Goal: Task Accomplishment & Management: Manage account settings

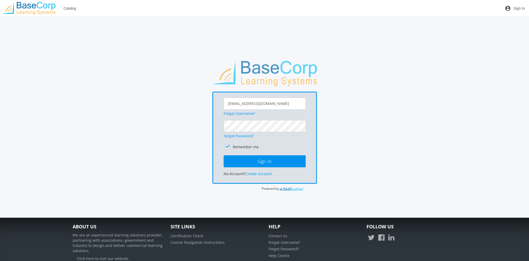
click at [522, 10] on span "Sign In" at bounding box center [520, 8] width 12 height 9
click at [224, 156] on button "Sign In" at bounding box center [265, 162] width 82 height 12
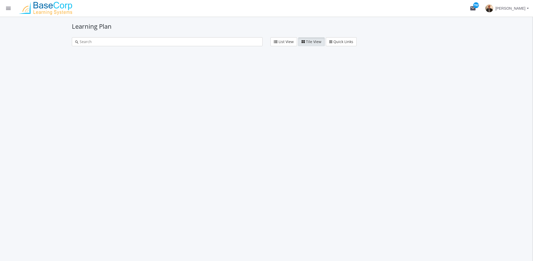
type input "final exam"
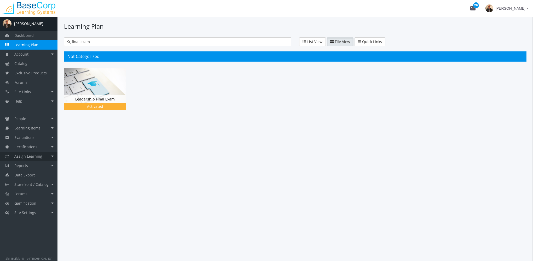
click at [29, 159] on link "Assign Learning" at bounding box center [29, 156] width 58 height 9
click at [32, 182] on link "Path to Learner Assignments" at bounding box center [33, 183] width 50 height 15
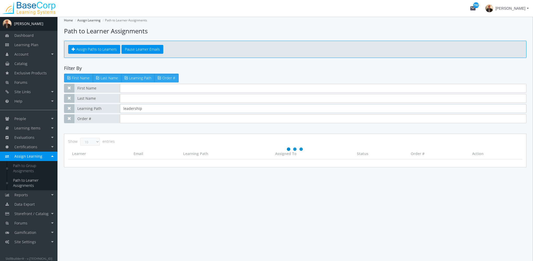
drag, startPoint x: 156, startPoint y: 110, endPoint x: 89, endPoint y: 116, distance: 67.5
click at [89, 116] on div "First Name Last Name Learning Path leadership Order #" at bounding box center [295, 103] width 463 height 39
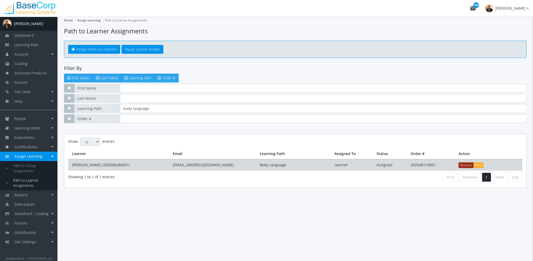
click at [466, 164] on button "Remove" at bounding box center [466, 166] width 15 height 6
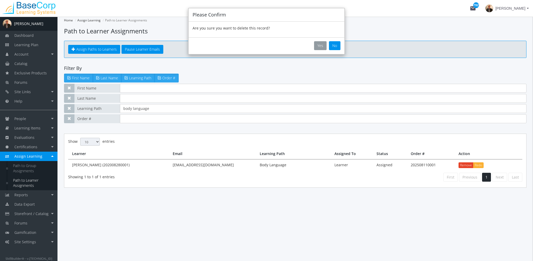
click at [321, 47] on button "Yes" at bounding box center [320, 45] width 13 height 9
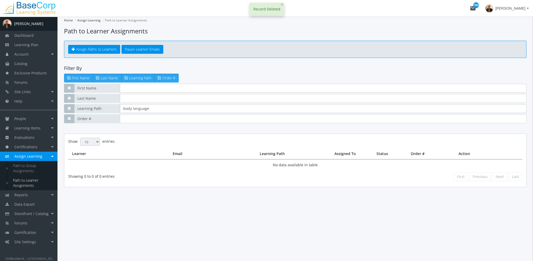
drag, startPoint x: 159, startPoint y: 109, endPoint x: 100, endPoint y: 109, distance: 59.9
click at [100, 109] on div "Learning Path body language" at bounding box center [295, 108] width 463 height 9
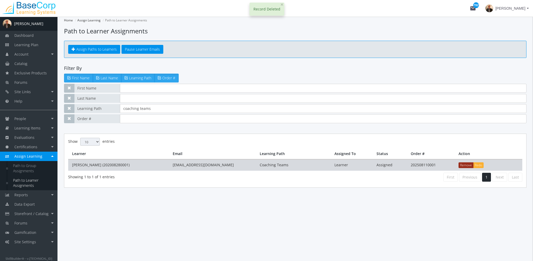
click at [464, 165] on button "Remove" at bounding box center [466, 166] width 15 height 6
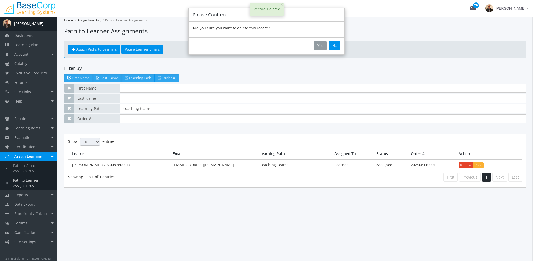
click at [321, 43] on button "Yes" at bounding box center [320, 45] width 13 height 9
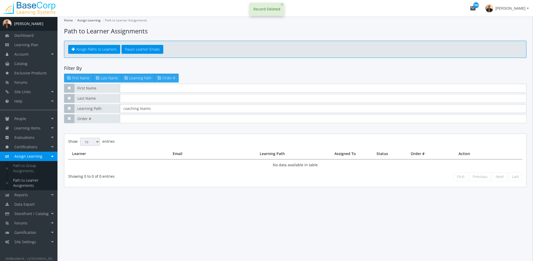
drag, startPoint x: 134, startPoint y: 109, endPoint x: 99, endPoint y: 112, distance: 35.7
click at [99, 112] on div "Learning Path coaching teams" at bounding box center [295, 108] width 463 height 9
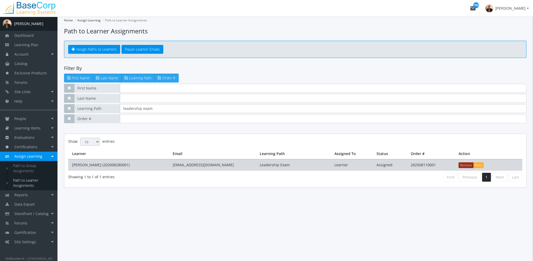
click at [462, 164] on button "Remove" at bounding box center [466, 166] width 15 height 6
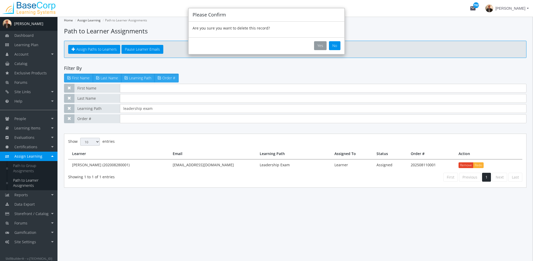
click at [322, 46] on button "Yes" at bounding box center [320, 45] width 13 height 9
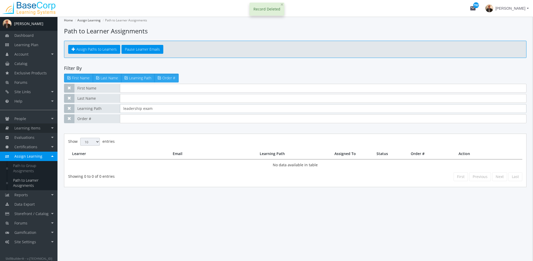
drag, startPoint x: 151, startPoint y: 108, endPoint x: 18, endPoint y: 130, distance: 135.0
click at [19, 131] on div "A [PERSON_NAME] Dashboard Learning Plan Account Account Badges Certificates and…" at bounding box center [266, 139] width 533 height 245
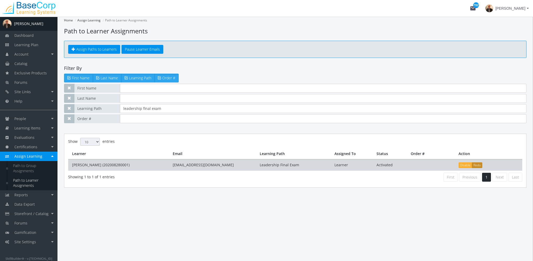
click at [477, 165] on button "Redo" at bounding box center [477, 166] width 10 height 6
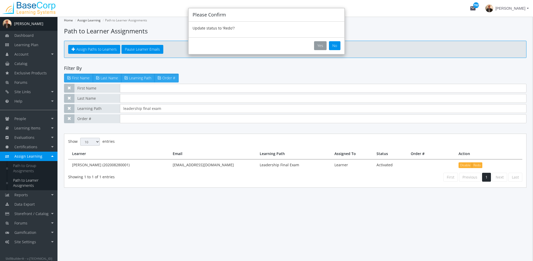
drag, startPoint x: 319, startPoint y: 44, endPoint x: 340, endPoint y: 55, distance: 23.5
click at [319, 44] on button "Yes" at bounding box center [320, 45] width 13 height 9
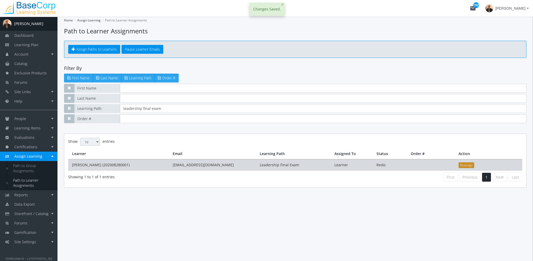
click at [463, 165] on button "Reassign" at bounding box center [467, 166] width 16 height 6
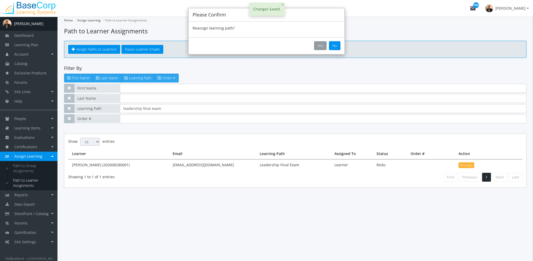
click at [320, 45] on button "Yes" at bounding box center [320, 45] width 13 height 9
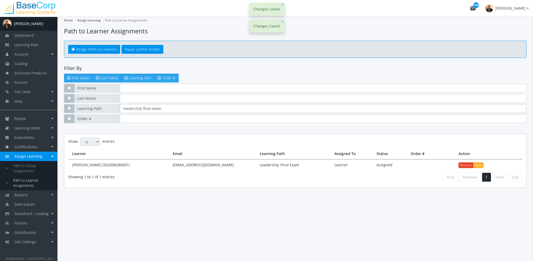
drag, startPoint x: 165, startPoint y: 104, endPoint x: 59, endPoint y: 103, distance: 106.4
click at [60, 103] on div "Home Assign Learning Path to Learner Assignments Path to Learner Assignments As…" at bounding box center [296, 139] width 476 height 245
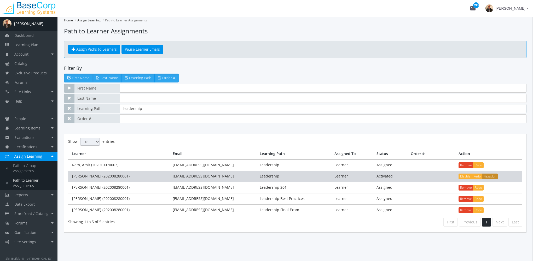
type input "leadership"
click at [490, 175] on button "Reassign" at bounding box center [490, 177] width 16 height 6
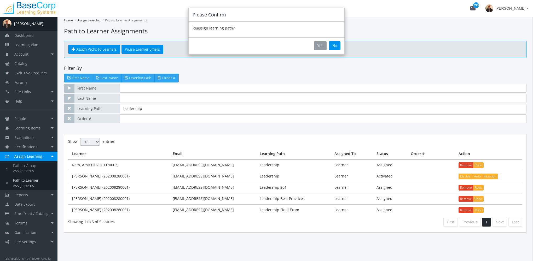
click at [323, 46] on button "Yes" at bounding box center [320, 45] width 13 height 9
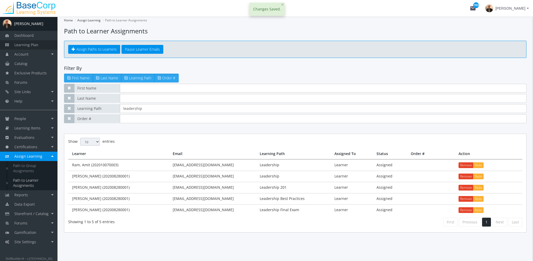
click at [40, 43] on link "Learning Plan" at bounding box center [29, 44] width 58 height 9
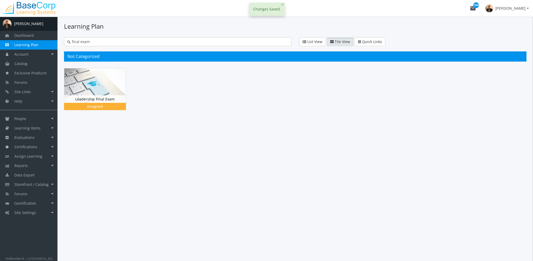
drag, startPoint x: 35, startPoint y: 41, endPoint x: 19, endPoint y: 41, distance: 16.0
click at [19, 41] on div "A [PERSON_NAME] Dashboard Learning Plan Account Account Badges Certificates and…" at bounding box center [266, 139] width 533 height 245
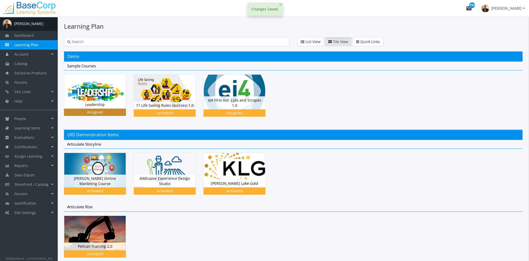
click at [101, 95] on img at bounding box center [94, 91] width 61 height 35
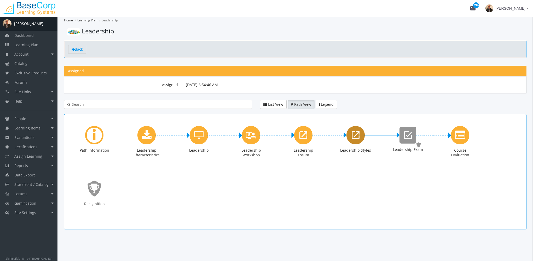
click at [351, 136] on div "Leadership Styles" at bounding box center [356, 135] width 18 height 18
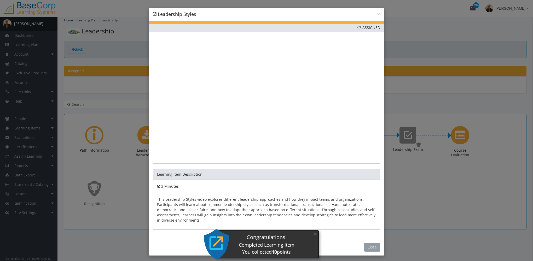
click at [370, 244] on button "Close" at bounding box center [372, 247] width 16 height 9
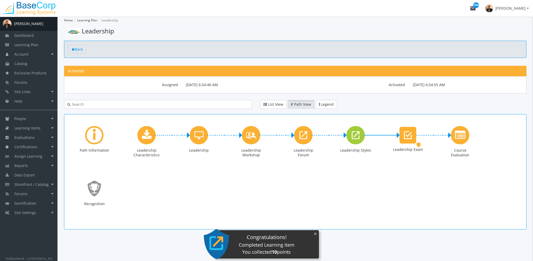
click at [314, 234] on button "×" at bounding box center [315, 234] width 8 height 11
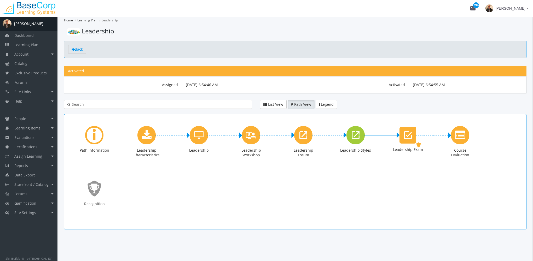
click at [525, 8] on span "[PERSON_NAME]" at bounding box center [511, 8] width 30 height 9
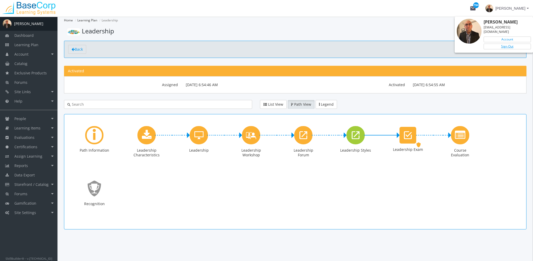
click at [513, 44] on link "Sign Out" at bounding box center [507, 47] width 47 height 6
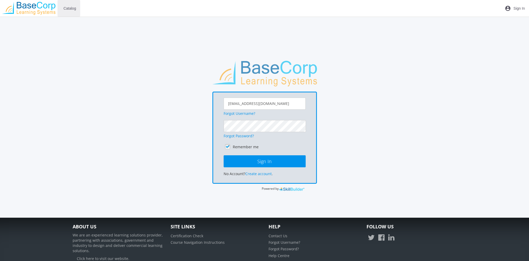
click at [74, 9] on span "Catalog" at bounding box center [70, 8] width 13 height 9
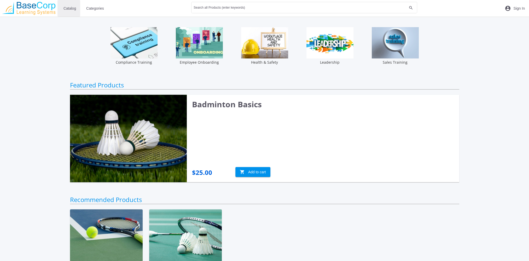
click at [74, 9] on span "Catalog" at bounding box center [70, 8] width 13 height 9
click at [95, 9] on span "Categories" at bounding box center [95, 8] width 18 height 9
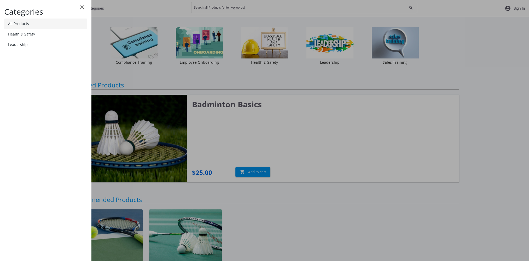
click at [74, 26] on link "All Products" at bounding box center [45, 24] width 83 height 10
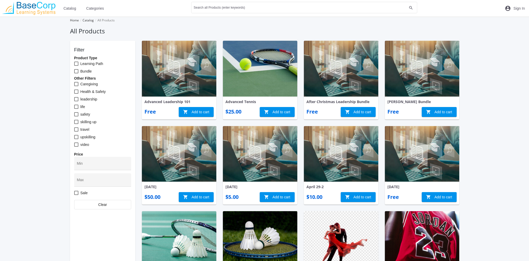
click at [19, 12] on img at bounding box center [29, 8] width 58 height 13
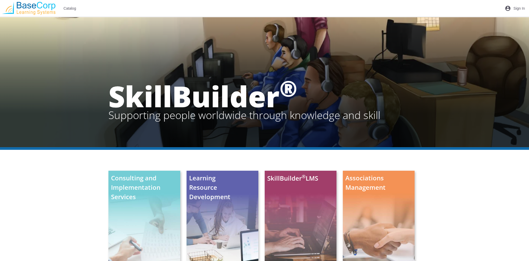
click at [519, 6] on span "Sign In" at bounding box center [520, 8] width 12 height 9
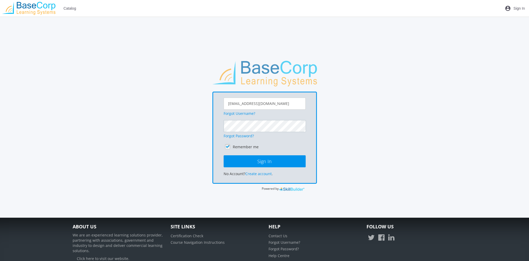
click at [224, 156] on button "Sign In" at bounding box center [265, 162] width 82 height 12
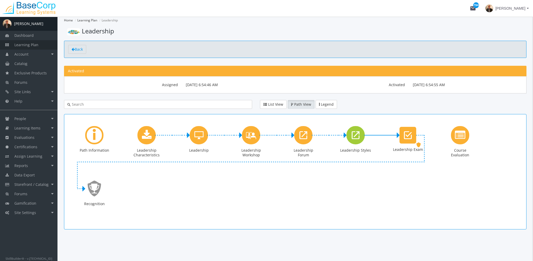
click at [33, 45] on span "Learning Plan" at bounding box center [26, 44] width 24 height 5
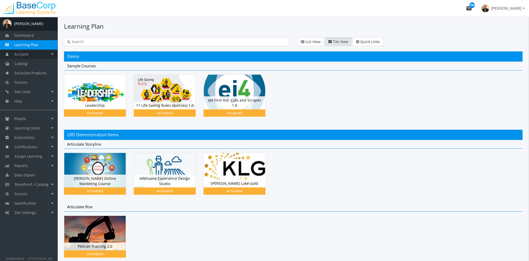
click at [36, 54] on link "Account" at bounding box center [29, 54] width 58 height 9
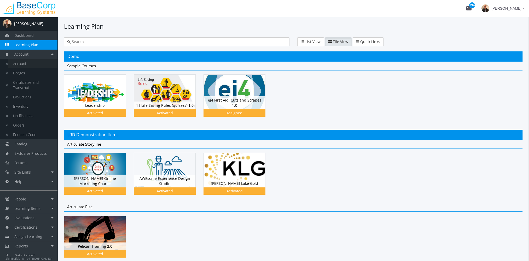
click at [24, 65] on link "Account" at bounding box center [33, 63] width 50 height 9
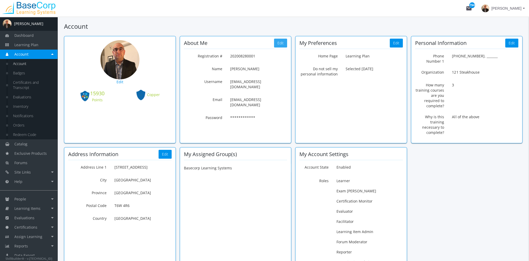
click at [283, 43] on button "Edit" at bounding box center [280, 43] width 13 height 9
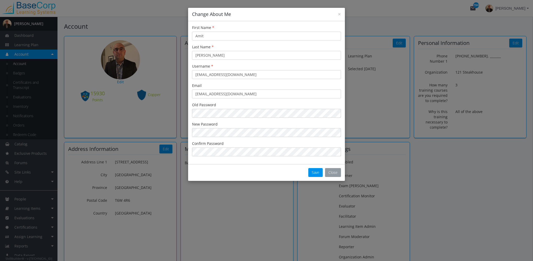
click at [333, 174] on button "Close" at bounding box center [333, 172] width 16 height 9
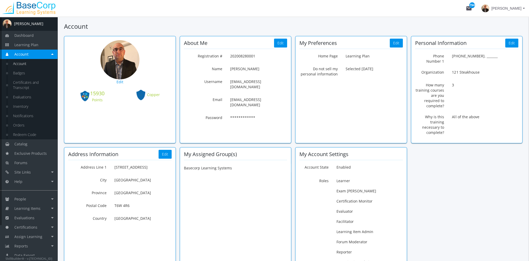
click at [26, 22] on div "[PERSON_NAME]" at bounding box center [28, 23] width 29 height 5
click at [29, 35] on span "Dashboard" at bounding box center [23, 35] width 19 height 5
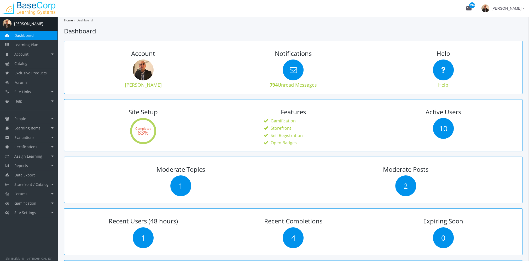
click at [29, 23] on div "[PERSON_NAME]" at bounding box center [28, 23] width 29 height 5
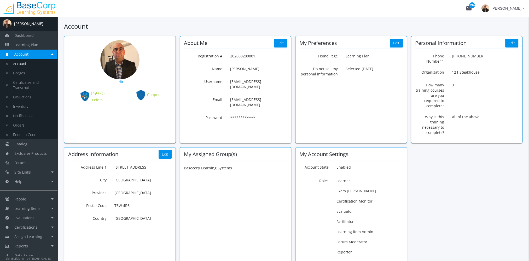
click at [27, 24] on div "[PERSON_NAME]" at bounding box center [28, 23] width 29 height 5
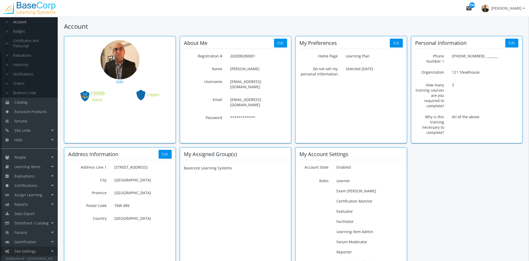
click at [38, 252] on link "Site Settings" at bounding box center [29, 251] width 58 height 9
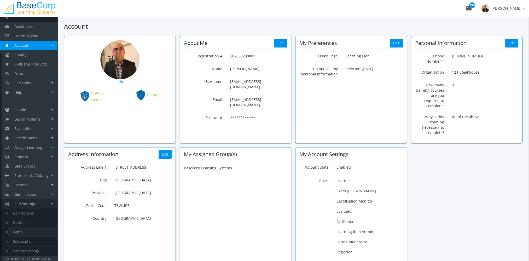
scroll to position [9, 0]
click at [39, 250] on link "System Settings" at bounding box center [33, 251] width 50 height 9
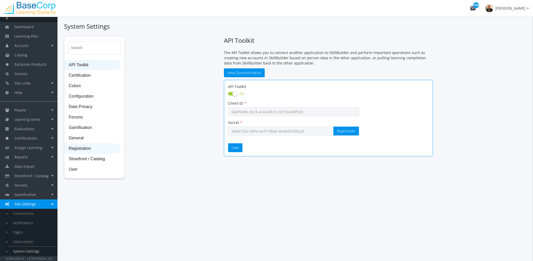
click at [87, 148] on span "Registration" at bounding box center [93, 149] width 56 height 10
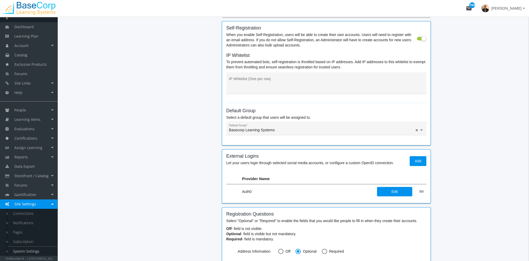
scroll to position [221, 0]
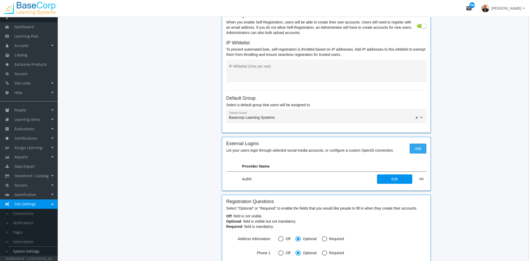
click at [418, 146] on span "Add" at bounding box center [418, 148] width 8 height 9
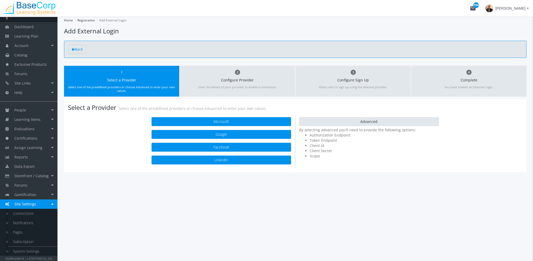
click at [358, 123] on button "Advanced" at bounding box center [369, 121] width 140 height 9
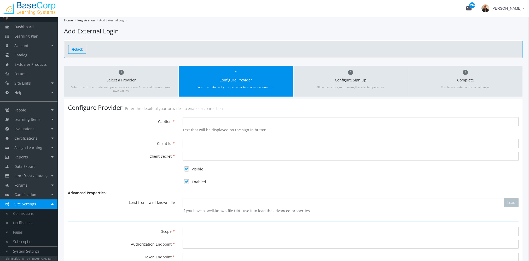
click at [78, 50] on span "Back" at bounding box center [79, 49] width 8 height 5
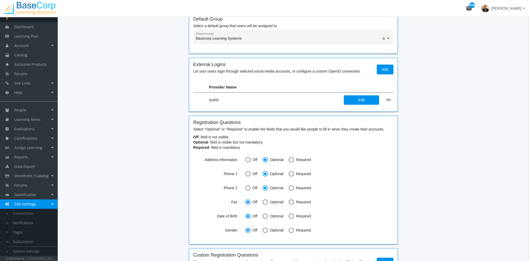
scroll to position [288, 0]
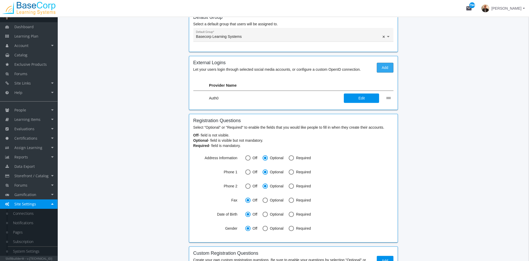
click at [383, 69] on span "Add" at bounding box center [385, 67] width 8 height 9
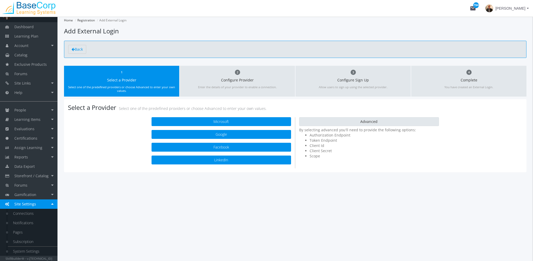
click at [343, 122] on button "Advanced" at bounding box center [369, 121] width 140 height 9
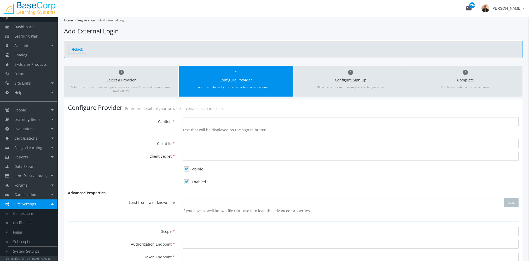
click at [508, 11] on span "[PERSON_NAME]" at bounding box center [507, 8] width 30 height 9
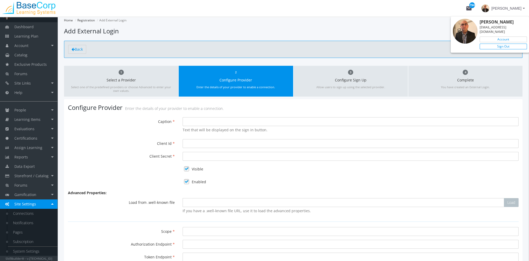
click at [510, 44] on link "Sign Out" at bounding box center [503, 47] width 47 height 6
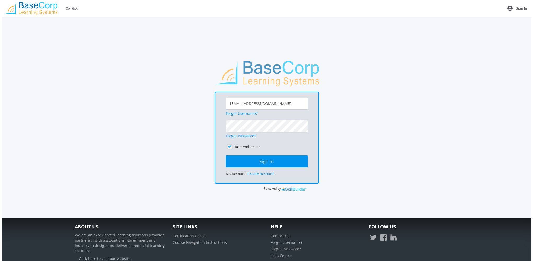
scroll to position [10, 0]
click at [244, 135] on link "Forgot Password?" at bounding box center [239, 136] width 30 height 5
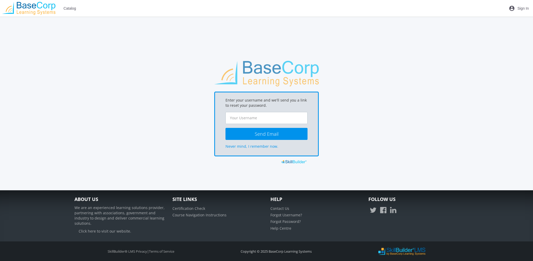
click at [252, 118] on input "text" at bounding box center [267, 118] width 82 height 12
type input "[EMAIL_ADDRESS][DOMAIN_NAME]"
click at [253, 131] on button "Send Email" at bounding box center [267, 134] width 82 height 12
click at [525, 8] on span "Sign In" at bounding box center [524, 8] width 12 height 9
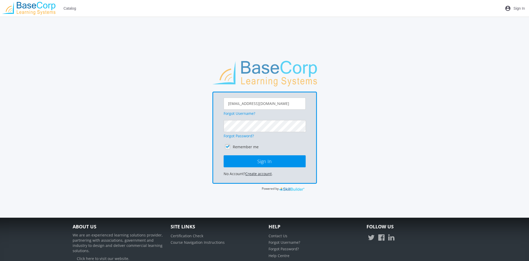
click at [263, 174] on link "Create account" at bounding box center [258, 173] width 26 height 5
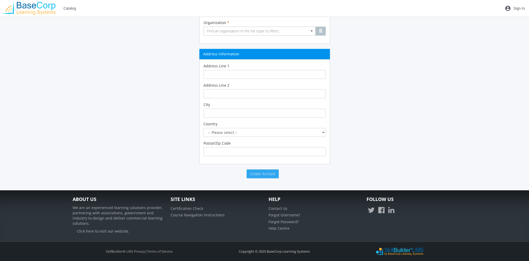
click at [259, 175] on span "Create Account" at bounding box center [262, 173] width 25 height 5
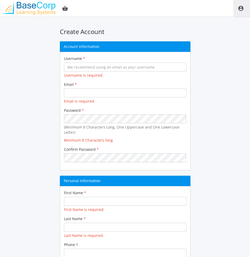
click at [242, 8] on mat-icon "account_circle" at bounding box center [241, 8] width 6 height 6
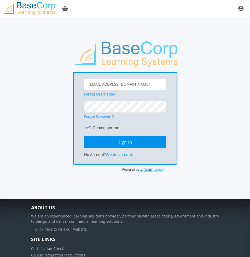
click at [117, 112] on div "Forgot Password?" at bounding box center [125, 110] width 82 height 19
click at [84, 136] on button "Sign In" at bounding box center [125, 142] width 82 height 12
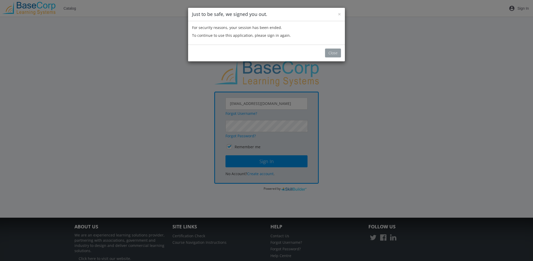
click at [329, 55] on button "Close" at bounding box center [333, 53] width 16 height 9
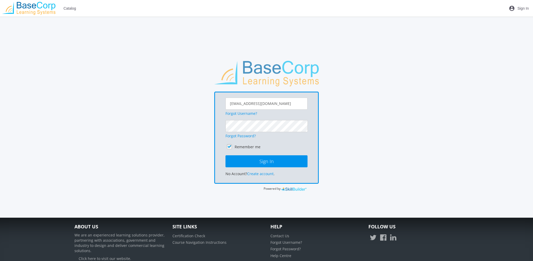
click at [261, 129] on div "× Just to be safe, we signed you out. For security reasons, your session has be…" at bounding box center [266, 130] width 533 height 261
click at [224, 156] on button "Sign In" at bounding box center [265, 162] width 82 height 12
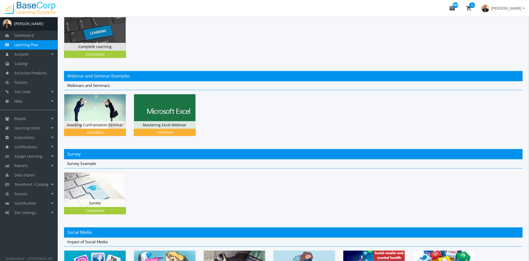
scroll to position [340, 0]
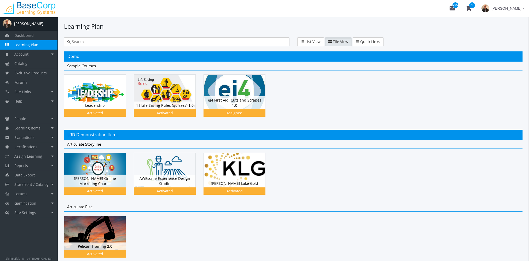
click at [115, 43] on input "text" at bounding box center [179, 41] width 216 height 5
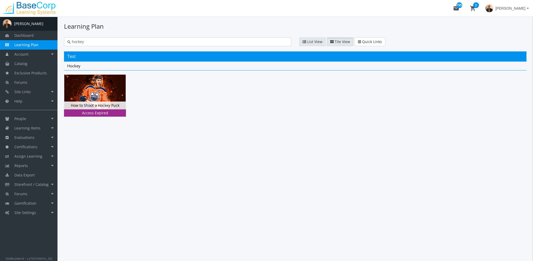
type input "hockey"
click at [321, 44] on button "List View" at bounding box center [312, 41] width 27 height 9
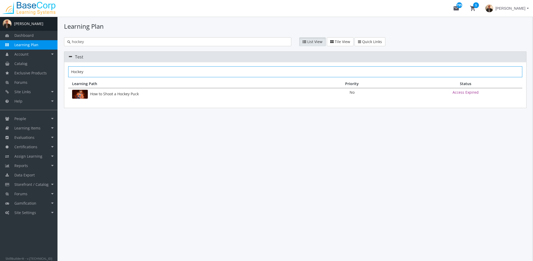
drag, startPoint x: 100, startPoint y: 42, endPoint x: 58, endPoint y: 42, distance: 42.4
click at [58, 42] on div "Learning Plan hockey List View Tile View Quick Links Quick Links Test Hockey Le…" at bounding box center [296, 139] width 476 height 245
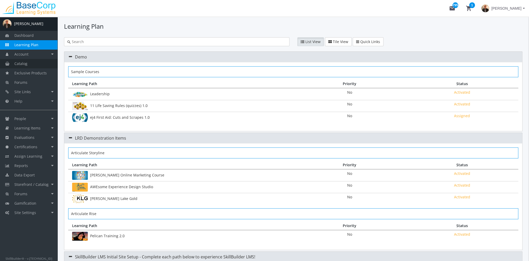
click at [36, 66] on link "Catalog" at bounding box center [29, 63] width 58 height 9
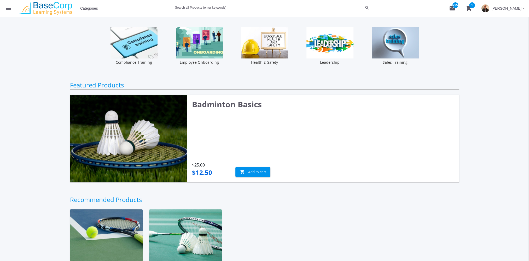
click at [91, 6] on span "Categories" at bounding box center [89, 8] width 18 height 9
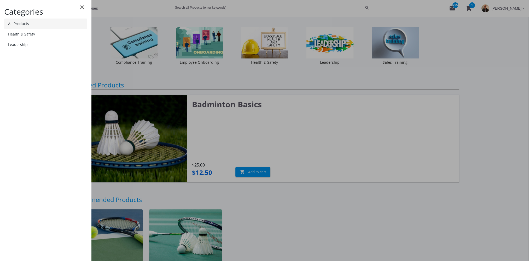
click at [60, 20] on link "All Products" at bounding box center [45, 24] width 83 height 10
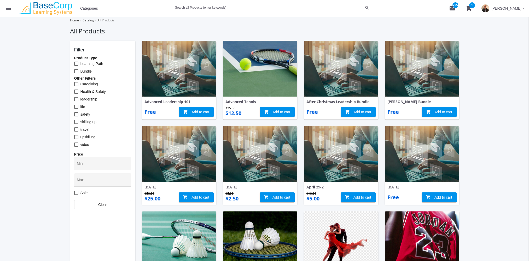
click at [7, 7] on mat-icon "menu" at bounding box center [8, 8] width 6 height 6
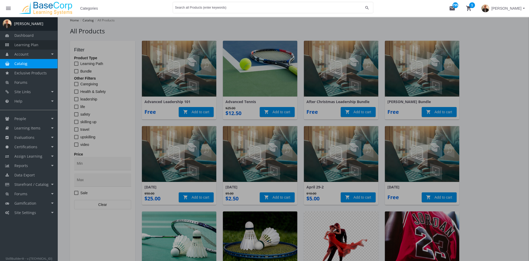
click at [30, 42] on span "Learning Plan" at bounding box center [26, 44] width 24 height 5
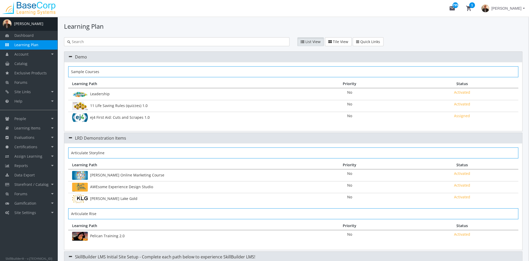
click at [33, 45] on span "Learning Plan" at bounding box center [26, 44] width 24 height 5
click at [299, 39] on button "List View" at bounding box center [311, 41] width 27 height 9
click at [333, 43] on span "Tile View" at bounding box center [340, 41] width 15 height 5
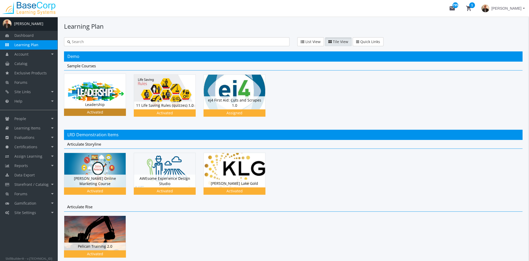
click at [105, 98] on img at bounding box center [94, 91] width 61 height 35
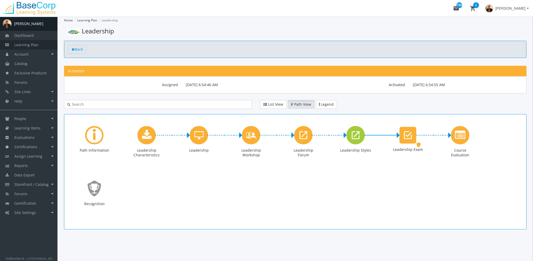
click at [35, 44] on span "Learning Plan" at bounding box center [26, 44] width 24 height 5
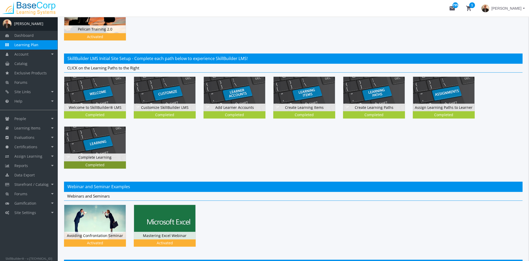
scroll to position [212, 0]
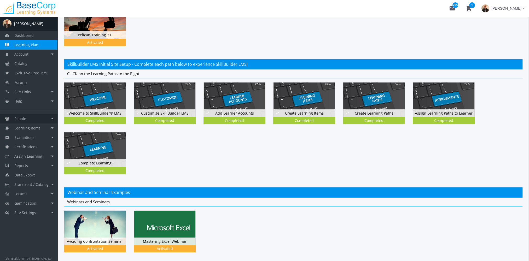
click at [42, 118] on link "People" at bounding box center [29, 118] width 58 height 9
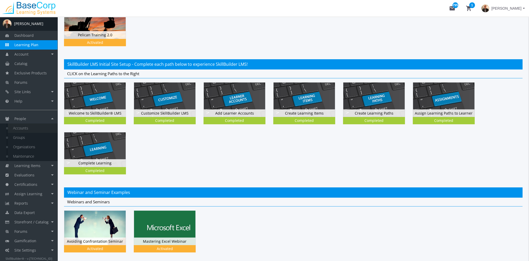
click at [39, 130] on link "Accounts" at bounding box center [33, 128] width 50 height 9
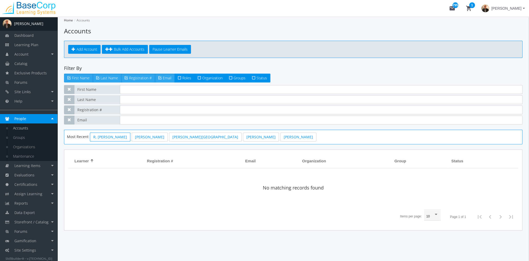
click at [104, 138] on link "R, [PERSON_NAME]" at bounding box center [110, 137] width 41 height 9
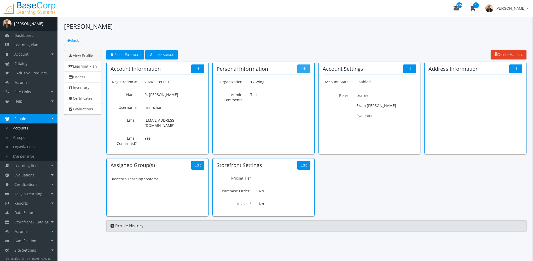
click at [307, 70] on button "Edit" at bounding box center [304, 69] width 13 height 9
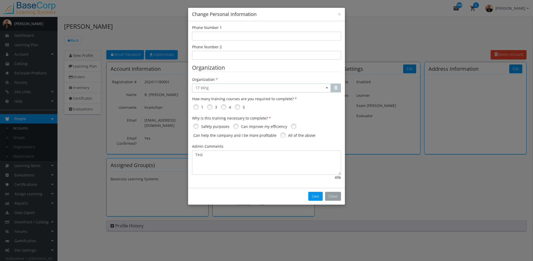
click at [330, 196] on button "Close" at bounding box center [333, 196] width 16 height 9
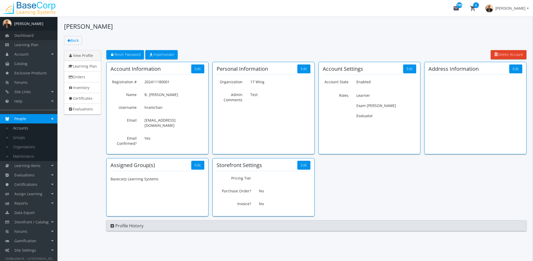
click at [36, 37] on link "Dashboard" at bounding box center [29, 35] width 58 height 9
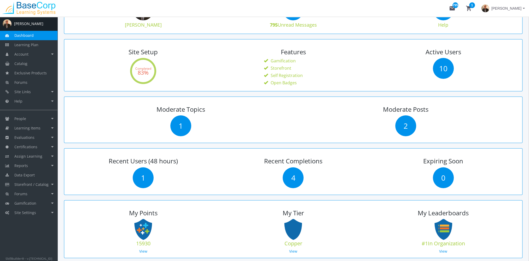
scroll to position [131, 0]
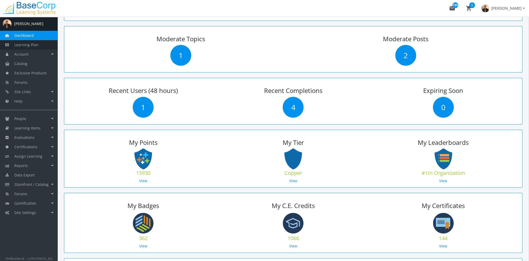
click at [37, 44] on span "Learning Plan" at bounding box center [26, 44] width 24 height 5
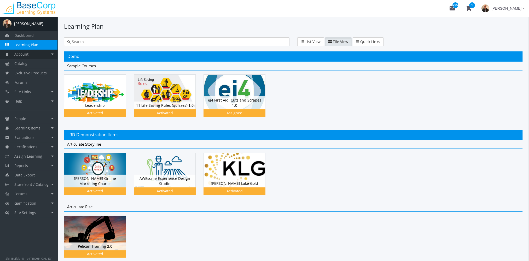
click at [41, 51] on link "Account" at bounding box center [29, 54] width 58 height 9
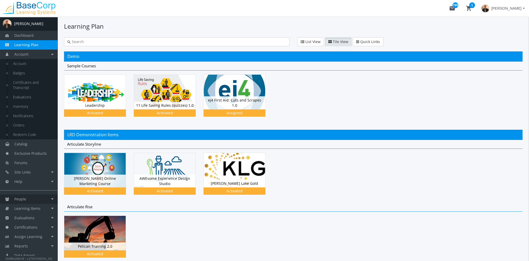
click at [33, 198] on link "People" at bounding box center [29, 199] width 58 height 9
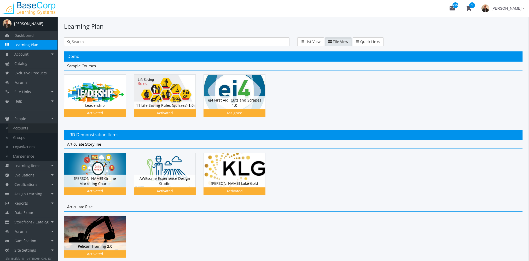
click at [26, 131] on link "Accounts" at bounding box center [33, 128] width 50 height 9
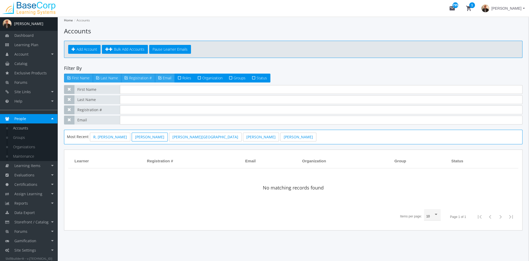
click at [135, 138] on link "[PERSON_NAME]" at bounding box center [150, 137] width 36 height 9
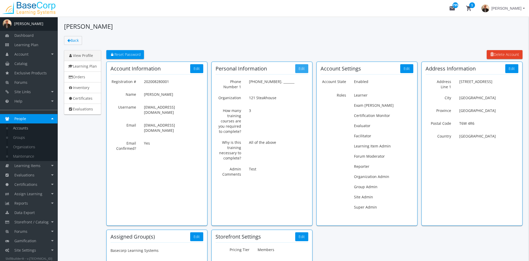
click at [300, 67] on button "Edit" at bounding box center [301, 68] width 13 height 9
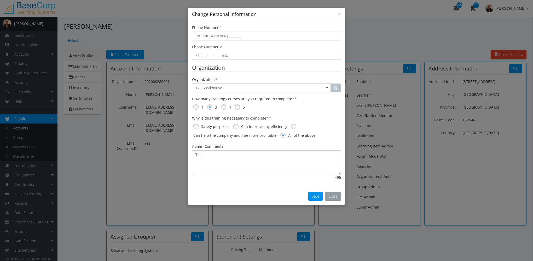
click at [334, 198] on button "Close" at bounding box center [333, 196] width 16 height 9
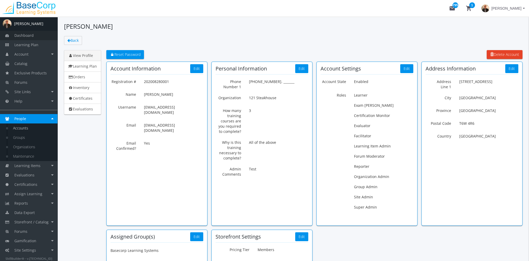
click at [26, 38] on span "Dashboard" at bounding box center [23, 35] width 19 height 5
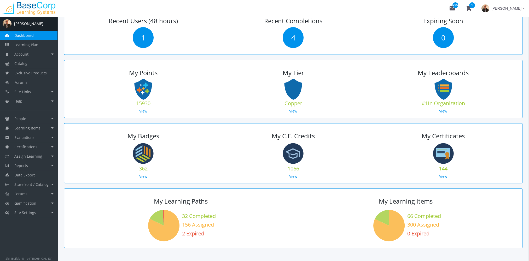
scroll to position [218, 0]
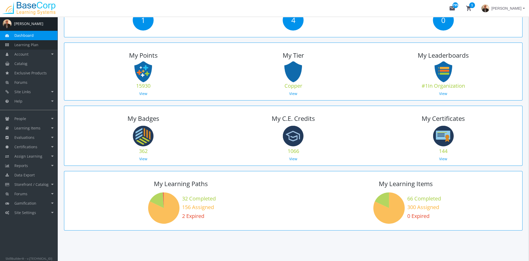
click at [23, 47] on span "Learning Plan" at bounding box center [26, 44] width 24 height 5
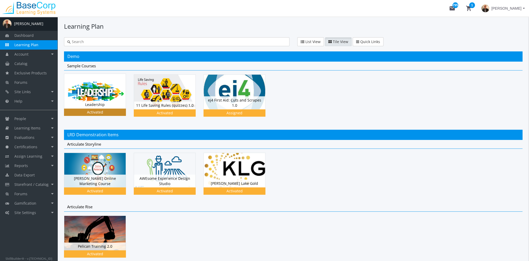
click at [89, 88] on img at bounding box center [94, 91] width 61 height 35
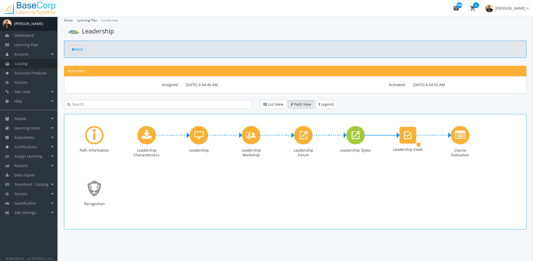
click at [30, 64] on link "Catalog" at bounding box center [29, 63] width 58 height 9
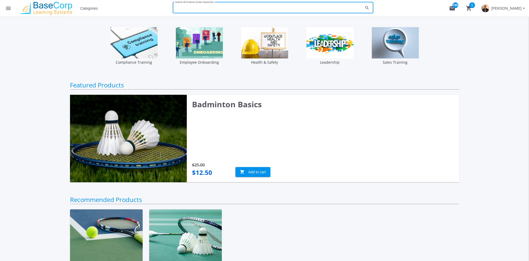
click at [199, 9] on input "Search all Products (enter keywords)" at bounding box center [269, 9] width 188 height 4
type input "body language"
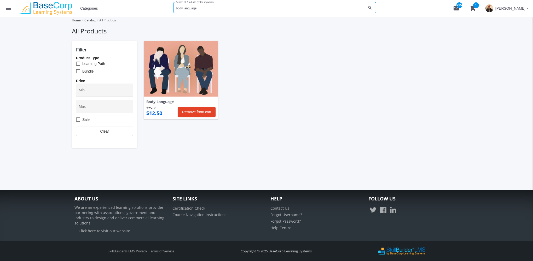
click at [181, 80] on img at bounding box center [181, 69] width 75 height 56
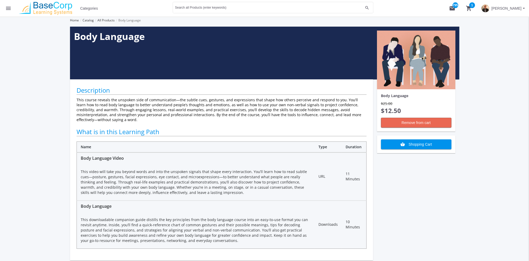
click at [415, 121] on span "Remove from cart" at bounding box center [417, 122] width 62 height 9
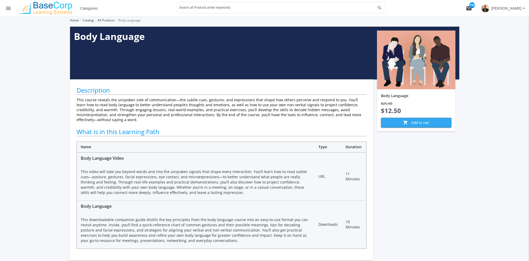
click at [411, 126] on span "shopping_cart Add to cart" at bounding box center [417, 122] width 62 height 9
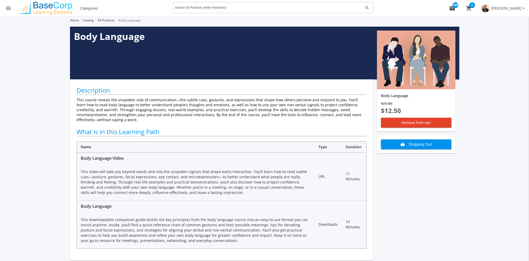
click at [229, 8] on input "Search all Products (enter keywords)" at bounding box center [269, 9] width 188 height 4
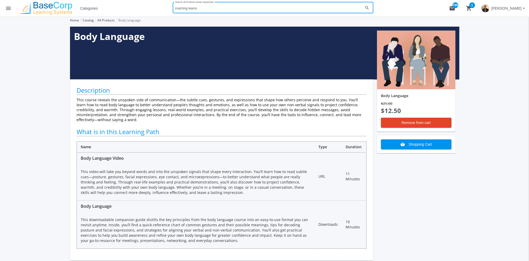
type input "coaching teams"
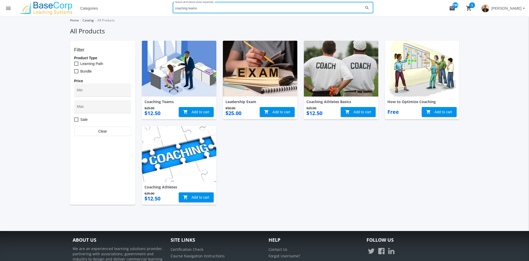
click at [178, 79] on img at bounding box center [179, 69] width 75 height 56
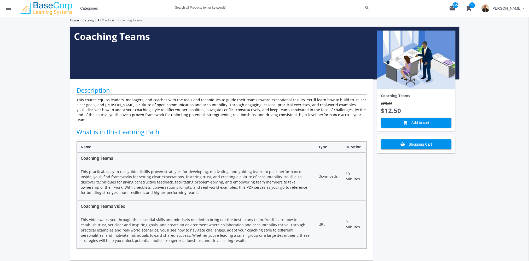
click at [425, 117] on div "Coaching Teams $25.00 $12.50 shopping_cart Add to cart" at bounding box center [416, 110] width 71 height 35
click at [425, 119] on span "shopping_cart Add to cart" at bounding box center [417, 122] width 62 height 9
click at [226, 7] on input "Search all Products (enter keywords)" at bounding box center [269, 9] width 188 height 4
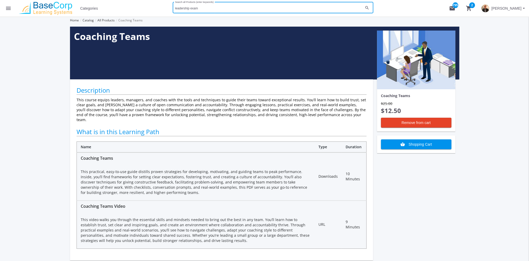
type input "leadership exam"
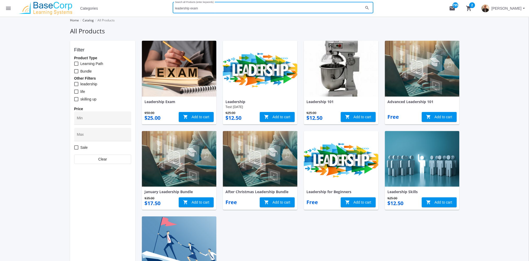
click at [6, 8] on mat-icon "menu" at bounding box center [8, 8] width 6 height 6
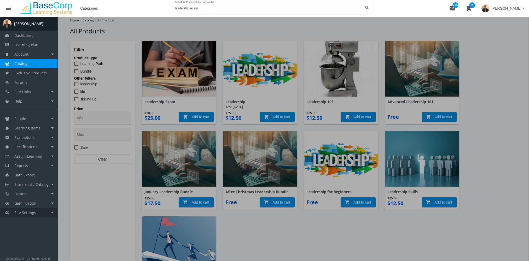
click at [36, 214] on link "Site Settings" at bounding box center [29, 212] width 58 height 9
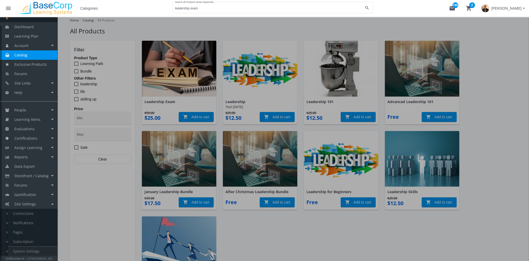
click at [33, 248] on link "System Settings" at bounding box center [33, 251] width 50 height 9
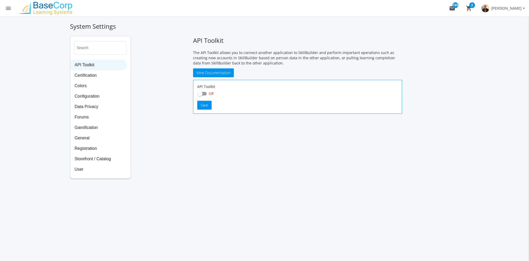
checkbox input "true"
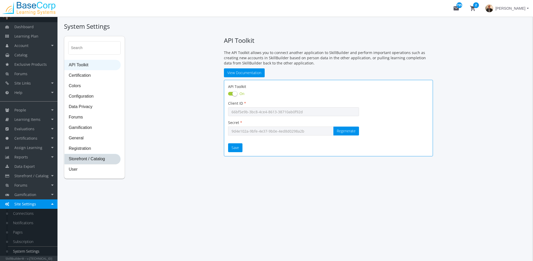
click at [93, 159] on span "Storefront / Catalog" at bounding box center [93, 159] width 56 height 10
select select "23: USD"
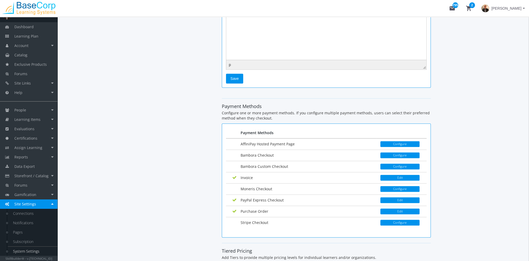
scroll to position [808, 0]
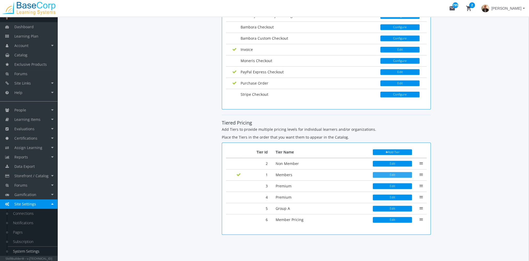
click at [384, 172] on button "Edit" at bounding box center [392, 175] width 39 height 6
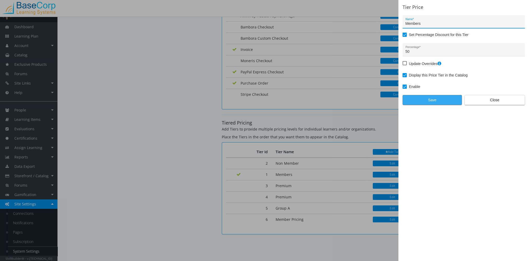
click at [437, 99] on span "Save" at bounding box center [432, 99] width 50 height 9
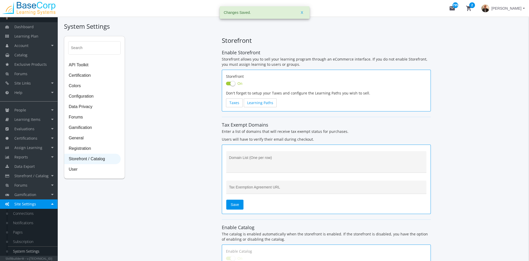
scroll to position [808, 0]
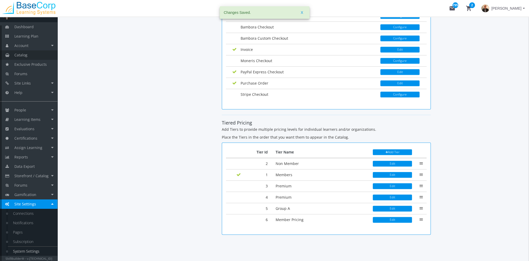
click at [23, 59] on link "Catalog" at bounding box center [29, 54] width 58 height 9
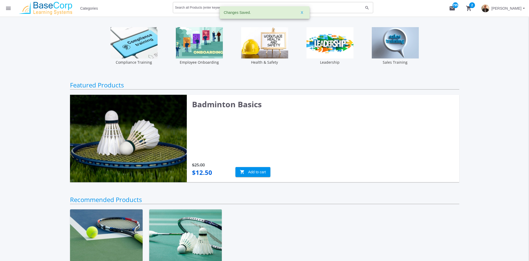
click at [188, 3] on div "Search all Products (enter keywords)" at bounding box center [269, 7] width 188 height 13
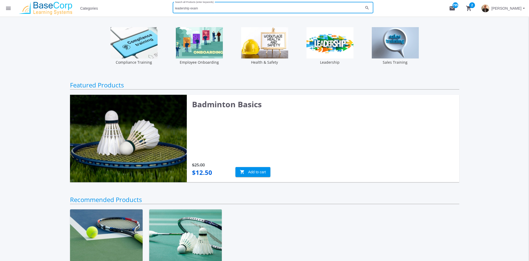
type input "leadership exam"
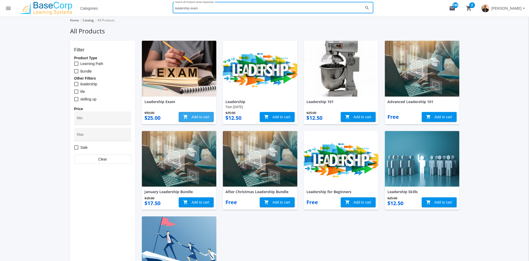
click at [201, 115] on span "shopping_cart Add to cart" at bounding box center [196, 116] width 26 height 9
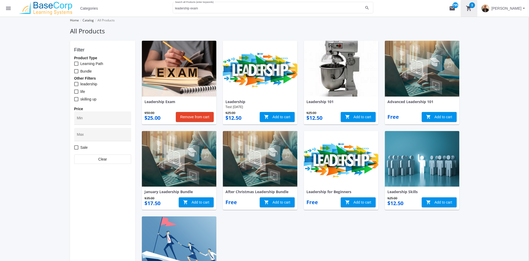
click at [470, 8] on mat-icon "shopping_cart 3" at bounding box center [469, 8] width 6 height 6
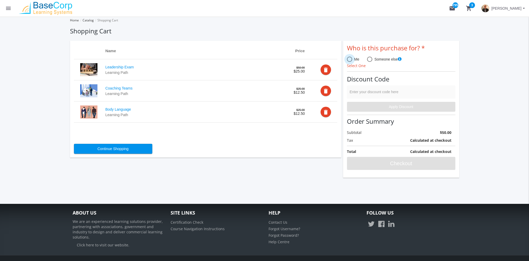
click at [348, 59] on span at bounding box center [349, 59] width 5 height 5
click at [348, 59] on input "Me" at bounding box center [349, 60] width 5 height 5
radio input "true"
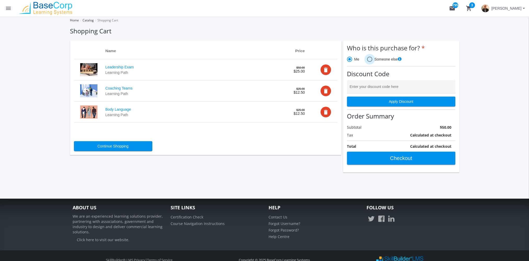
click at [369, 59] on span at bounding box center [369, 59] width 5 height 5
click at [369, 59] on input "Someone else" at bounding box center [369, 60] width 5 height 5
radio input "true"
click at [351, 61] on span at bounding box center [349, 59] width 5 height 5
click at [351, 61] on input "Me" at bounding box center [349, 60] width 5 height 5
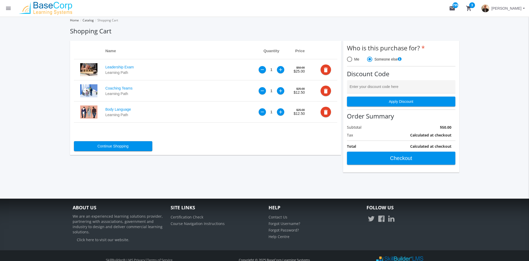
radio input "true"
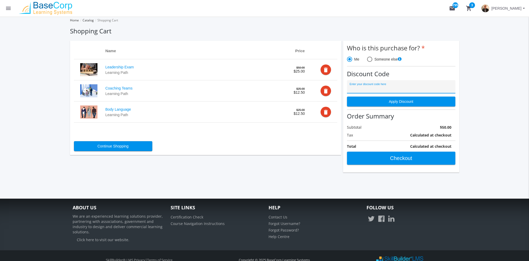
click at [378, 89] on input "Enter your discount code here" at bounding box center [401, 89] width 103 height 4
type input "PROMO15"
click at [387, 100] on span "Apply Discount" at bounding box center [402, 101] width 100 height 9
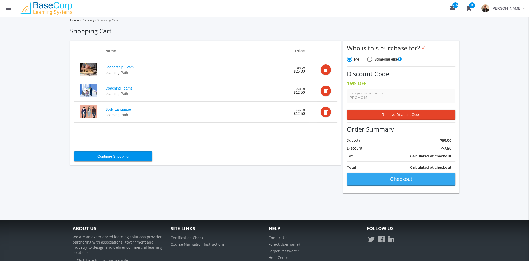
click at [406, 175] on span "Checkout" at bounding box center [402, 179] width 100 height 9
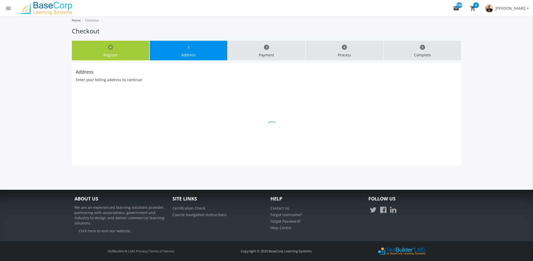
type input "[GEOGRAPHIC_DATA]"
select select "1"
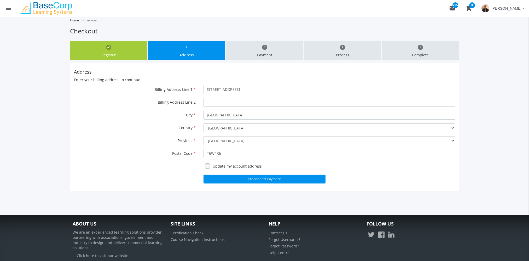
drag, startPoint x: 226, startPoint y: 116, endPoint x: 168, endPoint y: 111, distance: 58.3
click at [171, 111] on div "City [GEOGRAPHIC_DATA]" at bounding box center [265, 115] width 390 height 9
type input "[GEOGRAPHIC_DATA]"
click at [214, 141] on select "[GEOGRAPHIC_DATA] [GEOGRAPHIC_DATA] [GEOGRAPHIC_DATA] [GEOGRAPHIC_DATA] [GEOGRA…" at bounding box center [330, 140] width 252 height 9
select select "9"
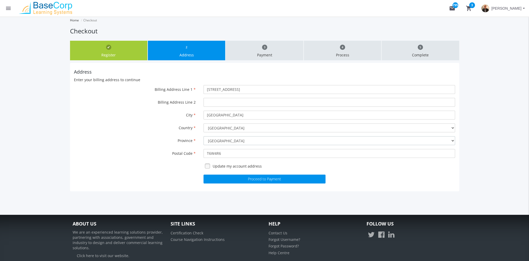
click at [204, 136] on select "[GEOGRAPHIC_DATA] [GEOGRAPHIC_DATA] [GEOGRAPHIC_DATA] [GEOGRAPHIC_DATA] [GEOGRA…" at bounding box center [330, 140] width 252 height 9
click at [207, 188] on div "Address Enter your billing address to continue Billing Address Line 1 [STREET_A…" at bounding box center [265, 127] width 390 height 129
click at [249, 179] on button "Proceed to Payment" at bounding box center [265, 179] width 122 height 9
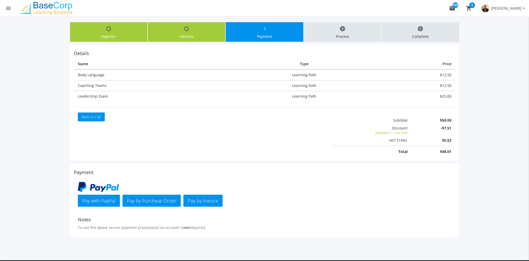
scroll to position [26, 0]
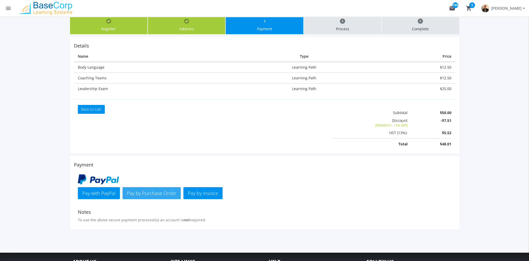
click at [155, 192] on span "Pay by Purchase Order" at bounding box center [151, 193] width 49 height 6
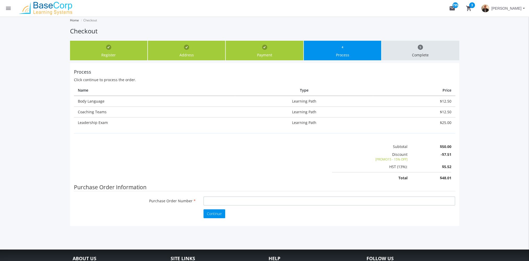
click at [221, 202] on input "Purchase Order Number" at bounding box center [330, 201] width 252 height 9
type input "P98989"
click at [219, 214] on span "Continue" at bounding box center [214, 213] width 15 height 5
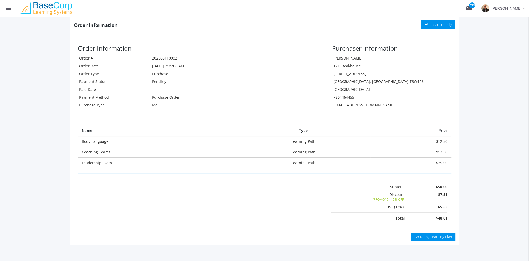
scroll to position [105, 0]
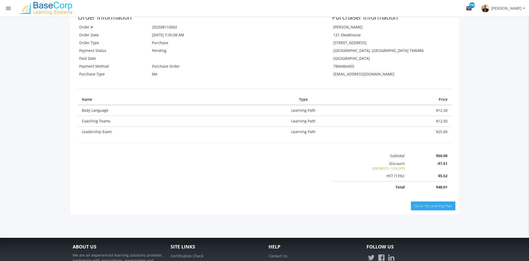
click at [419, 205] on span "Go to my Learning Plan" at bounding box center [434, 206] width 38 height 5
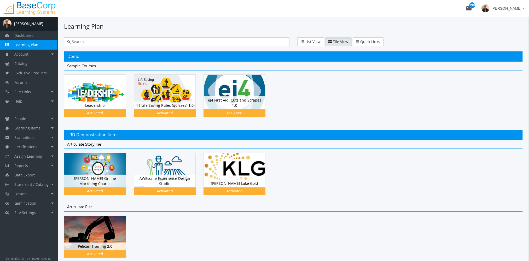
click at [138, 41] on input "text" at bounding box center [179, 41] width 216 height 5
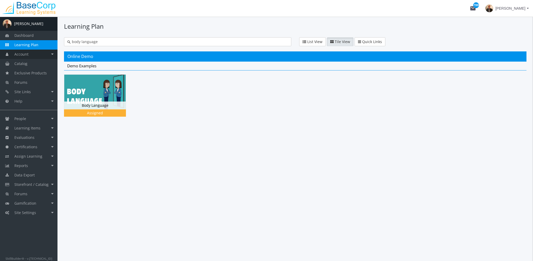
type input "body language"
click at [39, 56] on link "Account" at bounding box center [29, 54] width 58 height 9
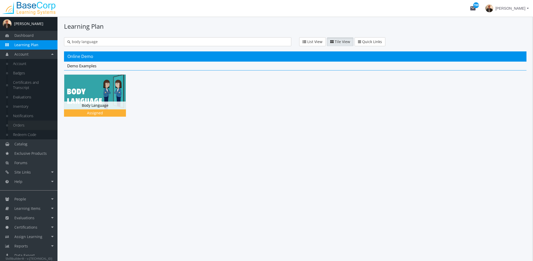
click at [30, 125] on link "Orders" at bounding box center [33, 125] width 50 height 9
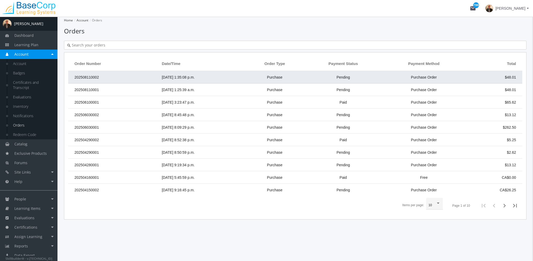
click at [182, 77] on span "[DATE] 1:35:08 p.m." at bounding box center [178, 77] width 33 height 4
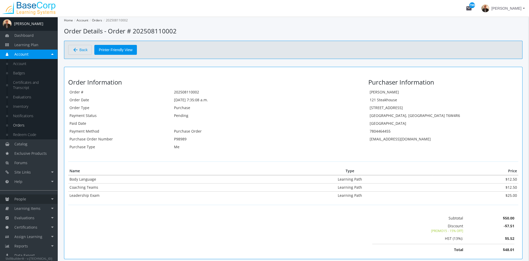
scroll to position [42, 0]
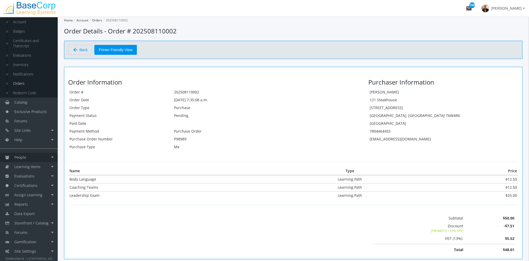
click at [29, 157] on link "People" at bounding box center [29, 157] width 58 height 9
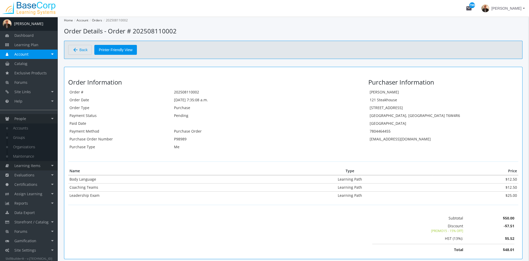
scroll to position [0, 0]
click at [29, 127] on link "Accounts" at bounding box center [33, 128] width 50 height 9
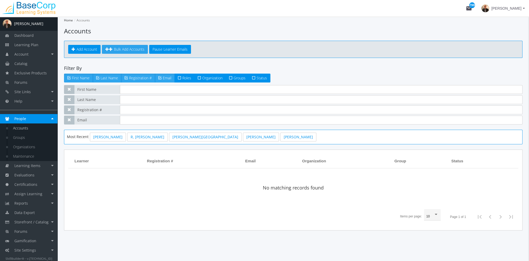
click at [125, 49] on span "Bulk Add Accounts" at bounding box center [129, 49] width 31 height 5
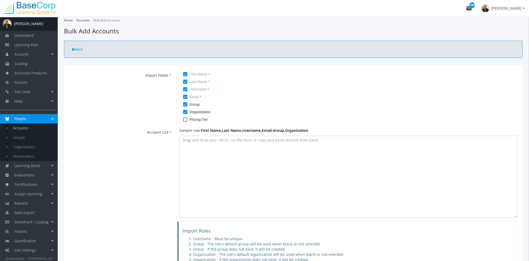
click at [185, 104] on span at bounding box center [185, 104] width 4 height 4
click at [184, 106] on input "Group" at bounding box center [183, 106] width 0 height 0
checkbox input "false"
click at [225, 170] on textarea at bounding box center [348, 177] width 338 height 82
paste textarea "Beyoncee,[PERSON_NAME],[EMAIL_ADDRESS][DOMAIN_NAME],[EMAIL_ADDRESS][DOMAIN_NAME…"
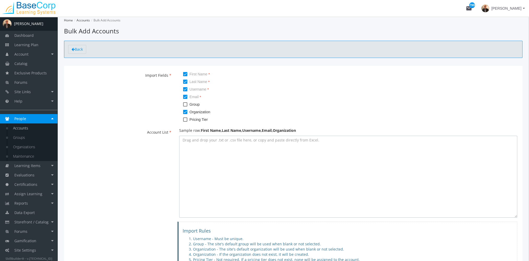
type textarea "Beyoncee,[PERSON_NAME],[EMAIL_ADDRESS][DOMAIN_NAME],[EMAIL_ADDRESS][DOMAIN_NAME…"
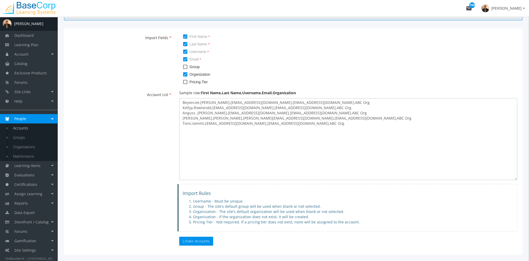
scroll to position [62, 0]
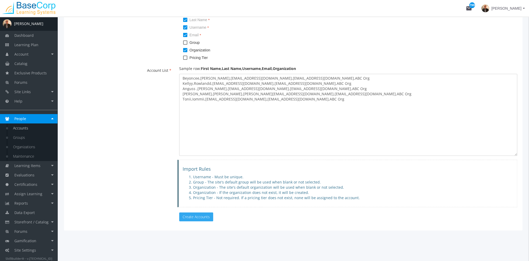
click at [203, 218] on button "Create Accounts" at bounding box center [196, 217] width 34 height 9
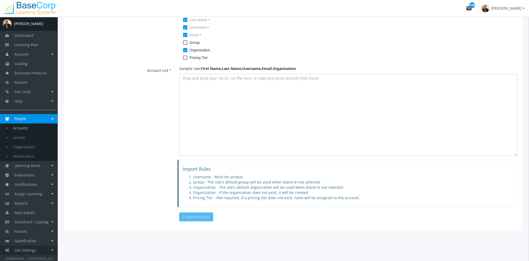
click at [27, 251] on span "Site Settings" at bounding box center [25, 250] width 22 height 5
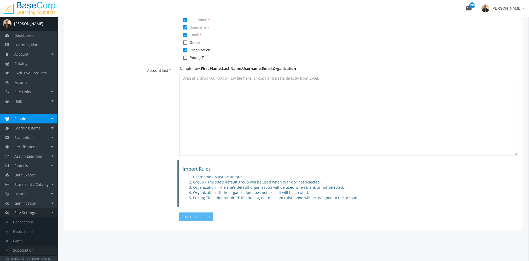
scroll to position [9, 0]
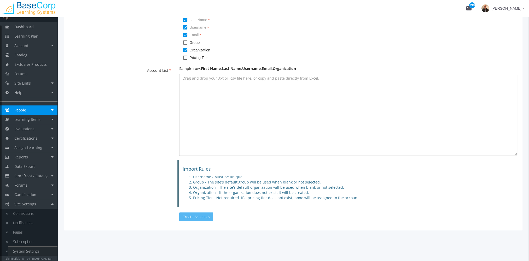
click at [34, 251] on link "System Settings" at bounding box center [33, 251] width 50 height 9
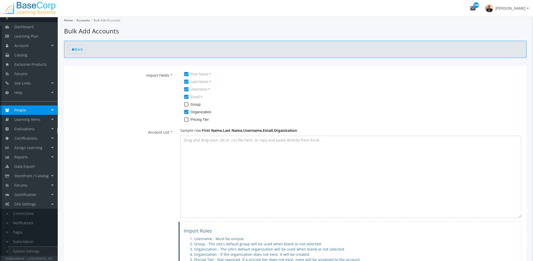
select select "23: USD"
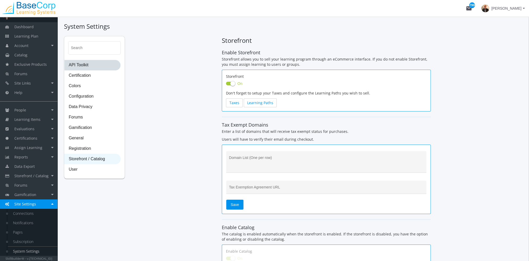
click at [83, 66] on span "API Toolkit" at bounding box center [93, 65] width 56 height 10
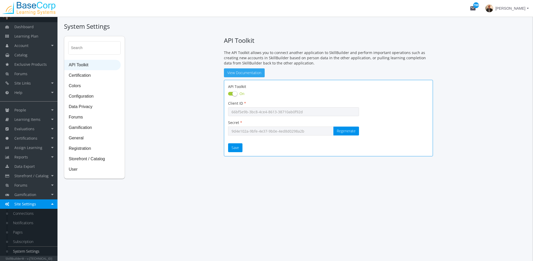
click at [251, 75] on link "View Documentation" at bounding box center [244, 72] width 41 height 9
click at [29, 37] on span "Learning Plan" at bounding box center [26, 36] width 24 height 5
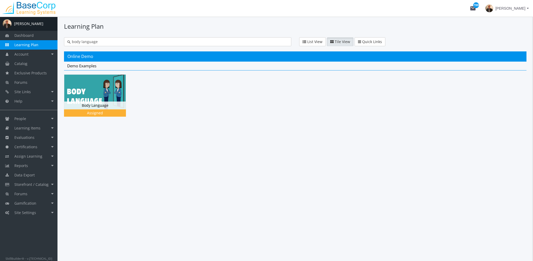
click at [85, 41] on input "body language" at bounding box center [180, 41] width 218 height 5
drag, startPoint x: 93, startPoint y: 43, endPoint x: 16, endPoint y: 34, distance: 76.8
click at [17, 34] on div "A [PERSON_NAME] Dashboard Learning Plan Account Account Badges Certificates and…" at bounding box center [266, 139] width 533 height 245
type input "skill check"
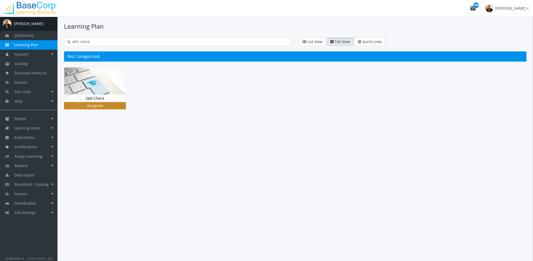
click at [87, 76] on img at bounding box center [94, 85] width 61 height 35
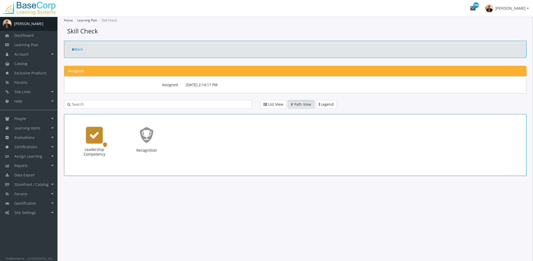
click at [97, 131] on icon "Leadership Competency" at bounding box center [94, 135] width 10 height 10
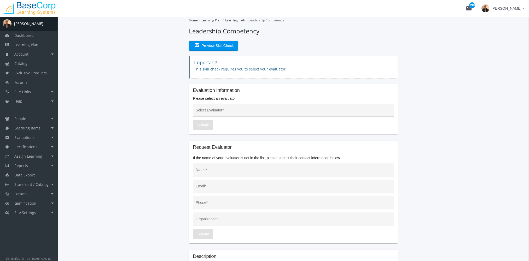
click at [247, 114] on div "Select Evaluator *" at bounding box center [293, 111] width 195 height 11
click at [40, 129] on span "Learning Items" at bounding box center [27, 128] width 26 height 5
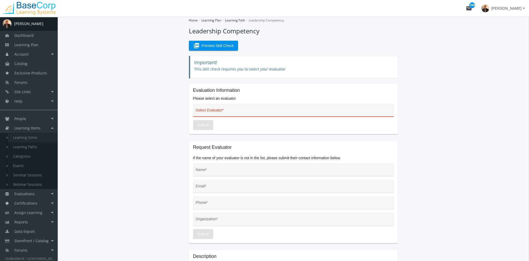
click at [38, 136] on link "Learning Items" at bounding box center [33, 137] width 50 height 9
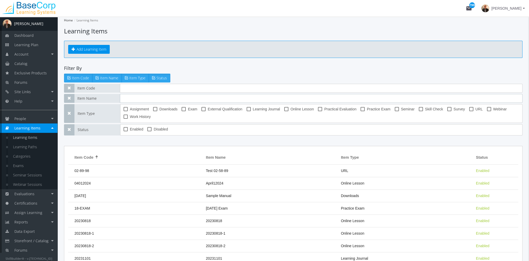
click at [142, 96] on input "text" at bounding box center [321, 98] width 403 height 9
drag, startPoint x: 144, startPoint y: 97, endPoint x: 74, endPoint y: 99, distance: 70.1
click at [87, 97] on div "Item Name exam" at bounding box center [293, 98] width 459 height 9
type input "leadership"
click at [186, 109] on span at bounding box center [184, 109] width 4 height 4
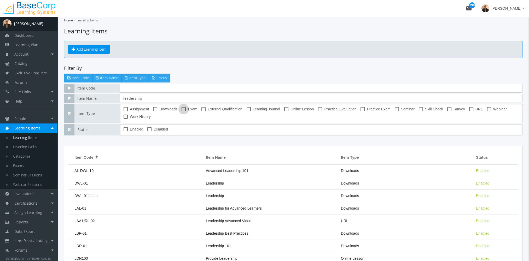
click at [182, 111] on input "Exam" at bounding box center [182, 111] width 0 height 0
checkbox input "true"
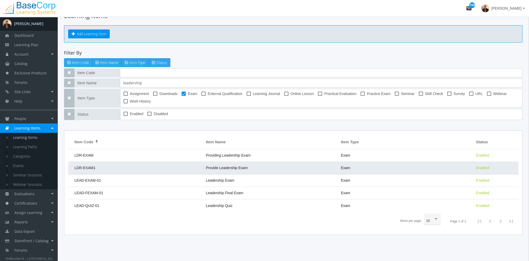
scroll to position [20, 0]
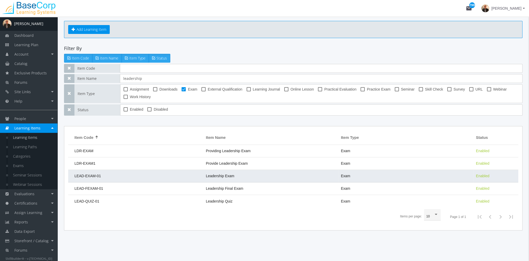
click at [227, 178] on span "Leadership Exam" at bounding box center [220, 176] width 28 height 4
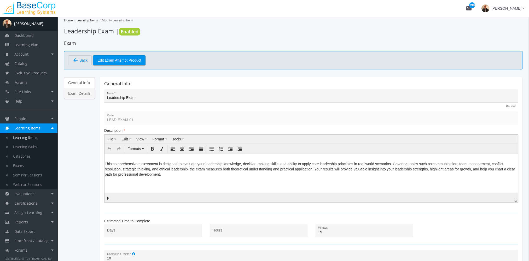
click at [84, 93] on link "Exam Details" at bounding box center [79, 93] width 31 height 11
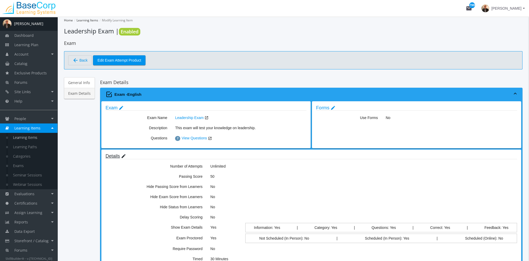
click at [124, 155] on mat-icon "edit" at bounding box center [123, 157] width 5 height 6
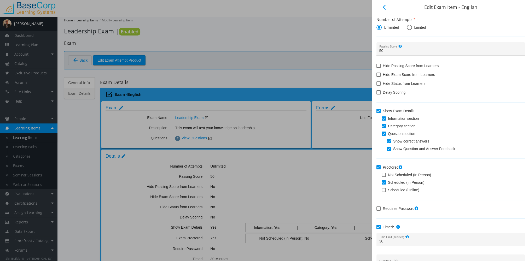
click at [382, 183] on span at bounding box center [384, 183] width 4 height 4
click at [382, 185] on input "Scheduled (In Person)" at bounding box center [382, 185] width 0 height 0
checkbox input "false"
checkbox input "true"
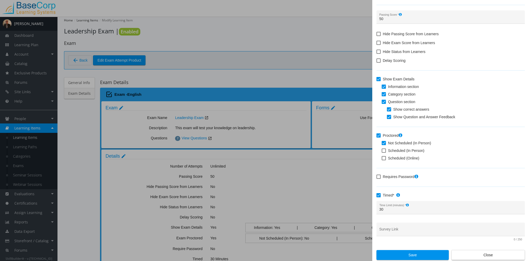
scroll to position [32, 0]
click at [410, 256] on span "Save" at bounding box center [413, 254] width 64 height 9
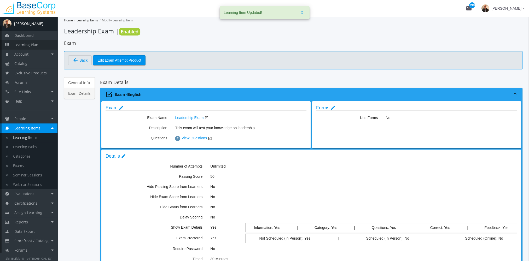
click at [27, 44] on span "Learning Plan" at bounding box center [26, 44] width 24 height 5
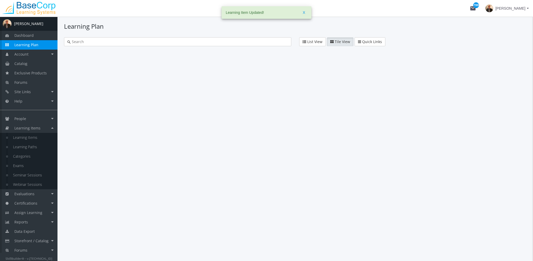
type input "skill check"
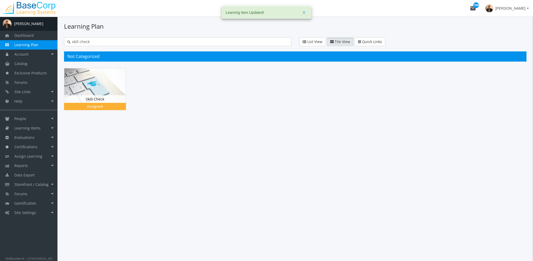
drag, startPoint x: 107, startPoint y: 41, endPoint x: -1, endPoint y: 53, distance: 108.9
click at [0, 53] on html "Loading page Page Loaded mail 799 [PERSON_NAME] A [PERSON_NAME] Dashboard Learn…" at bounding box center [266, 130] width 533 height 261
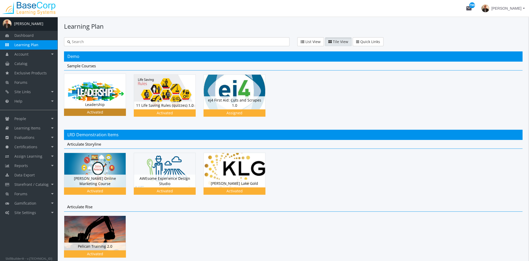
click at [82, 90] on img at bounding box center [94, 91] width 61 height 35
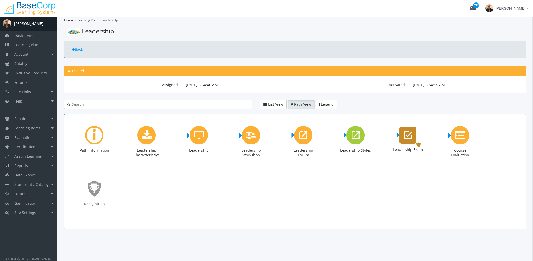
click at [408, 141] on div "Leadership Exam" at bounding box center [408, 135] width 17 height 17
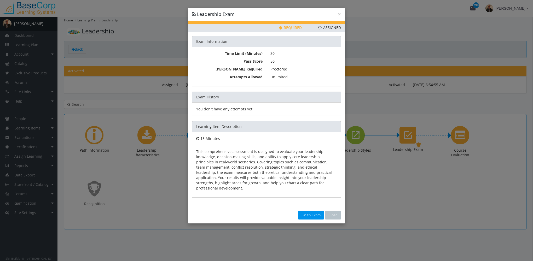
click at [307, 211] on link "Go to Exam" at bounding box center [311, 215] width 26 height 9
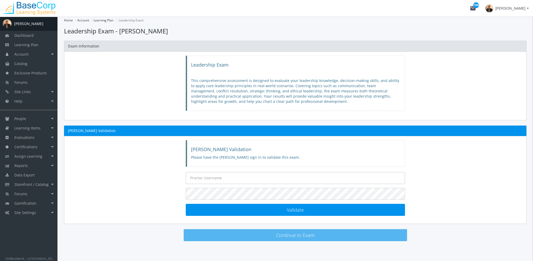
click at [199, 180] on input "text" at bounding box center [295, 178] width 219 height 12
type input "[EMAIL_ADDRESS][DOMAIN_NAME]"
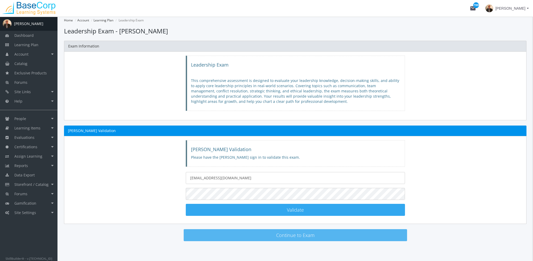
click at [290, 209] on span "Validate" at bounding box center [295, 210] width 17 height 6
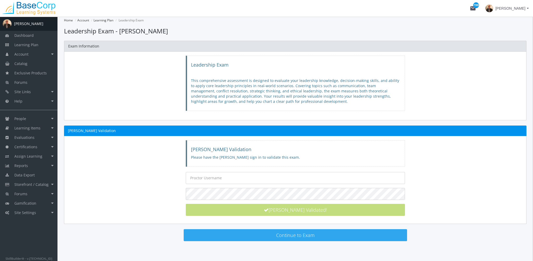
click at [297, 233] on button "Continue to Exam" at bounding box center [296, 236] width 224 height 12
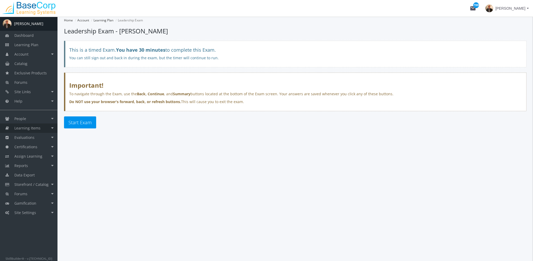
click at [37, 128] on span "Learning Items" at bounding box center [27, 128] width 26 height 5
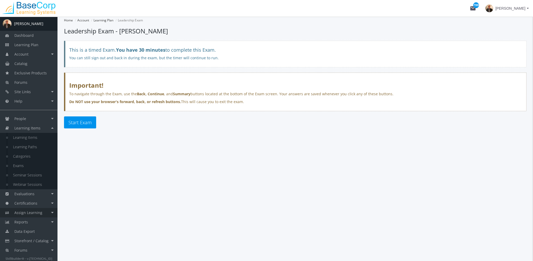
click at [39, 213] on span "Assign Learning" at bounding box center [28, 212] width 28 height 5
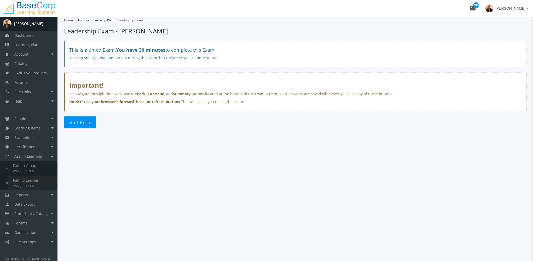
click at [34, 186] on link "Path to Learner Assignments" at bounding box center [33, 183] width 50 height 15
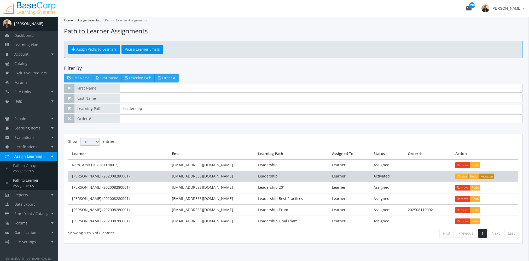
click at [490, 176] on button "Reassign" at bounding box center [487, 177] width 16 height 6
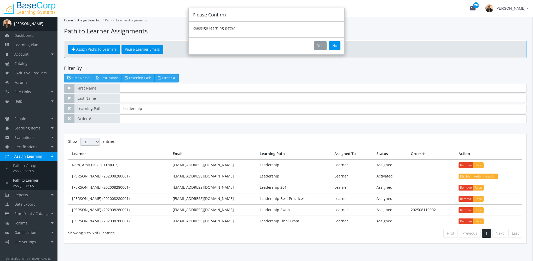
click at [319, 43] on button "Yes" at bounding box center [320, 45] width 13 height 9
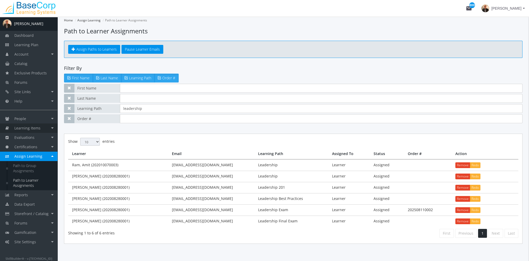
click at [34, 129] on span "Learning Items" at bounding box center [27, 128] width 26 height 5
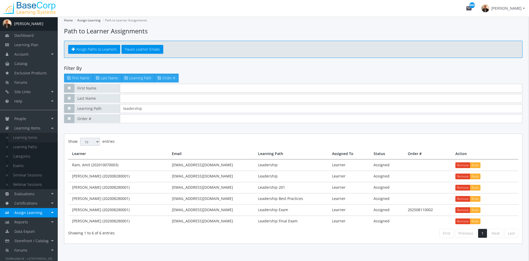
click at [32, 136] on link "Learning Items" at bounding box center [33, 137] width 50 height 9
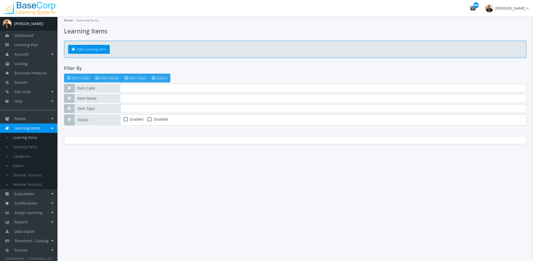
type input "leadership"
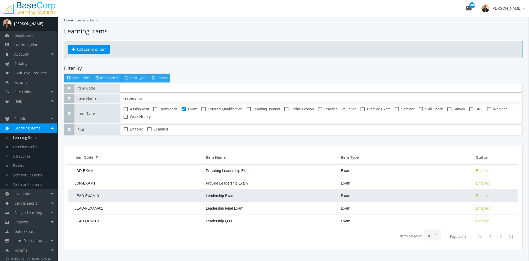
click at [218, 198] on td "Leadership Exam" at bounding box center [270, 196] width 135 height 13
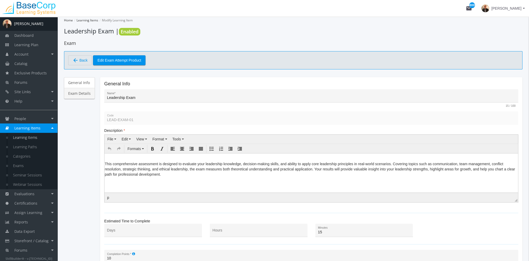
click at [80, 96] on link "Exam Details" at bounding box center [79, 93] width 31 height 11
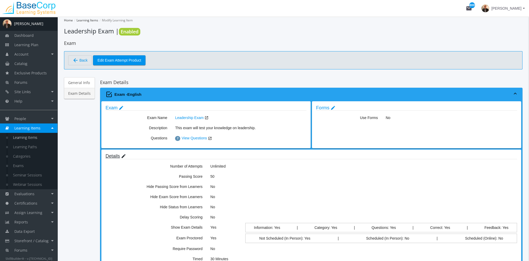
click at [122, 155] on mat-icon "edit" at bounding box center [123, 157] width 5 height 6
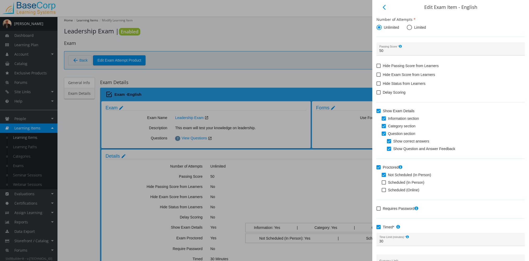
click at [382, 174] on span at bounding box center [384, 175] width 4 height 4
click at [382, 177] on input "Not Scheduled (In Person)" at bounding box center [382, 177] width 0 height 0
checkbox input "true"
click at [384, 192] on span at bounding box center [384, 190] width 4 height 4
click at [382, 192] on input "Scheduled (Online)" at bounding box center [382, 192] width 0 height 0
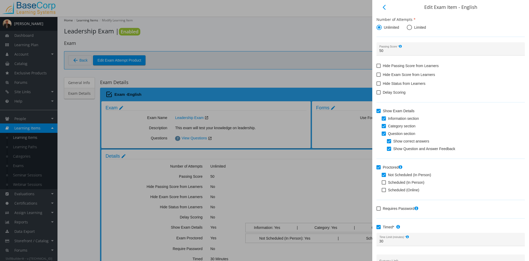
checkbox input "true"
click at [384, 175] on span at bounding box center [384, 175] width 4 height 4
click at [382, 177] on input "Not Scheduled (In Person)" at bounding box center [382, 177] width 0 height 0
checkbox input "false"
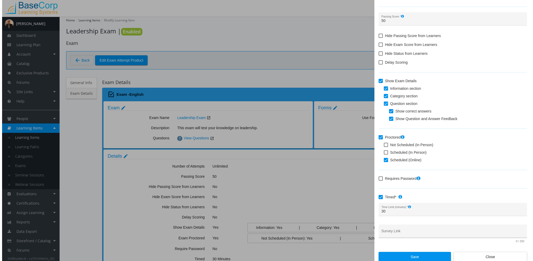
scroll to position [32, 0]
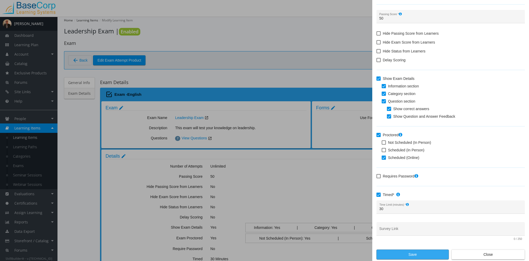
click at [411, 255] on span "Save" at bounding box center [413, 254] width 64 height 9
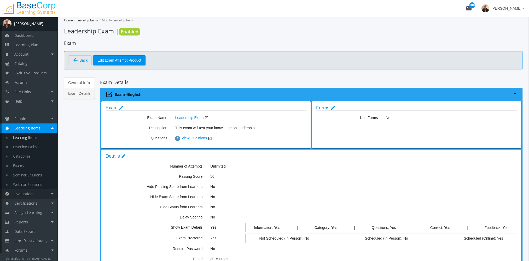
click at [33, 195] on span "Evaluations" at bounding box center [24, 194] width 20 height 5
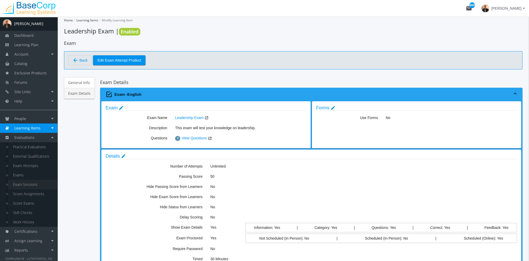
click at [32, 185] on link "Exam Sessions" at bounding box center [33, 184] width 50 height 9
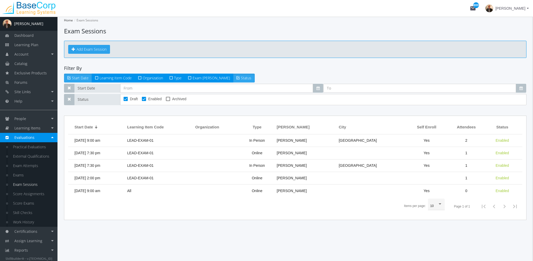
click at [93, 48] on button "Add Exam Session" at bounding box center [89, 49] width 42 height 9
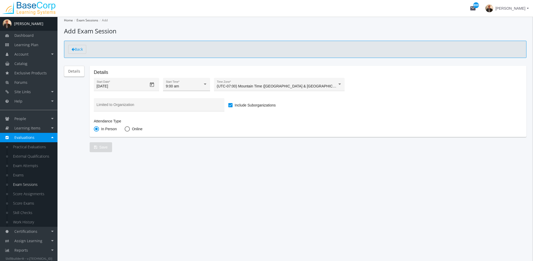
click at [205, 84] on div at bounding box center [205, 84] width 3 height 1
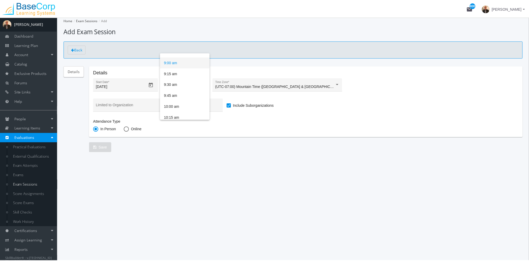
scroll to position [49, 0]
click at [188, 73] on span "7:30 am" at bounding box center [186, 75] width 42 height 11
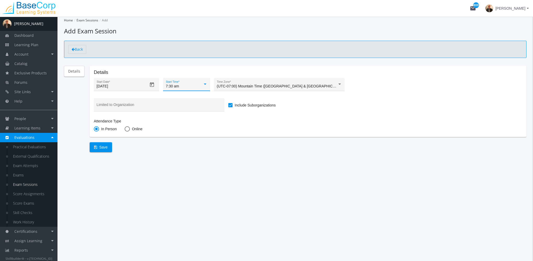
click at [125, 131] on span at bounding box center [127, 129] width 5 height 5
click at [125, 131] on input "Online" at bounding box center [127, 130] width 5 height 5
radio input "true"
click at [102, 147] on span "Save" at bounding box center [101, 147] width 14 height 9
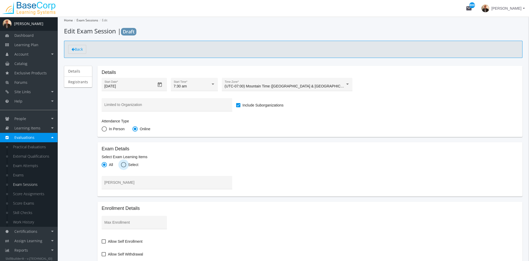
click at [121, 167] on span at bounding box center [123, 164] width 5 height 5
click at [121, 167] on input "Select" at bounding box center [123, 165] width 5 height 5
radio input "true"
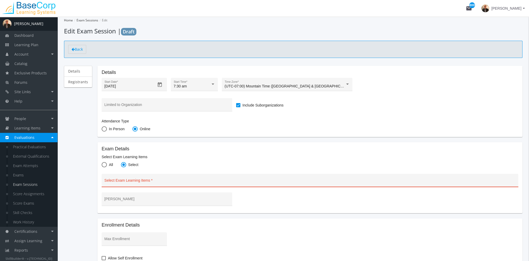
click at [121, 183] on input "Select Exam Learning Items" at bounding box center [310, 183] width 411 height 4
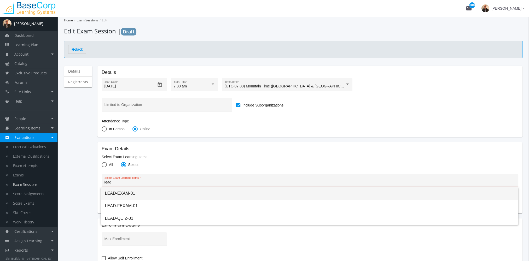
type input "lead"
click at [123, 190] on span "LEAD-EXAM-01" at bounding box center [309, 193] width 409 height 13
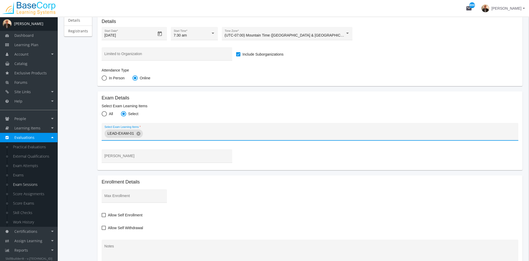
scroll to position [52, 0]
click at [115, 156] on input "[PERSON_NAME]" at bounding box center [167, 157] width 125 height 4
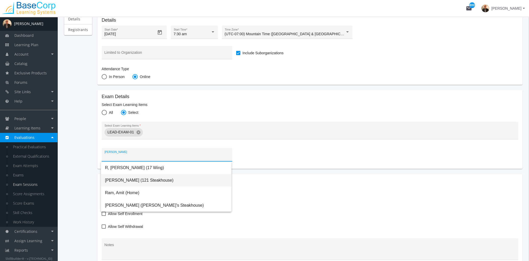
click at [119, 177] on span "[PERSON_NAME] (121 Steakhouse)" at bounding box center [166, 180] width 122 height 13
type input "[PERSON_NAME] (121 Steakhouse)"
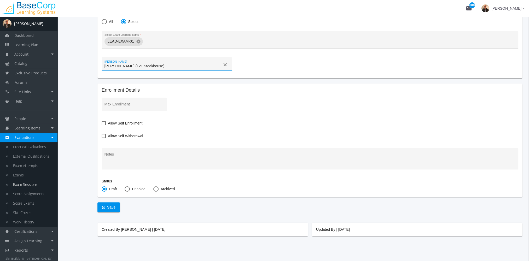
scroll to position [144, 0]
click at [122, 101] on div "Max Enrollment" at bounding box center [135, 104] width 60 height 11
type input "50"
click at [218, 128] on mat-card-content "Enrollment Details 50 Max Enrollment Allow Self Enrollment Allow Self Withdrawa…" at bounding box center [310, 140] width 417 height 106
click at [105, 122] on span at bounding box center [104, 122] width 4 height 4
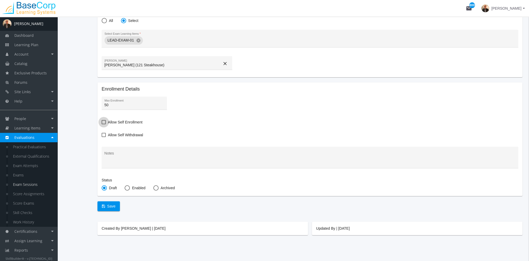
click at [102, 124] on input "Allow Self Enrollment" at bounding box center [102, 124] width 0 height 0
checkbox input "true"
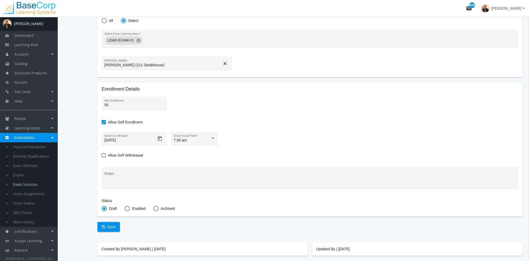
click at [105, 155] on span at bounding box center [104, 155] width 4 height 4
click at [102, 157] on input "Allow Self Withdrawal" at bounding box center [102, 157] width 0 height 0
checkbox input "true"
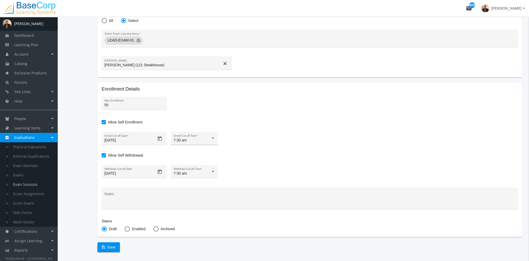
click at [212, 140] on div "7:30 am" at bounding box center [195, 141] width 42 height 4
click at [190, 162] on span "8:00 am" at bounding box center [194, 162] width 42 height 11
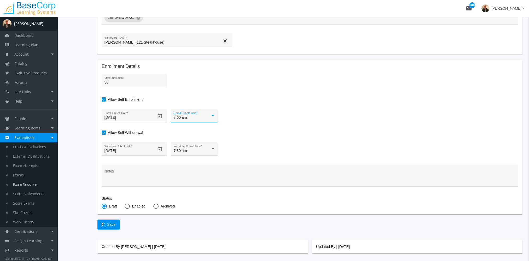
scroll to position [185, 0]
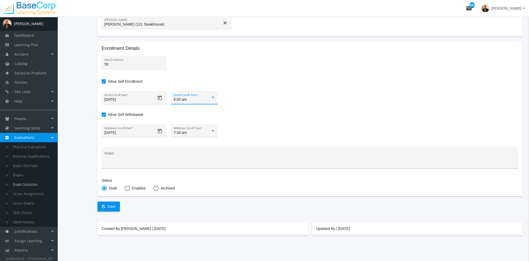
click at [135, 162] on textarea "Notes" at bounding box center [310, 160] width 411 height 14
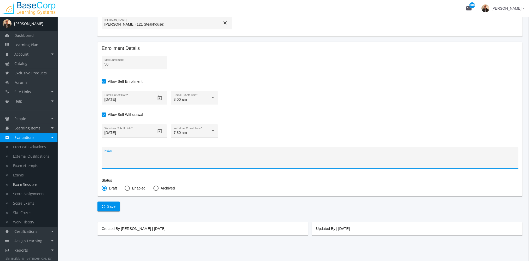
click at [128, 187] on span at bounding box center [127, 188] width 5 height 5
click at [128, 187] on input "Enabled" at bounding box center [127, 189] width 5 height 5
radio input "true"
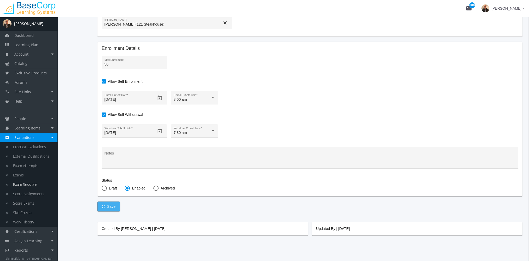
click at [108, 206] on span "Save" at bounding box center [109, 206] width 14 height 9
checkbox input "false"
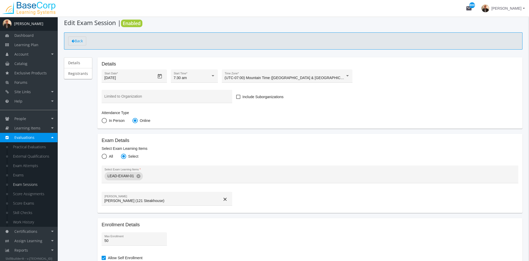
scroll to position [0, 0]
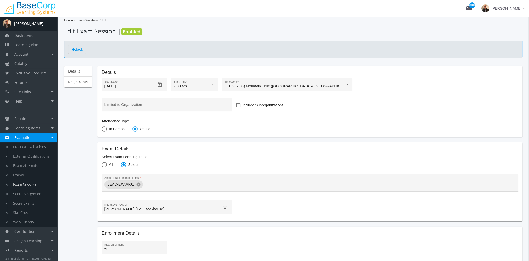
click at [103, 130] on span at bounding box center [104, 129] width 5 height 5
click at [103, 130] on input "In Person" at bounding box center [104, 130] width 5 height 5
radio input "true"
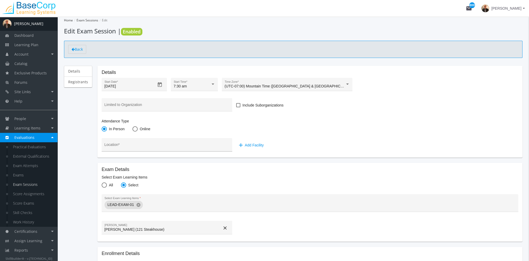
click at [130, 147] on input "Location *" at bounding box center [167, 147] width 125 height 4
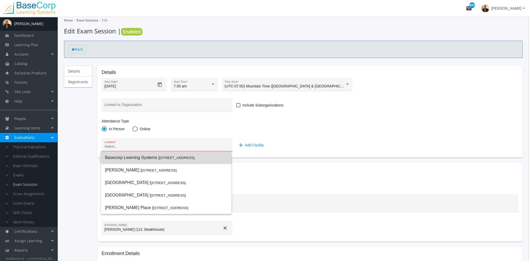
click at [135, 161] on span "Basecorp Learning Systems | [STREET_ADDRESS]" at bounding box center [166, 158] width 122 height 13
type input "Basecorp Learning Systems"
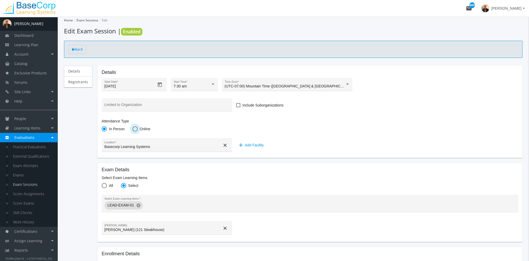
click at [133, 131] on span at bounding box center [135, 129] width 5 height 5
click at [133, 131] on input "Online" at bounding box center [135, 130] width 5 height 5
radio input "true"
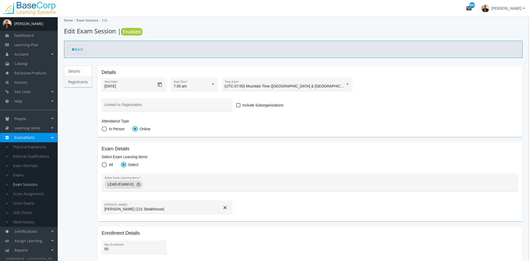
click at [81, 83] on link "Registrants" at bounding box center [78, 82] width 28 height 11
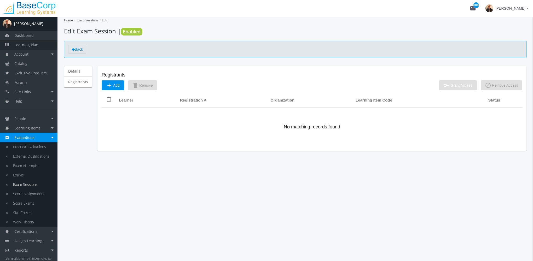
click at [38, 45] on link "Learning Plan" at bounding box center [29, 44] width 58 height 9
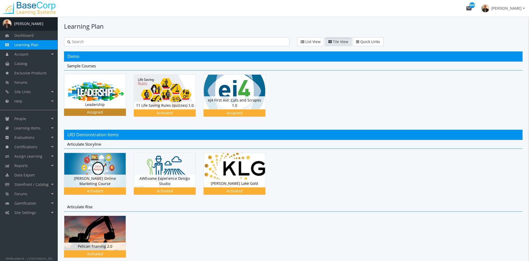
click at [83, 96] on img at bounding box center [94, 91] width 61 height 35
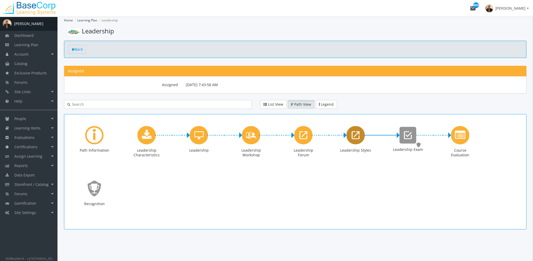
click at [362, 138] on div "Leadership Styles" at bounding box center [356, 135] width 18 height 18
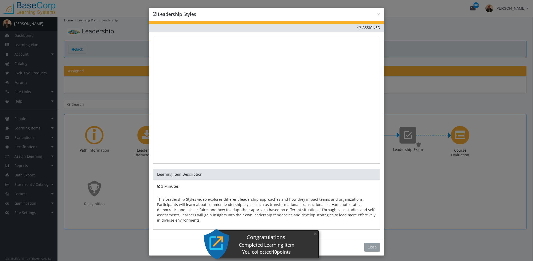
click at [370, 247] on button "Close" at bounding box center [372, 247] width 16 height 9
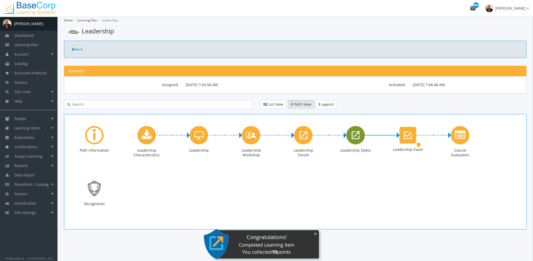
click at [317, 235] on button "×" at bounding box center [315, 234] width 8 height 11
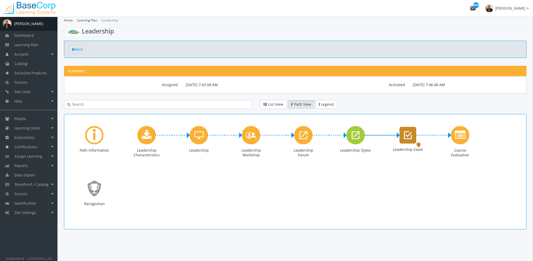
click at [411, 133] on icon "Leadership Exam" at bounding box center [408, 135] width 8 height 10
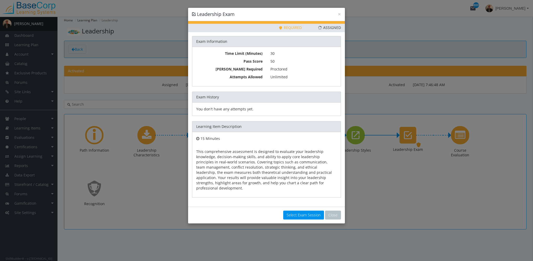
click at [308, 211] on link "Select Exam Session" at bounding box center [303, 215] width 41 height 9
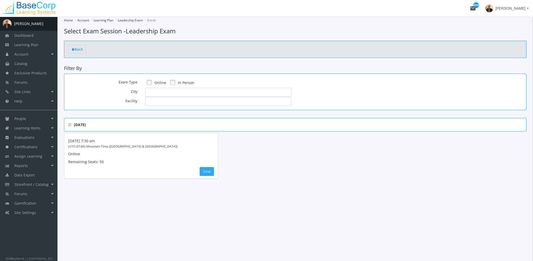
click at [205, 171] on button "View" at bounding box center [207, 171] width 14 height 9
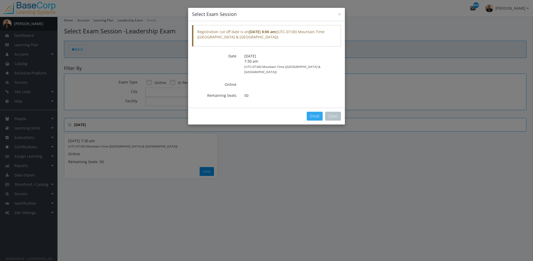
click at [313, 112] on button "Enroll" at bounding box center [315, 116] width 16 height 9
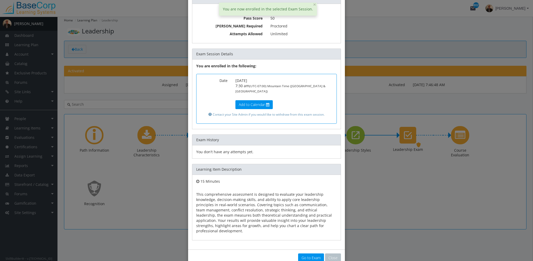
scroll to position [44, 0]
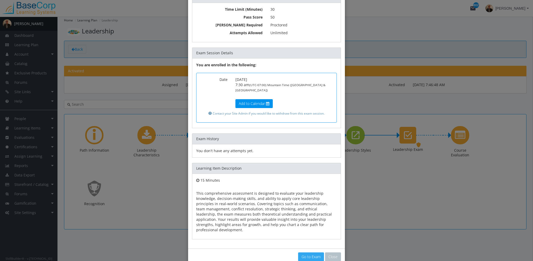
click at [313, 253] on link "Go to Exam" at bounding box center [311, 257] width 26 height 9
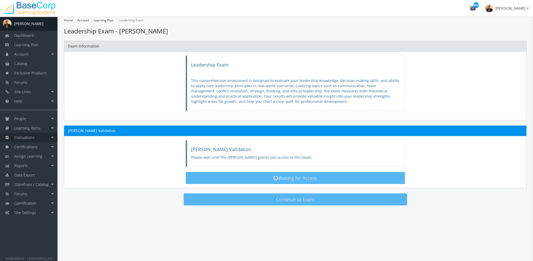
click at [35, 136] on link "Evaluations" at bounding box center [29, 137] width 58 height 9
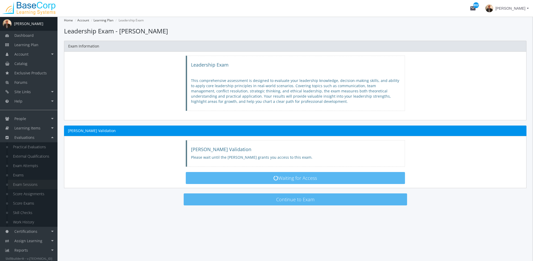
click at [32, 187] on link "Exam Sessions" at bounding box center [33, 184] width 50 height 9
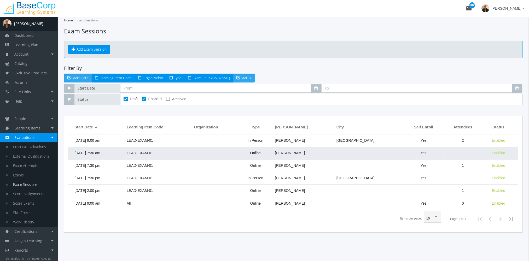
click at [121, 151] on td "[DATE] 7:30 am" at bounding box center [96, 153] width 56 height 13
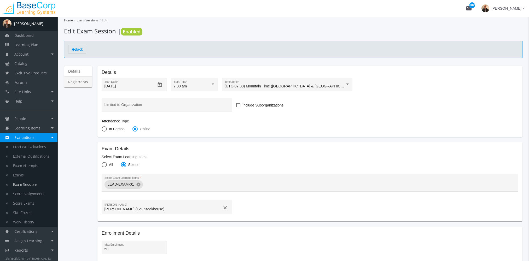
click at [73, 83] on link "Registrants" at bounding box center [78, 82] width 28 height 11
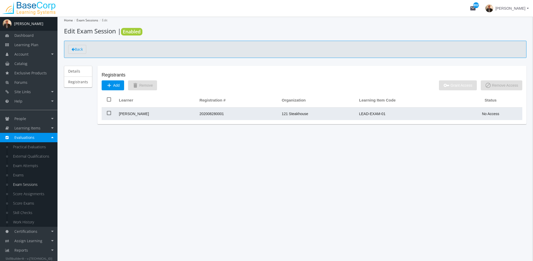
click at [108, 114] on span at bounding box center [109, 113] width 4 height 4
click at [107, 115] on input "checkbox" at bounding box center [107, 115] width 0 height 0
checkbox input "true"
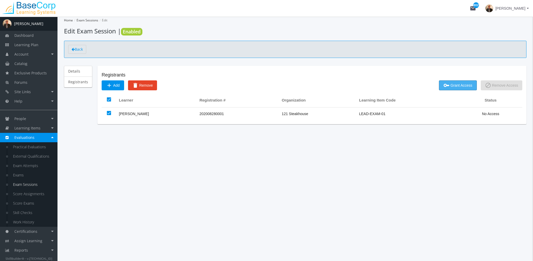
click at [451, 84] on span "key Grant Access" at bounding box center [458, 85] width 29 height 9
checkbox input "false"
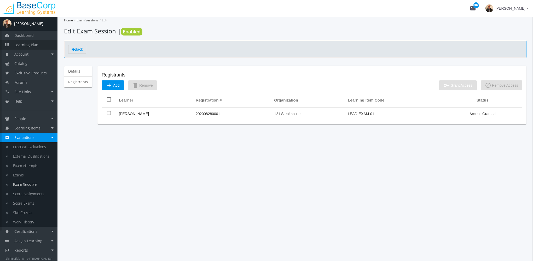
click at [31, 46] on span "Learning Plan" at bounding box center [26, 44] width 24 height 5
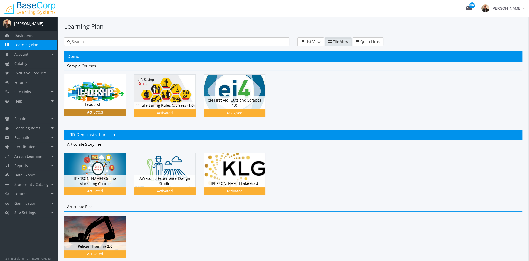
click at [88, 105] on div "Leadership Status Activated" at bounding box center [94, 105] width 61 height 8
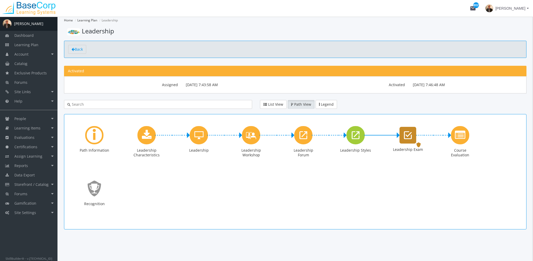
click at [415, 139] on div "Leadership Exam" at bounding box center [408, 135] width 17 height 17
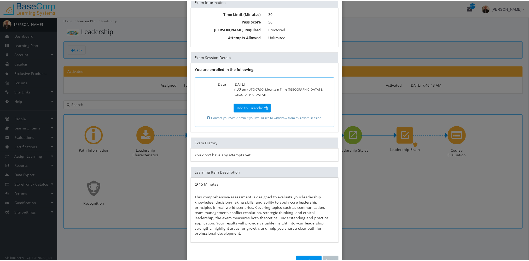
scroll to position [44, 0]
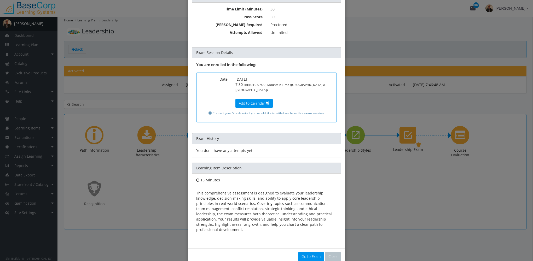
click at [306, 253] on link "Go to Exam" at bounding box center [311, 257] width 26 height 9
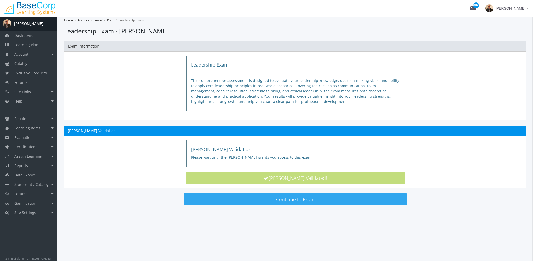
click at [299, 202] on button "Continue to Exam" at bounding box center [296, 200] width 224 height 12
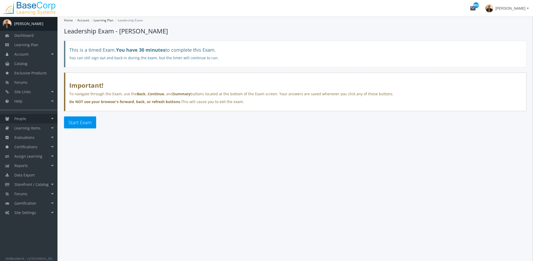
click at [30, 119] on link "People" at bounding box center [29, 118] width 58 height 9
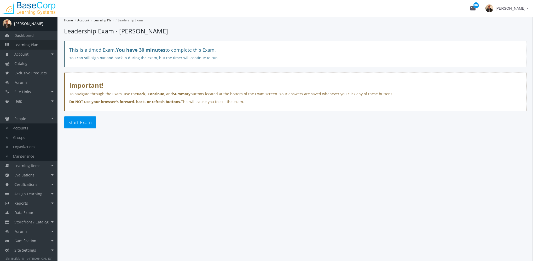
click at [34, 43] on span "Learning Plan" at bounding box center [26, 44] width 24 height 5
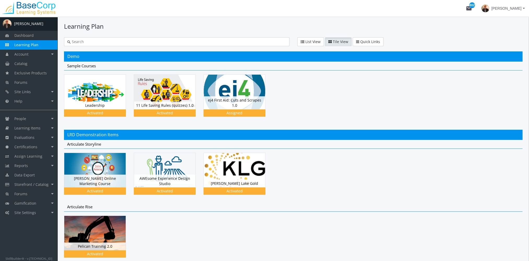
click at [86, 41] on input "text" at bounding box center [179, 41] width 216 height 5
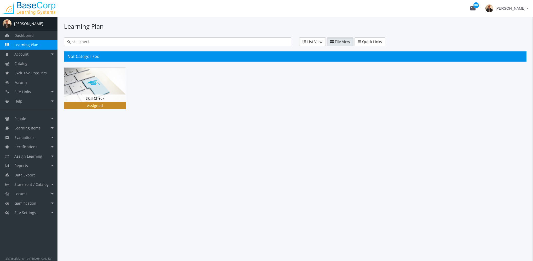
type input "skill check"
click at [97, 89] on img at bounding box center [94, 85] width 61 height 35
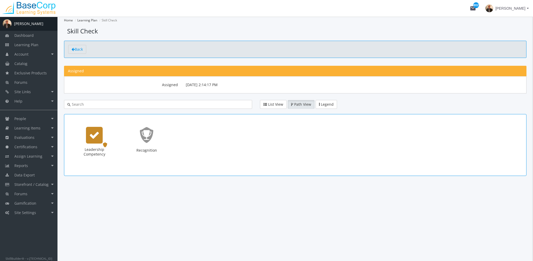
click at [91, 136] on icon "Leadership Competency" at bounding box center [94, 135] width 10 height 10
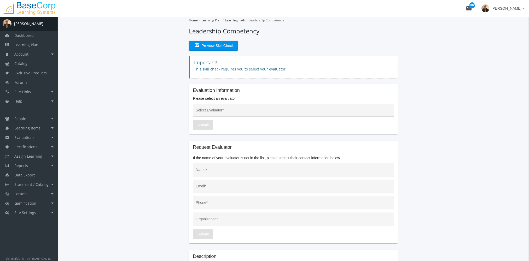
click at [230, 110] on div "Select Evaluator *" at bounding box center [293, 111] width 195 height 11
click at [34, 41] on link "Learning Plan" at bounding box center [29, 44] width 58 height 9
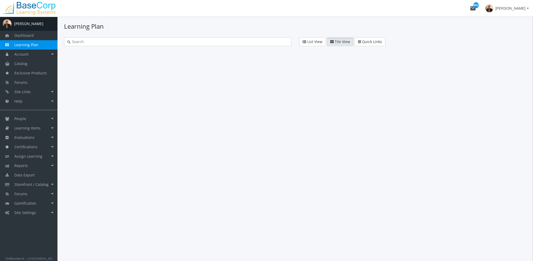
type input "skill check"
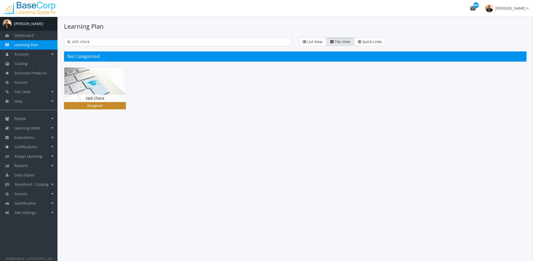
click at [82, 87] on img at bounding box center [94, 85] width 61 height 35
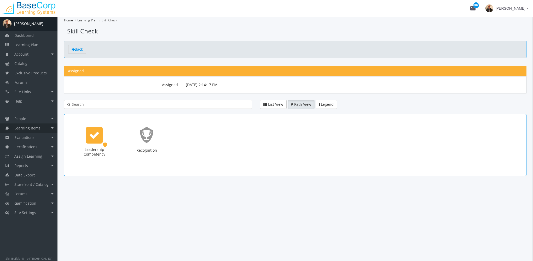
click at [30, 127] on span "Learning Items" at bounding box center [27, 128] width 26 height 5
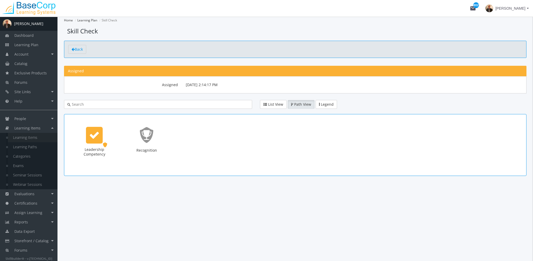
click at [31, 136] on link "Learning Items" at bounding box center [33, 137] width 50 height 9
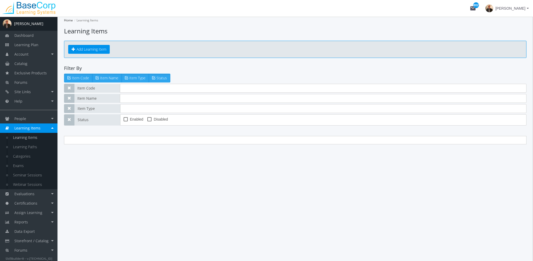
type input "leadership"
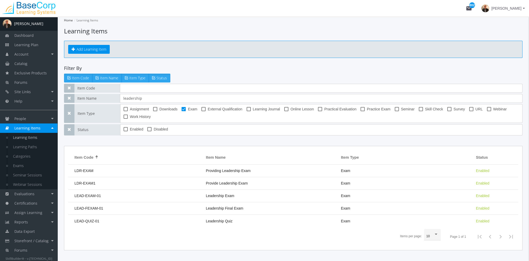
click at [420, 110] on span at bounding box center [421, 109] width 4 height 4
click at [419, 111] on input "Skill Check" at bounding box center [419, 111] width 0 height 0
checkbox input "true"
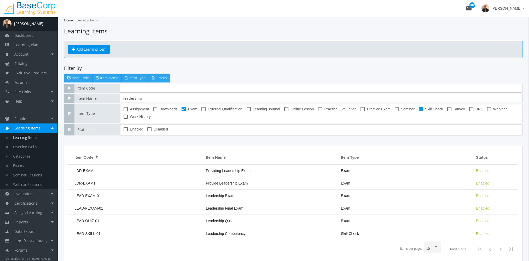
drag, startPoint x: 142, startPoint y: 99, endPoint x: 85, endPoint y: 97, distance: 57.3
click at [85, 97] on div "Item Name leadership" at bounding box center [293, 98] width 459 height 9
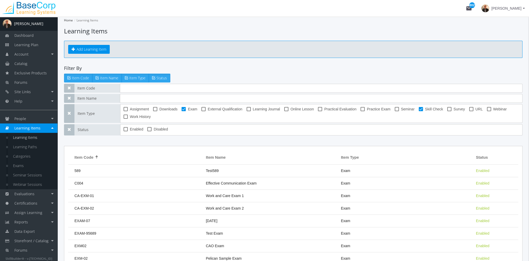
click at [185, 107] on span at bounding box center [184, 109] width 4 height 4
click at [182, 111] on input "Exam" at bounding box center [182, 111] width 0 height 0
checkbox input "false"
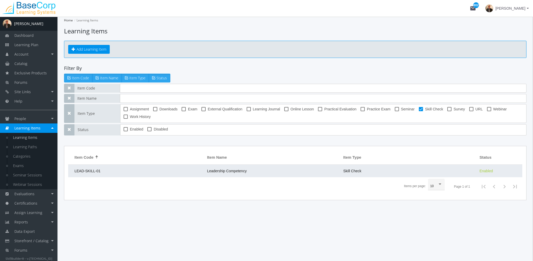
click at [246, 171] on span "Leadership Competency" at bounding box center [227, 171] width 40 height 4
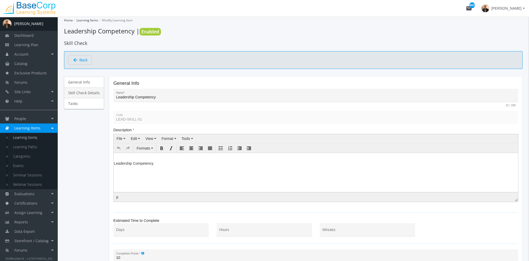
click at [86, 92] on link "Skill Check Details" at bounding box center [84, 93] width 40 height 11
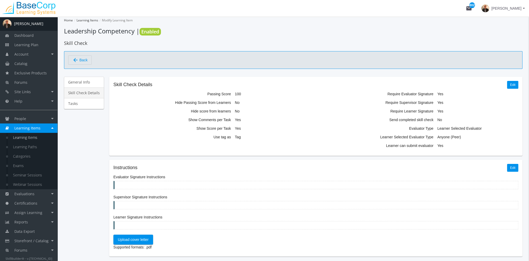
click at [519, 86] on mat-card "Skill Check Details Edit Passing Score 100 Hide Passing Score from Learners No …" at bounding box center [316, 116] width 414 height 79
click at [515, 85] on link "Edit" at bounding box center [512, 85] width 11 height 8
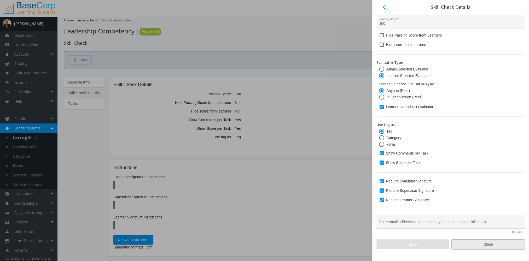
click at [484, 245] on span "Close" at bounding box center [488, 244] width 65 height 9
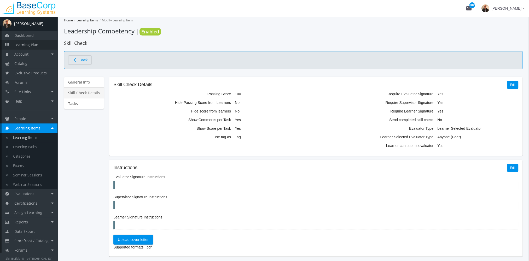
click at [37, 45] on span "Learning Plan" at bounding box center [26, 44] width 24 height 5
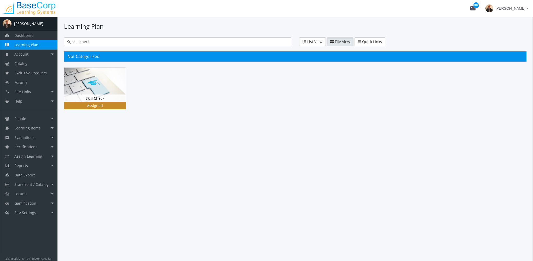
click at [88, 80] on img at bounding box center [94, 85] width 61 height 35
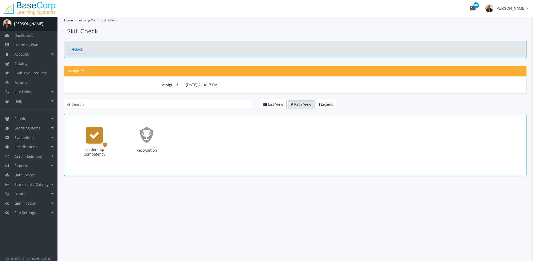
click at [91, 135] on icon "Leadership Competency" at bounding box center [94, 135] width 10 height 10
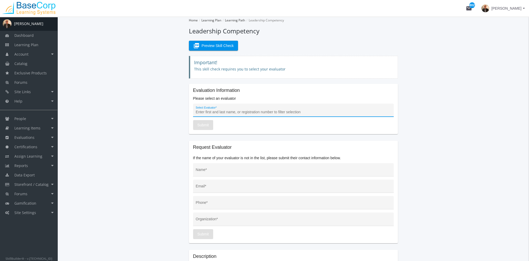
click at [218, 111] on input "Select Evaluator *" at bounding box center [293, 112] width 195 height 4
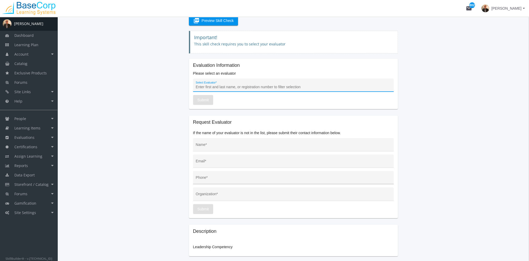
scroll to position [52, 0]
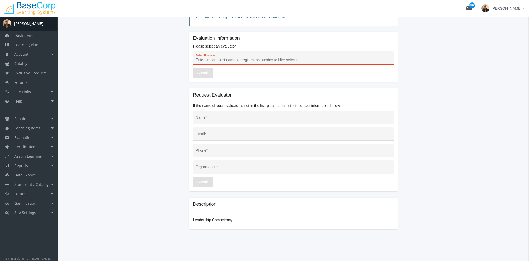
drag, startPoint x: 195, startPoint y: 95, endPoint x: 235, endPoint y: 95, distance: 40.0
click at [235, 95] on h2 "Request Evaluator" at bounding box center [293, 95] width 201 height 5
click at [254, 93] on h2 "Request Evaluator" at bounding box center [293, 95] width 201 height 5
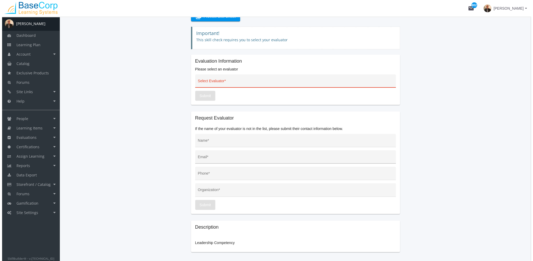
scroll to position [0, 0]
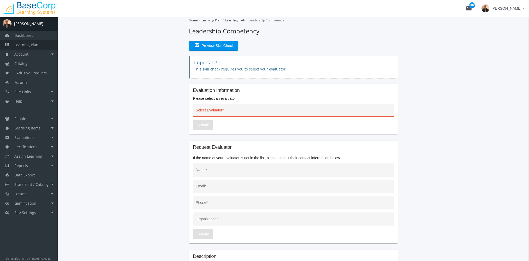
click at [33, 43] on span "Learning Plan" at bounding box center [26, 44] width 24 height 5
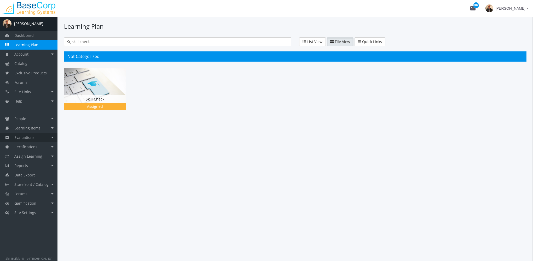
click at [38, 135] on link "Evaluations" at bounding box center [29, 137] width 58 height 9
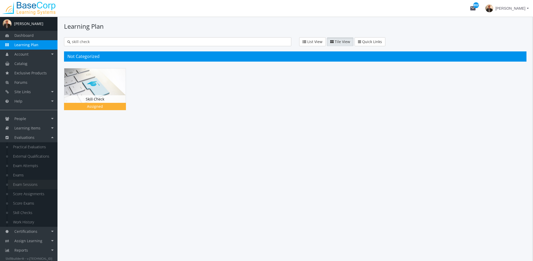
click at [33, 185] on link "Exam Sessions" at bounding box center [33, 184] width 50 height 9
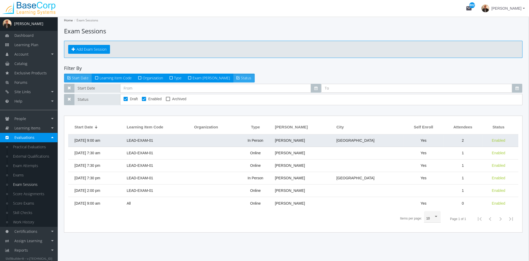
click at [94, 143] on td "[DATE] 9:00 am" at bounding box center [96, 141] width 56 height 13
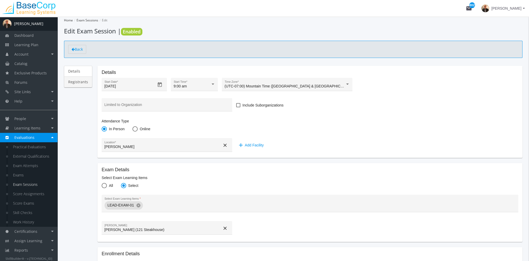
click at [77, 81] on link "Registrants" at bounding box center [78, 82] width 28 height 11
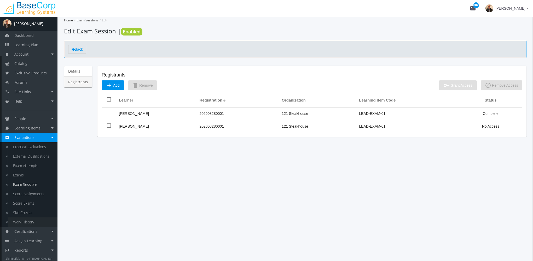
scroll to position [46, 0]
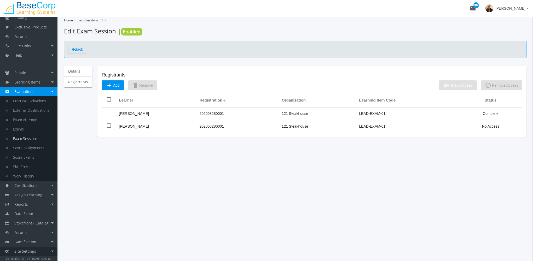
click at [37, 250] on link "Site Settings" at bounding box center [29, 251] width 58 height 9
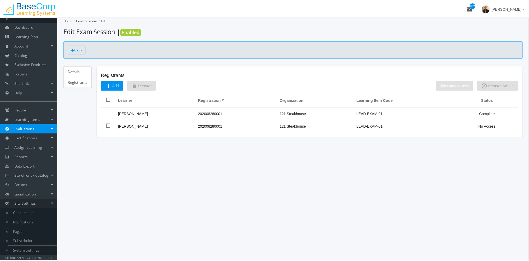
scroll to position [9, 0]
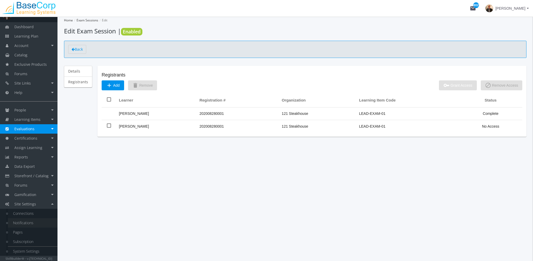
click at [33, 224] on link "Notifications" at bounding box center [33, 223] width 50 height 9
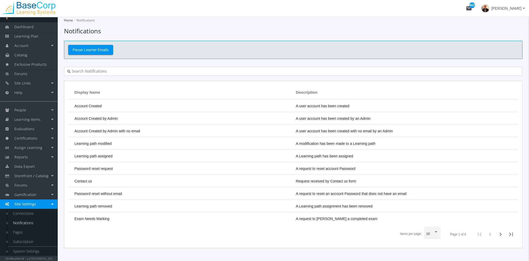
click at [127, 71] on input "text" at bounding box center [295, 71] width 449 height 5
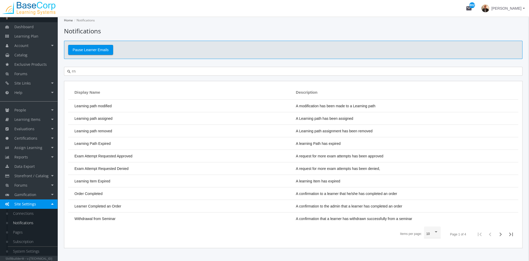
type input "r"
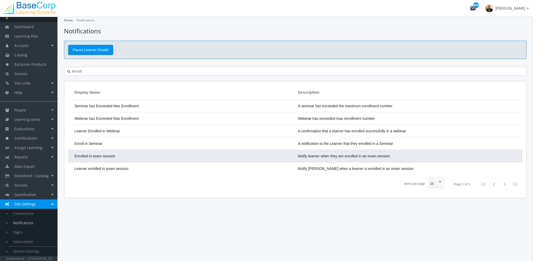
type input "enroll"
click at [120, 158] on td "Enrolled in exam session" at bounding box center [181, 156] width 227 height 13
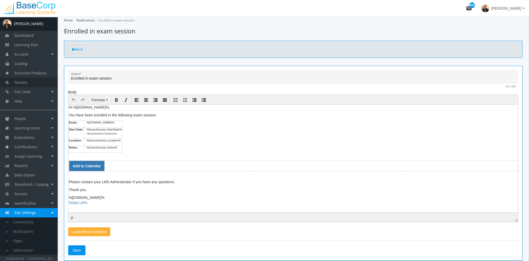
click at [27, 83] on link "Forums" at bounding box center [29, 82] width 58 height 9
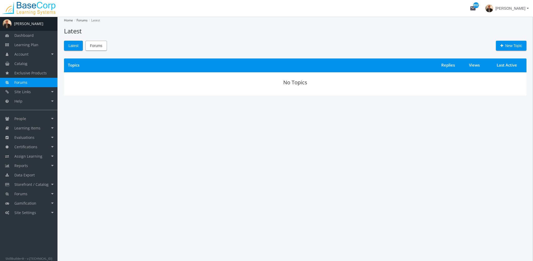
click at [94, 48] on span "Forums" at bounding box center [96, 45] width 12 height 9
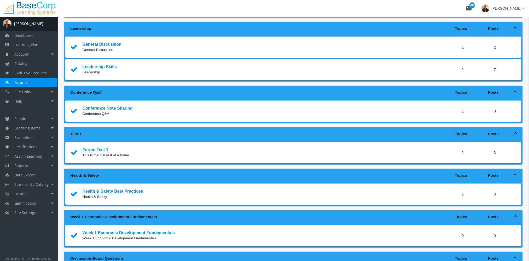
scroll to position [78, 0]
click at [94, 68] on link "Leadership Skills" at bounding box center [99, 67] width 35 height 4
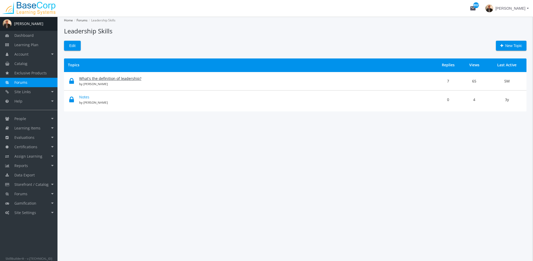
click at [101, 78] on link "What's the definition of leadership?" at bounding box center [110, 78] width 62 height 5
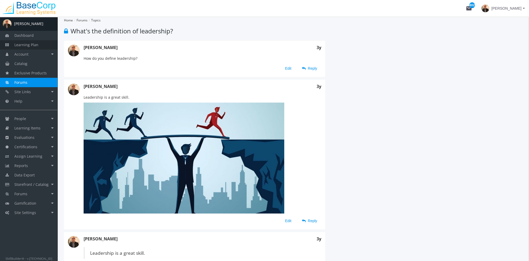
click at [41, 45] on link "Learning Plan" at bounding box center [29, 44] width 58 height 9
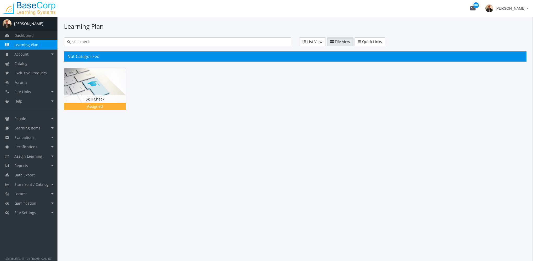
drag, startPoint x: 50, startPoint y: 33, endPoint x: 35, endPoint y: 37, distance: 16.0
click at [35, 37] on div "A [PERSON_NAME] Dashboard Learning Plan Account Account Badges Certificates and…" at bounding box center [266, 139] width 533 height 245
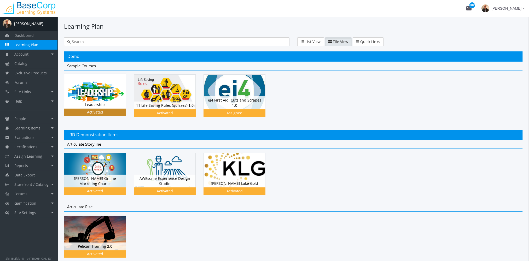
click at [91, 86] on img at bounding box center [94, 91] width 61 height 35
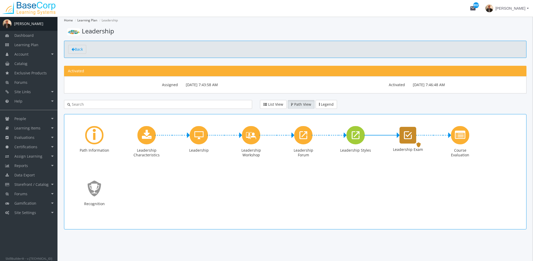
click at [408, 137] on icon "Leadership Exam" at bounding box center [408, 135] width 8 height 10
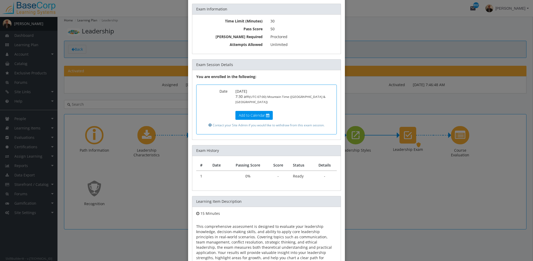
scroll to position [66, 0]
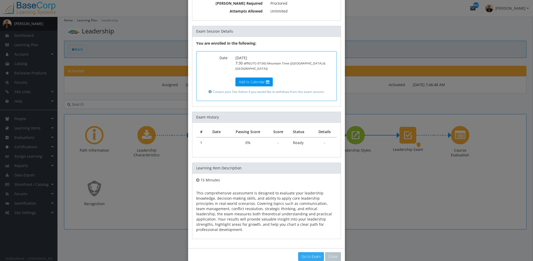
click at [309, 253] on link "Go to Exam" at bounding box center [311, 257] width 26 height 9
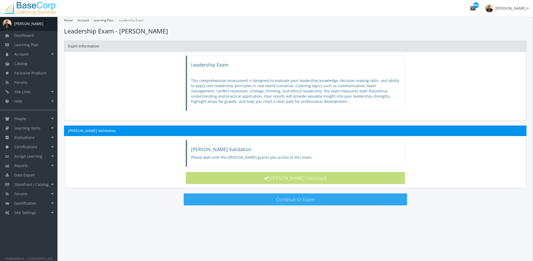
click at [283, 200] on button "Continue to Exam" at bounding box center [296, 200] width 224 height 12
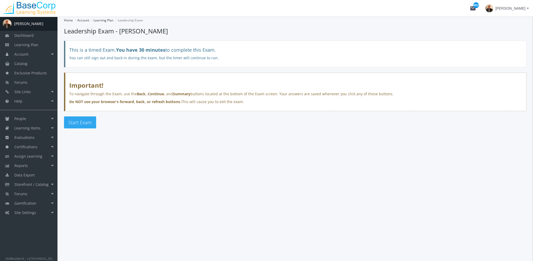
click at [84, 128] on button "Start Exam" at bounding box center [80, 123] width 32 height 12
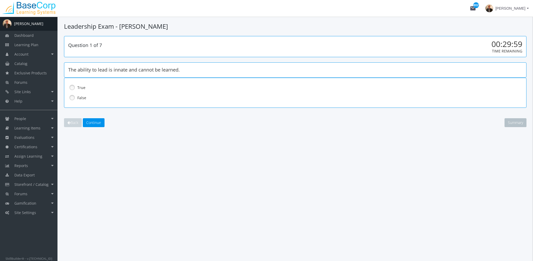
click at [81, 97] on label "False" at bounding box center [281, 97] width 409 height 5
click at [94, 125] on button "Continue" at bounding box center [94, 122] width 22 height 9
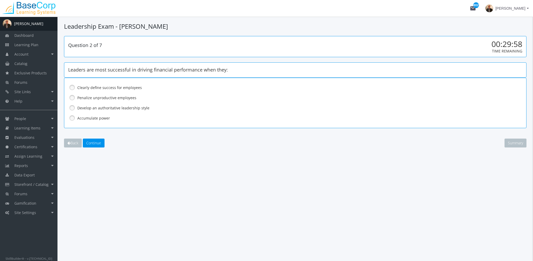
click at [92, 107] on label "Develop an authoritative leadership style" at bounding box center [281, 108] width 409 height 5
click at [96, 140] on button "Continue" at bounding box center [94, 143] width 22 height 9
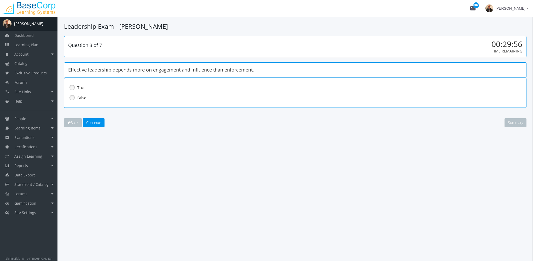
click at [82, 98] on label "False" at bounding box center [281, 97] width 409 height 5
click at [99, 124] on span "Continue" at bounding box center [93, 122] width 15 height 5
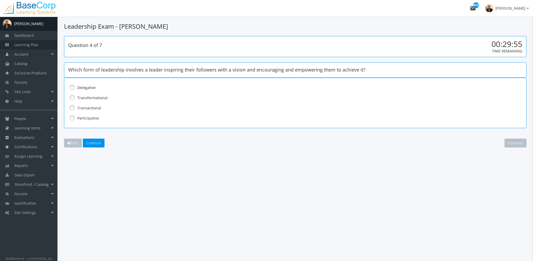
click at [30, 46] on span "Learning Plan" at bounding box center [26, 44] width 24 height 5
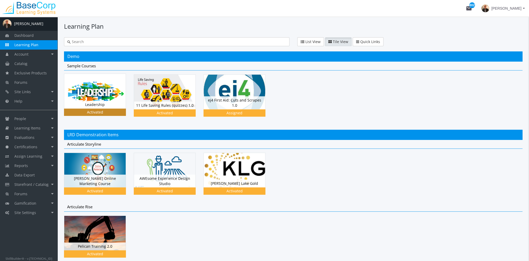
click at [96, 100] on img at bounding box center [94, 91] width 61 height 35
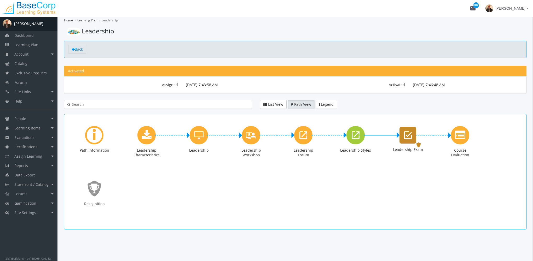
click at [403, 137] on div "Leadership Exam" at bounding box center [408, 135] width 17 height 17
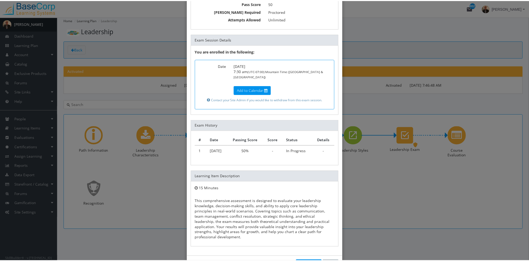
scroll to position [66, 0]
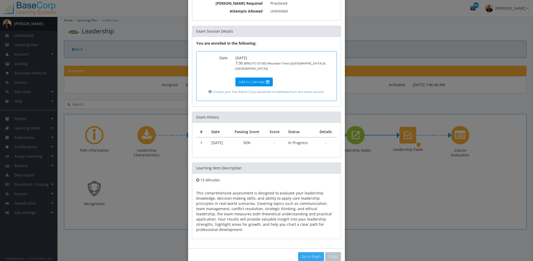
click at [307, 253] on link "Go to Exam" at bounding box center [311, 257] width 26 height 9
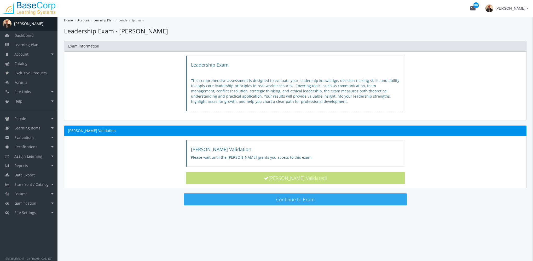
click at [283, 199] on button "Continue to Exam" at bounding box center [296, 200] width 224 height 12
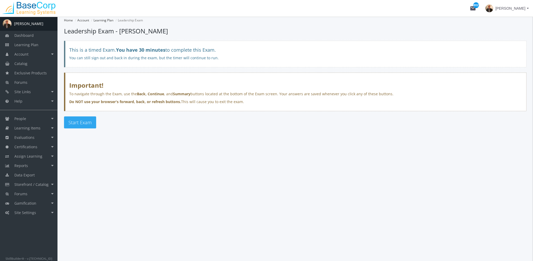
click at [89, 125] on span "Start Exam" at bounding box center [79, 122] width 23 height 6
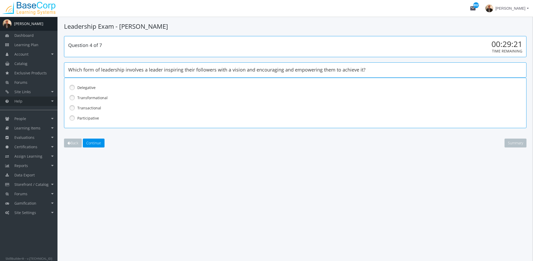
click at [30, 103] on link "Help" at bounding box center [29, 101] width 58 height 9
click at [24, 111] on link "Contact Us" at bounding box center [33, 110] width 50 height 9
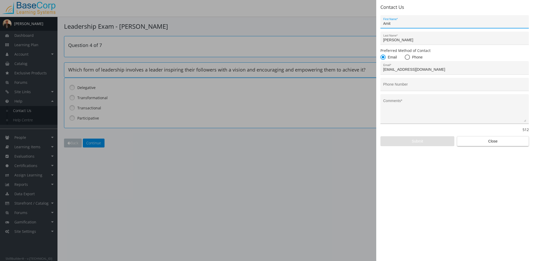
click at [399, 111] on textarea "Comments *" at bounding box center [455, 111] width 143 height 22
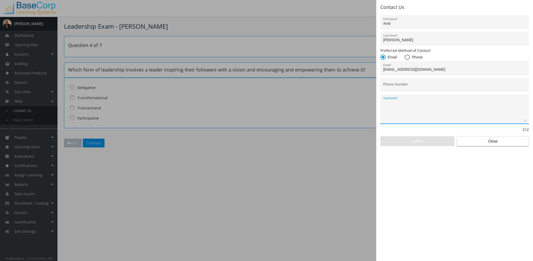
type textarea "T"
type textarea "I forgot my password"
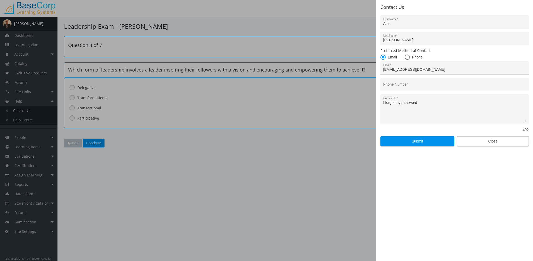
click at [516, 141] on span "Close" at bounding box center [493, 141] width 63 height 9
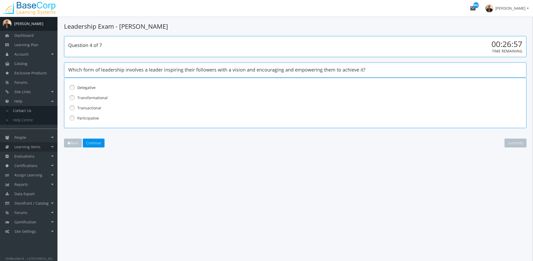
click at [31, 146] on span "Learning Items" at bounding box center [27, 147] width 26 height 5
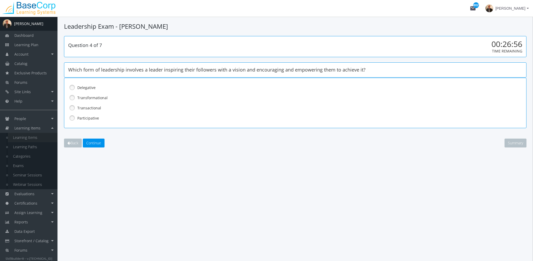
click at [34, 139] on link "Learning Items" at bounding box center [33, 137] width 50 height 9
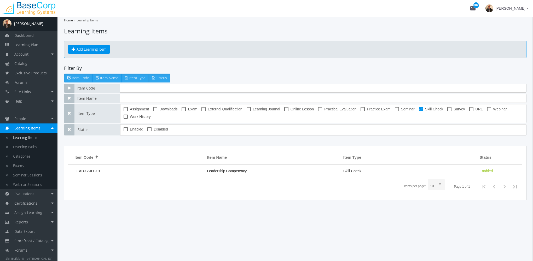
click at [419, 110] on span at bounding box center [421, 109] width 4 height 4
click at [419, 111] on input "Skill Check" at bounding box center [419, 111] width 0 height 0
checkbox input "false"
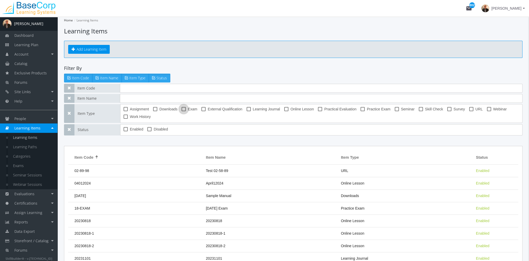
click at [185, 107] on span at bounding box center [184, 109] width 4 height 4
click at [182, 111] on input "Exam" at bounding box center [182, 111] width 0 height 0
checkbox input "true"
click at [157, 98] on input "text" at bounding box center [321, 98] width 403 height 9
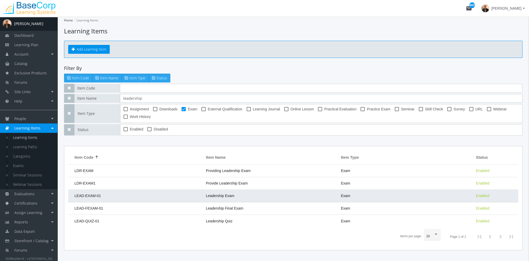
type input "leadership"
click at [262, 190] on td "Leadership Exam" at bounding box center [270, 196] width 135 height 13
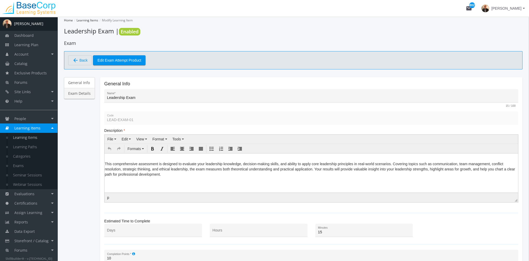
click at [80, 92] on link "Exam Details" at bounding box center [79, 93] width 31 height 11
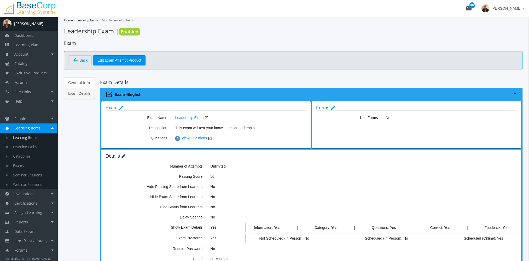
click at [124, 156] on mat-icon "edit" at bounding box center [123, 157] width 5 height 6
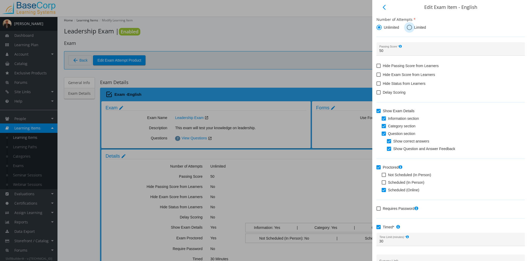
click at [413, 27] on span "Limited" at bounding box center [419, 27] width 14 height 5
click at [412, 27] on input "Limited" at bounding box center [409, 28] width 5 height 5
radio input "true"
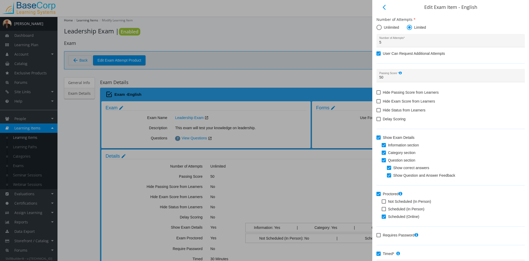
click at [248, 43] on div at bounding box center [264, 130] width 529 height 261
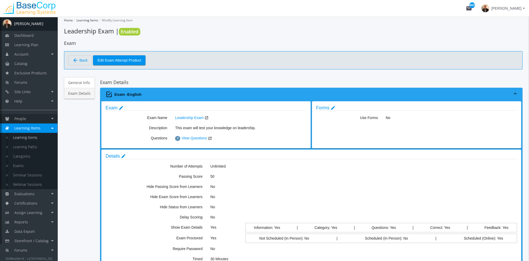
click at [27, 117] on link "People" at bounding box center [29, 118] width 58 height 9
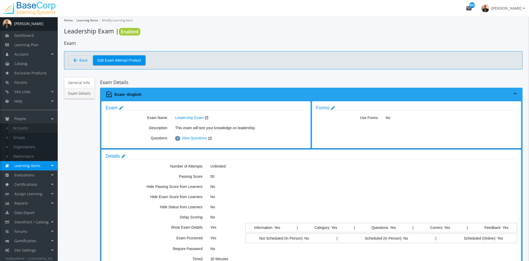
click at [28, 125] on link "Accounts" at bounding box center [33, 128] width 50 height 9
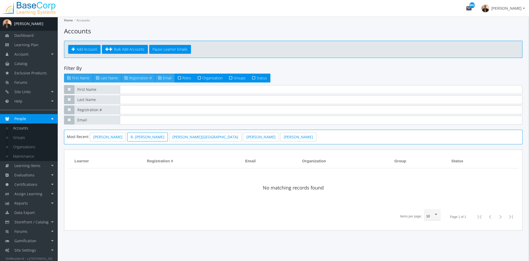
click at [138, 138] on link "R, [PERSON_NAME]" at bounding box center [147, 137] width 41 height 9
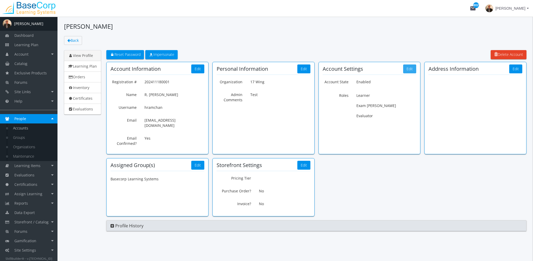
click at [412, 70] on button "Edit" at bounding box center [409, 69] width 13 height 9
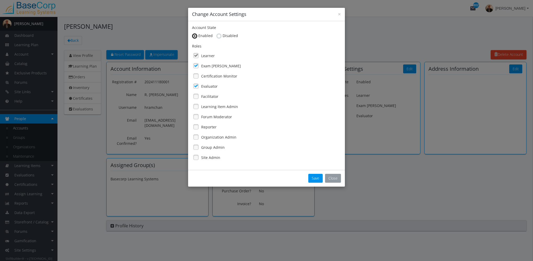
click at [334, 177] on button "Close" at bounding box center [333, 178] width 16 height 9
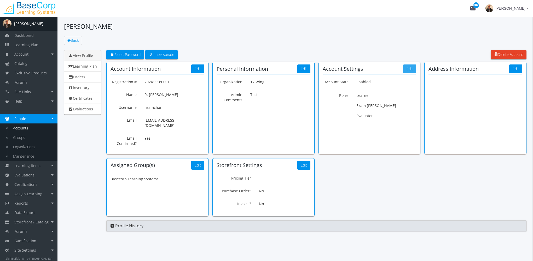
click at [411, 68] on button "Edit" at bounding box center [409, 69] width 13 height 9
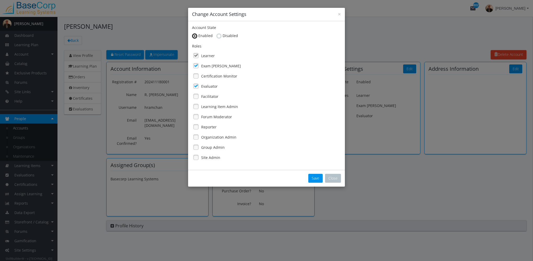
click at [203, 88] on label "Evaluator" at bounding box center [209, 86] width 16 height 5
click at [198, 55] on link at bounding box center [196, 56] width 8 height 8
click at [196, 56] on link at bounding box center [196, 56] width 8 height 8
click at [318, 178] on button "Save" at bounding box center [315, 178] width 14 height 9
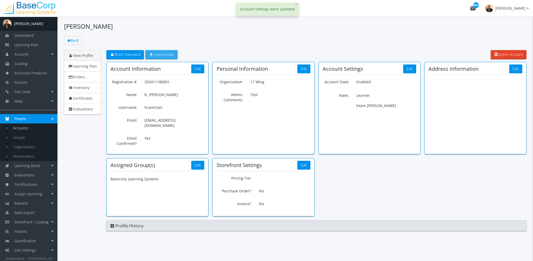
click at [166, 55] on span "Impersonate" at bounding box center [162, 54] width 26 height 5
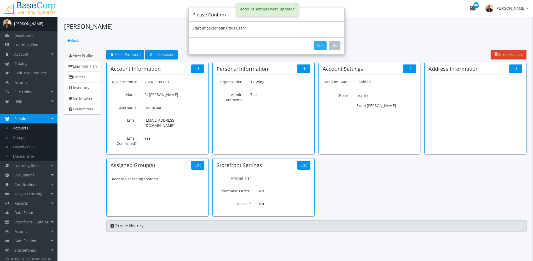
click at [317, 45] on button "Yes" at bounding box center [320, 45] width 13 height 9
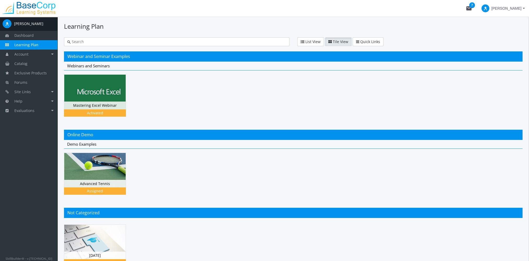
click at [490, 8] on span at bounding box center [486, 8] width 8 height 8
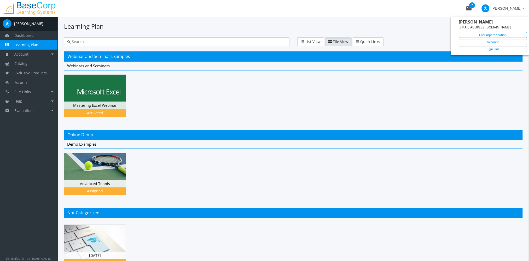
click at [487, 36] on link "End Impersonation" at bounding box center [493, 35] width 68 height 6
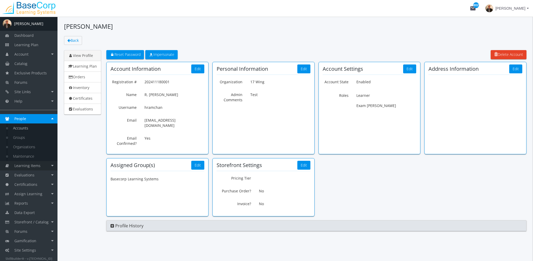
click at [38, 167] on span "Learning Items" at bounding box center [27, 165] width 26 height 5
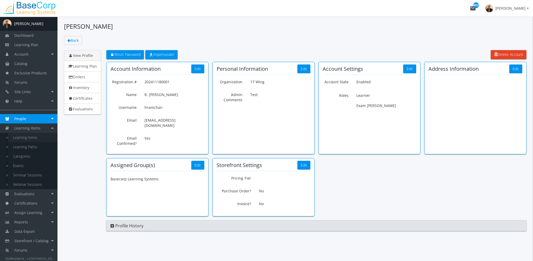
click at [34, 139] on link "Learning Items" at bounding box center [33, 137] width 50 height 9
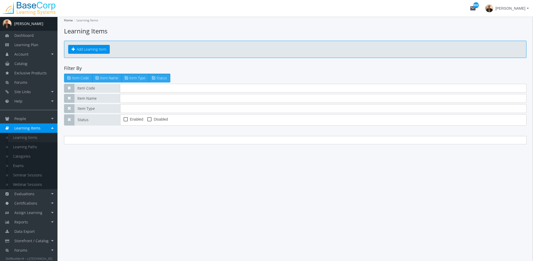
type input "leadership"
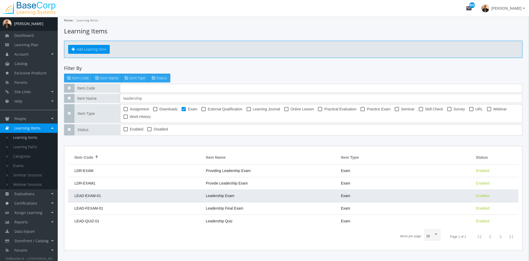
click at [228, 194] on span "Leadership Exam" at bounding box center [220, 196] width 28 height 4
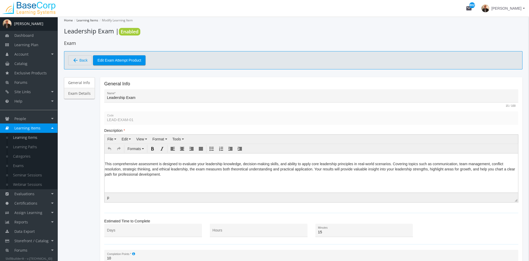
click at [82, 91] on link "Exam Details" at bounding box center [79, 93] width 31 height 11
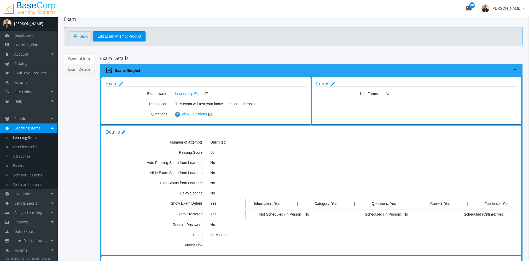
scroll to position [52, 0]
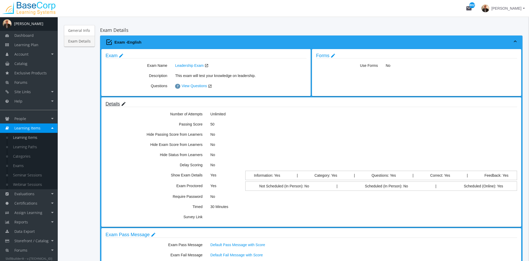
click at [122, 103] on mat-icon "edit" at bounding box center [123, 104] width 5 height 6
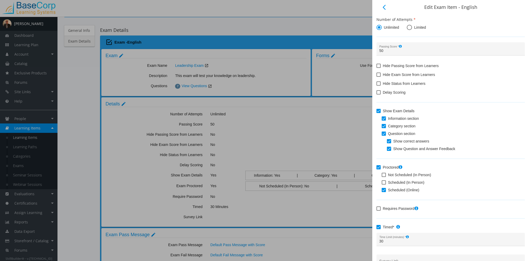
click at [379, 94] on span at bounding box center [379, 92] width 4 height 4
click at [377, 94] on input "Delay Scoring" at bounding box center [377, 94] width 0 height 0
checkbox input "true"
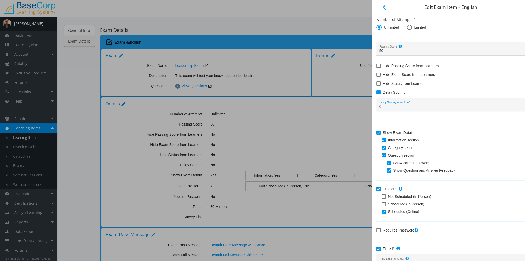
click at [394, 107] on input "0" at bounding box center [451, 107] width 143 height 4
type input "60"
click at [288, 145] on div at bounding box center [264, 130] width 529 height 261
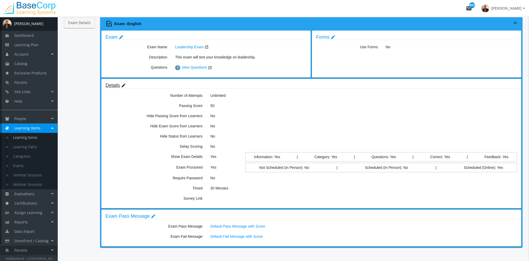
scroll to position [86, 0]
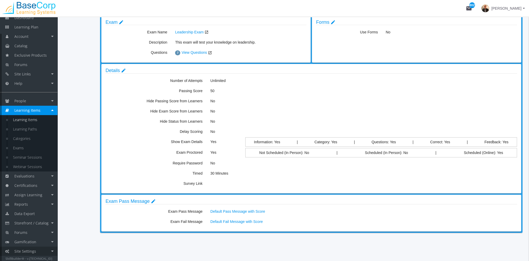
click at [30, 250] on span "Site Settings" at bounding box center [25, 251] width 22 height 5
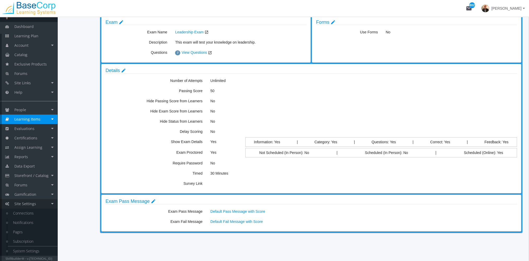
scroll to position [9, 0]
click at [30, 250] on link "System Settings" at bounding box center [33, 251] width 50 height 9
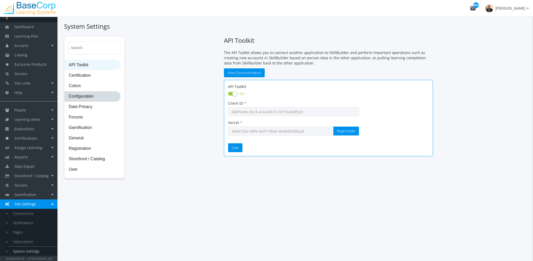
click at [92, 94] on span "Configuration" at bounding box center [93, 97] width 56 height 10
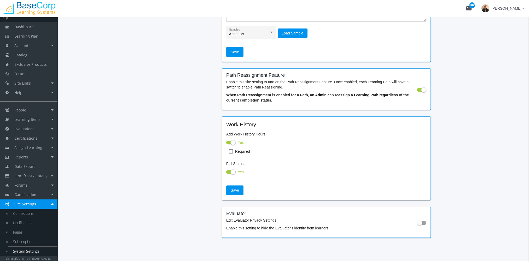
scroll to position [675, 0]
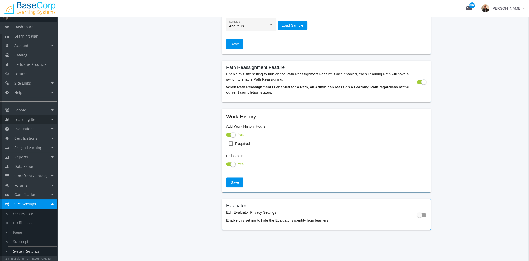
click at [39, 120] on span "Learning Items" at bounding box center [27, 119] width 26 height 5
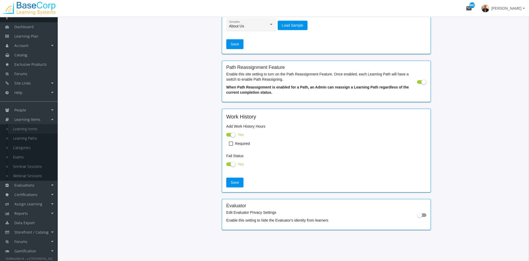
click at [36, 132] on link "Learning Items" at bounding box center [33, 128] width 50 height 9
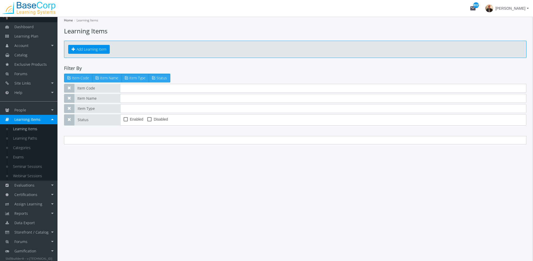
type input "leadership"
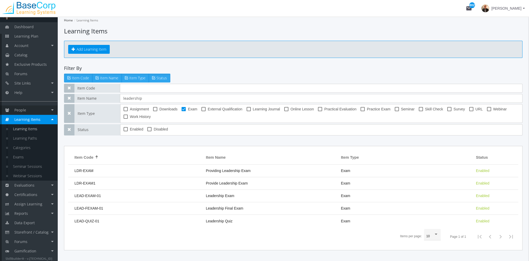
click at [42, 112] on link "People" at bounding box center [29, 110] width 58 height 9
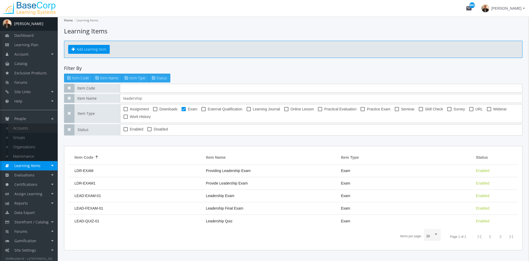
click at [32, 129] on link "Accounts" at bounding box center [33, 128] width 50 height 9
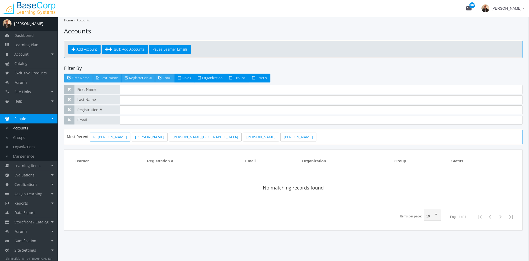
click at [100, 139] on link "R, [PERSON_NAME]" at bounding box center [110, 137] width 41 height 9
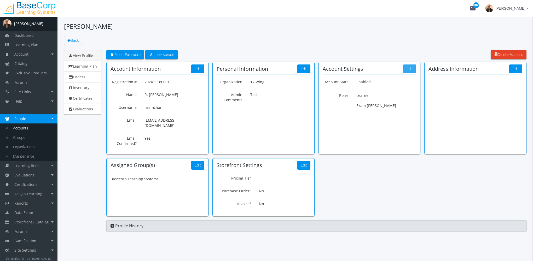
click at [409, 69] on button "Edit" at bounding box center [409, 69] width 13 height 9
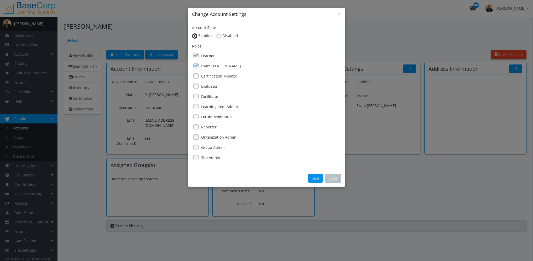
click at [198, 66] on link at bounding box center [196, 66] width 8 height 8
click at [197, 86] on link at bounding box center [196, 86] width 8 height 8
click at [200, 68] on div "Exam [PERSON_NAME]" at bounding box center [266, 66] width 149 height 9
click at [212, 147] on label "Group Admin" at bounding box center [213, 147] width 24 height 5
click at [333, 178] on button "Close" at bounding box center [333, 178] width 16 height 9
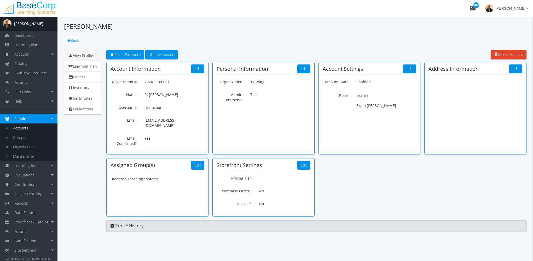
click at [35, 127] on link "Accounts" at bounding box center [33, 128] width 50 height 9
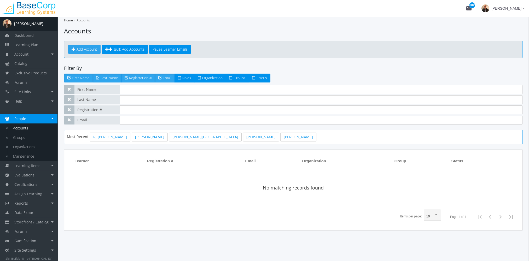
click at [81, 49] on span "Add Account" at bounding box center [87, 49] width 21 height 5
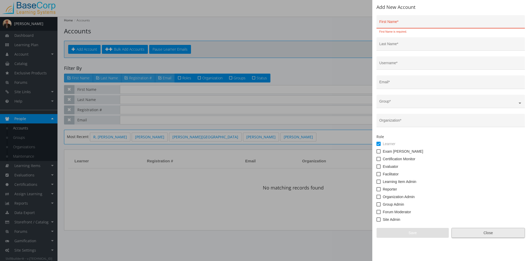
click at [506, 227] on app-add "Add New Account First Name * First Name is required. Last Name * Username * Ema…" at bounding box center [451, 121] width 148 height 233
click at [291, 38] on div at bounding box center [264, 130] width 529 height 261
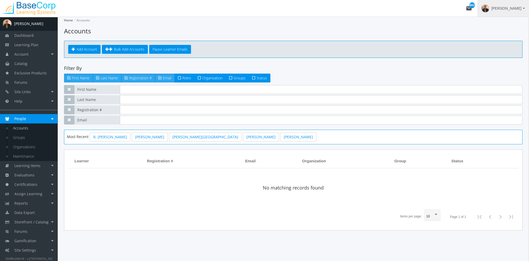
click at [508, 8] on span "[PERSON_NAME]" at bounding box center [507, 8] width 30 height 9
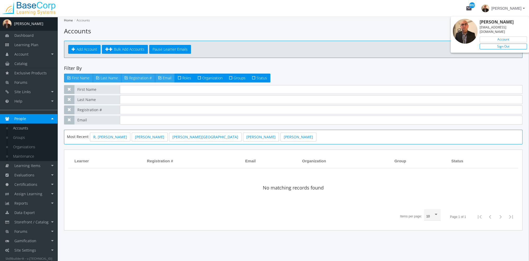
click at [513, 44] on link "Sign Out" at bounding box center [503, 47] width 47 height 6
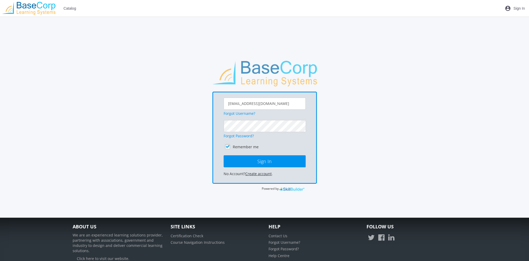
click at [264, 172] on link "Create account" at bounding box center [258, 173] width 26 height 5
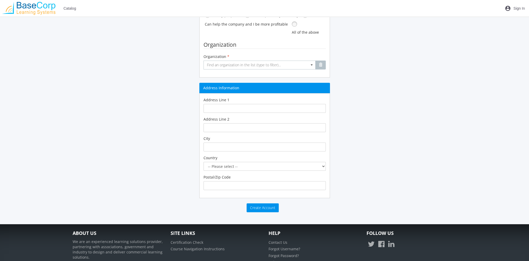
scroll to position [183, 0]
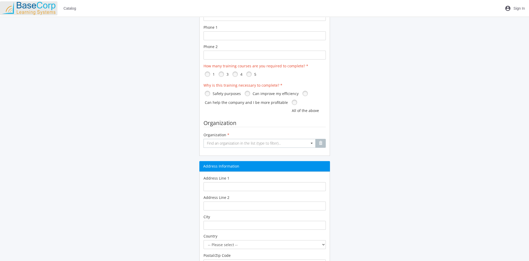
click at [9, 12] on img at bounding box center [29, 8] width 58 height 13
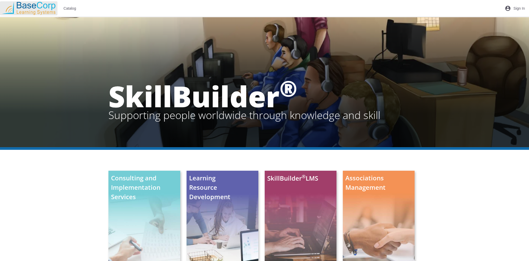
click at [8, 8] on img at bounding box center [29, 8] width 58 height 13
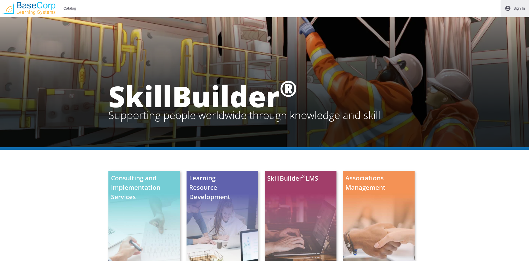
click at [516, 7] on span "Sign In" at bounding box center [520, 8] width 12 height 9
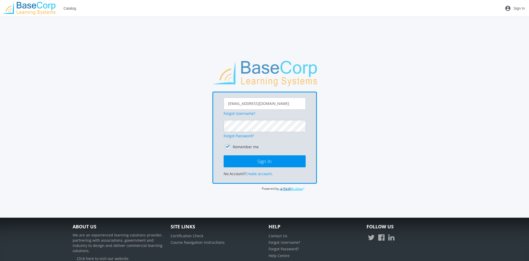
click at [224, 156] on button "Sign In" at bounding box center [265, 162] width 82 height 12
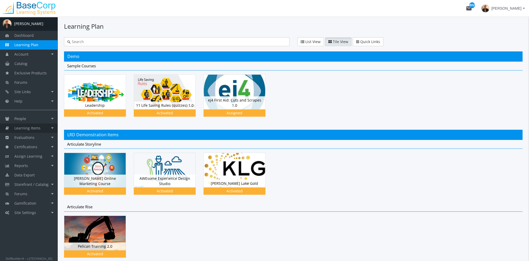
click at [22, 133] on link "Learning Items" at bounding box center [29, 128] width 58 height 9
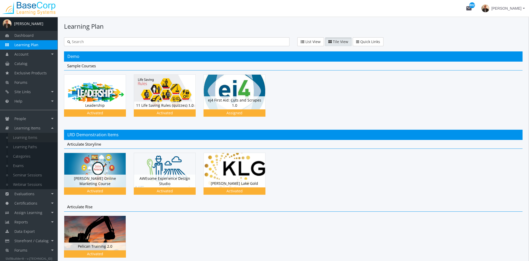
click at [31, 142] on link "Learning Items" at bounding box center [33, 137] width 50 height 9
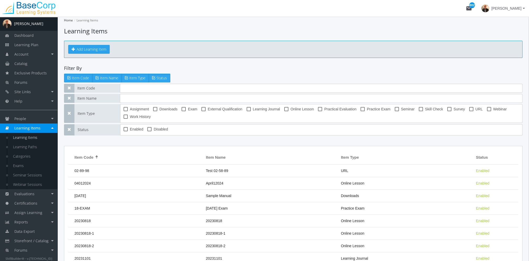
click at [90, 51] on button "Add Learning Item" at bounding box center [89, 49] width 42 height 9
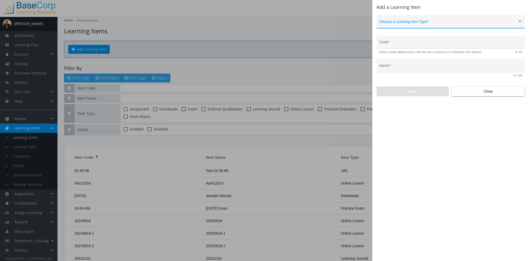
click at [390, 23] on span at bounding box center [449, 24] width 138 height 4
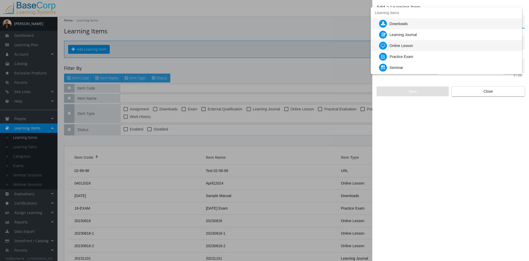
click at [404, 46] on div "Online Lesson" at bounding box center [402, 45] width 24 height 11
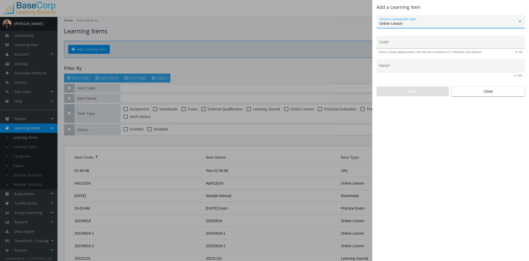
click at [399, 45] on input "Code *" at bounding box center [451, 44] width 143 height 4
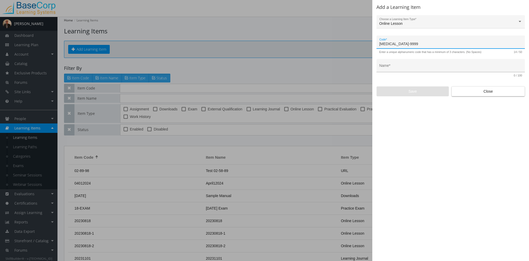
type input "[MEDICAL_DATA]-9999"
click at [420, 68] on input "Name *" at bounding box center [451, 68] width 143 height 4
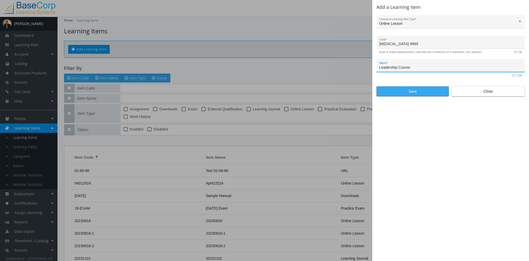
type input "Leadership Course"
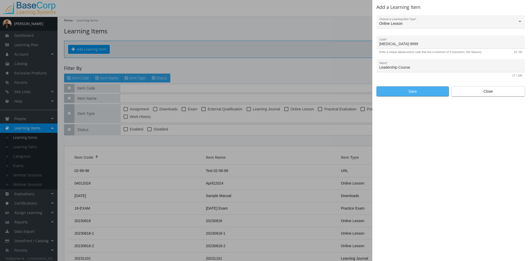
click at [412, 91] on span "Save" at bounding box center [413, 91] width 64 height 9
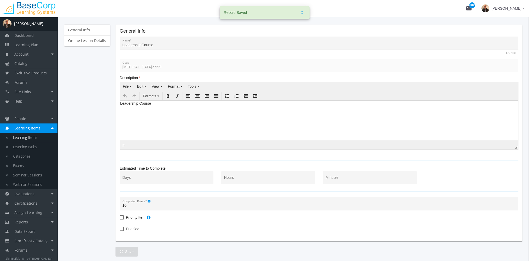
scroll to position [73, 0]
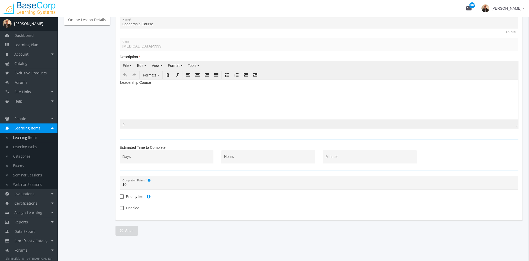
click at [133, 203] on mat-card-content "General Info Leadership Course Name * 17 / 100 [MEDICAL_DATA]-9999 Code Descrip…" at bounding box center [319, 110] width 399 height 205
click at [134, 209] on span "Enabled" at bounding box center [132, 208] width 13 height 6
click at [120, 210] on input "Enabled" at bounding box center [120, 210] width 0 height 0
checkbox input "true"
click at [129, 232] on span "Save" at bounding box center [127, 230] width 14 height 9
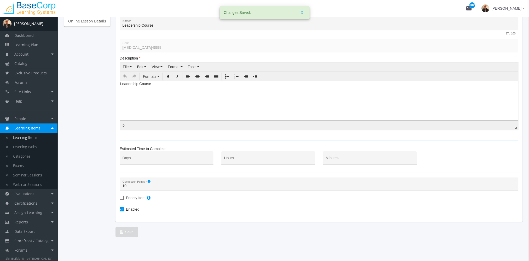
scroll to position [0, 0]
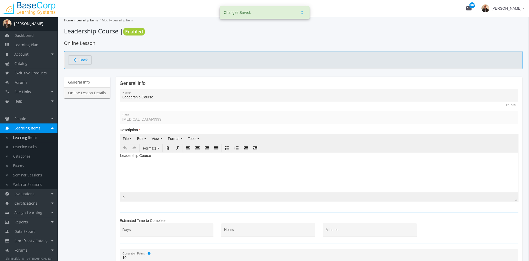
click at [98, 94] on link "Online Lesson Details" at bounding box center [87, 93] width 46 height 11
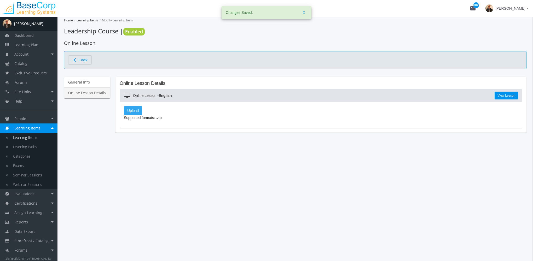
click at [134, 109] on label "Upload" at bounding box center [133, 110] width 18 height 9
click at [0, 0] on input "Upload" at bounding box center [0, 0] width 0 height 0
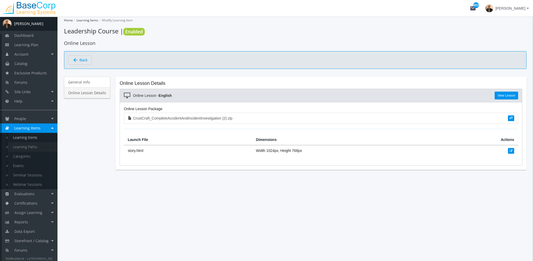
click at [23, 148] on link "Learning Paths" at bounding box center [33, 146] width 50 height 9
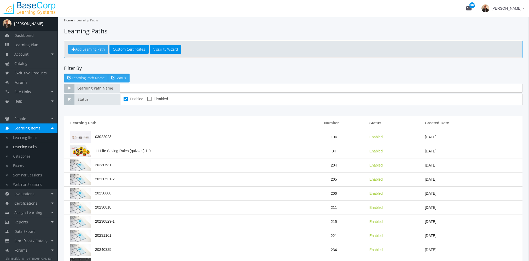
click at [98, 48] on span "Add Learning Path" at bounding box center [90, 49] width 30 height 5
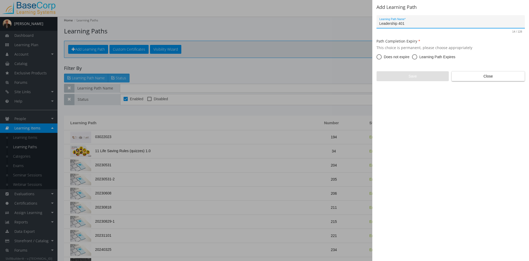
type input "Leadership 401"
click at [381, 57] on span at bounding box center [379, 56] width 5 height 5
click at [381, 57] on input "Does not expire" at bounding box center [379, 57] width 5 height 5
radio input "true"
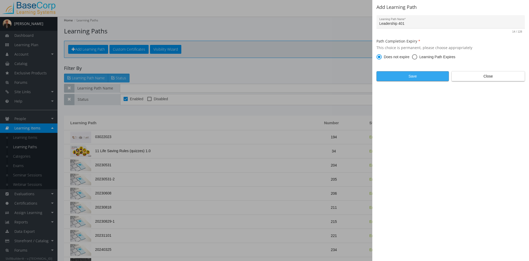
click at [394, 75] on span "Save" at bounding box center [413, 76] width 64 height 9
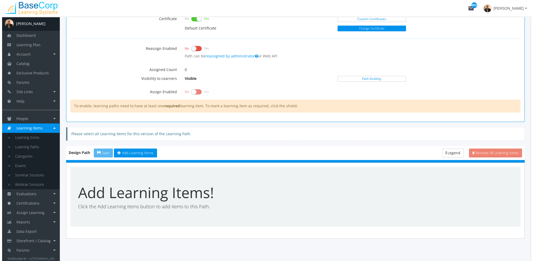
scroll to position [236, 0]
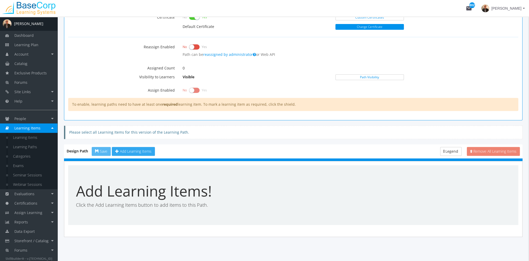
click at [147, 150] on span "Add Learning Items" at bounding box center [136, 151] width 32 height 5
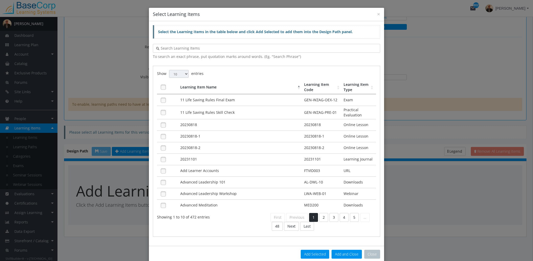
click at [200, 47] on input "text" at bounding box center [268, 48] width 218 height 5
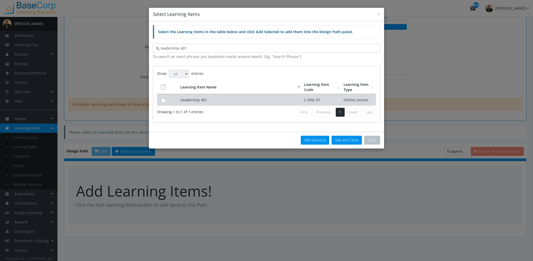
type input "leadership 401"
click at [198, 99] on td "Leadership 401" at bounding box center [241, 100] width 124 height 12
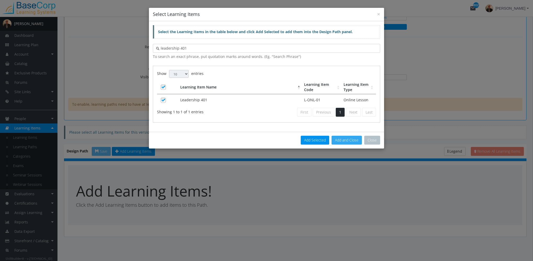
click at [350, 142] on button "Add and Close" at bounding box center [347, 140] width 30 height 9
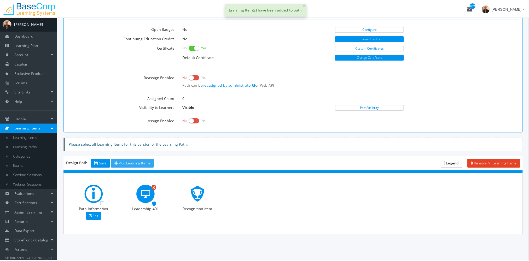
scroll to position [204, 0]
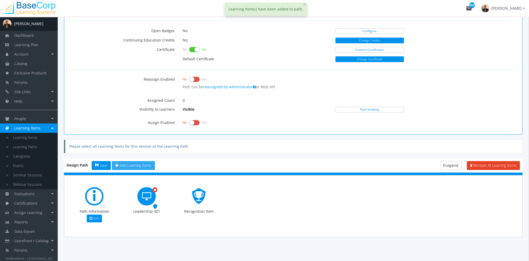
click at [125, 164] on span "Add Learning Items" at bounding box center [136, 165] width 32 height 5
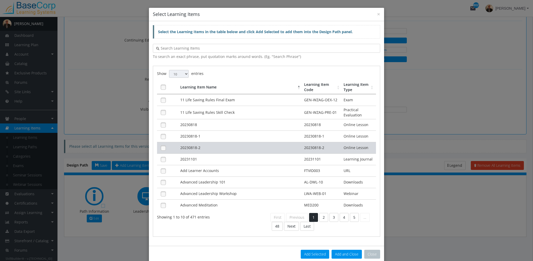
click at [189, 147] on td "20230818-2" at bounding box center [241, 148] width 124 height 12
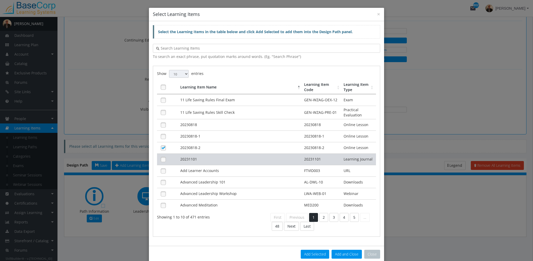
click at [192, 156] on td "20231101" at bounding box center [241, 160] width 124 height 12
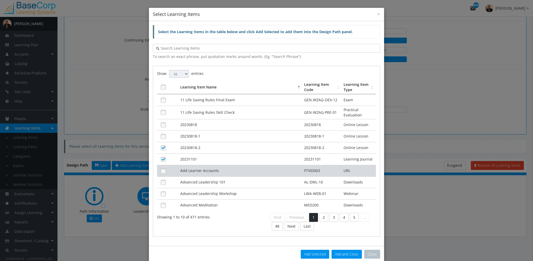
click at [212, 169] on td "Add Learner Accounts" at bounding box center [241, 171] width 124 height 12
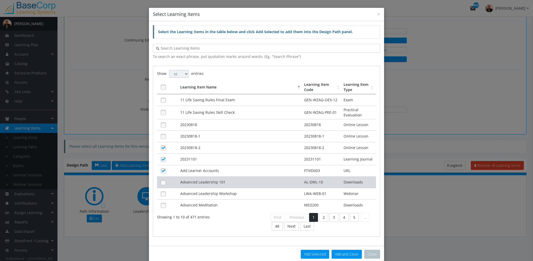
click at [216, 179] on td "Advanced Leadership 101" at bounding box center [241, 183] width 124 height 12
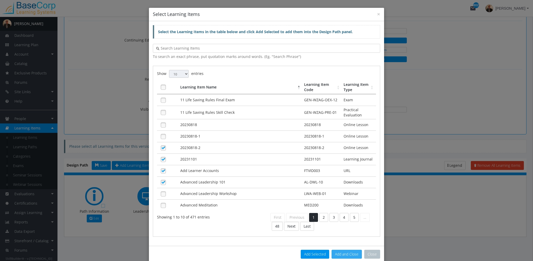
click at [344, 251] on button "Add and Close" at bounding box center [347, 254] width 30 height 9
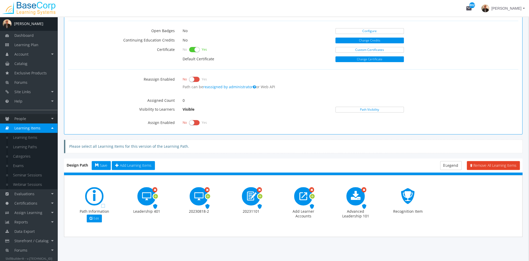
click at [29, 116] on link "People" at bounding box center [29, 118] width 58 height 9
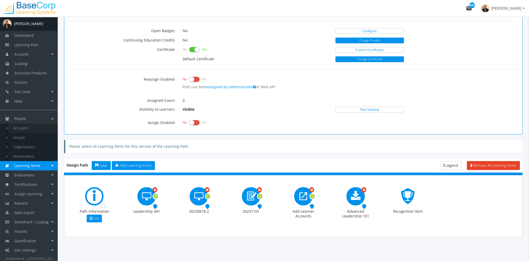
click at [29, 126] on link "Accounts" at bounding box center [33, 128] width 50 height 9
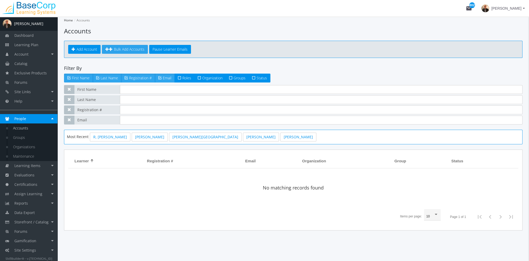
click at [122, 48] on span "Bulk Add Accounts" at bounding box center [129, 49] width 31 height 5
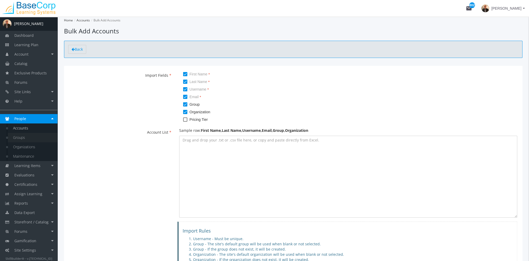
click at [25, 138] on link "Groups" at bounding box center [33, 137] width 50 height 9
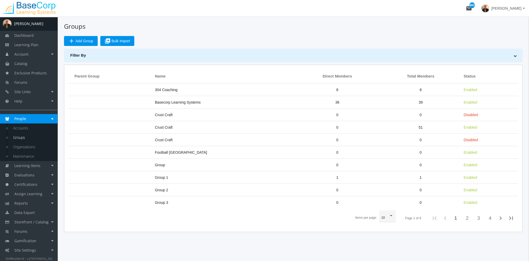
click at [123, 39] on span "library_add Bulk Import" at bounding box center [118, 40] width 26 height 9
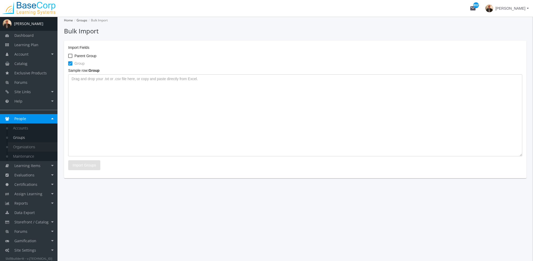
click at [33, 147] on link "Organizations" at bounding box center [33, 146] width 50 height 9
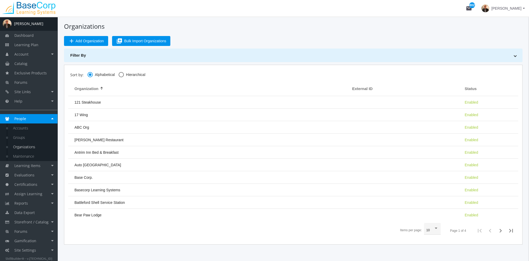
click at [148, 41] on span "Bulk Import Organizations" at bounding box center [145, 40] width 42 height 9
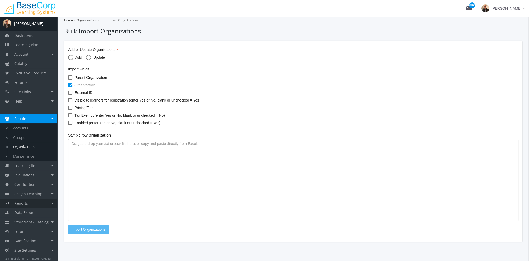
click at [34, 204] on link "Reports" at bounding box center [29, 203] width 58 height 9
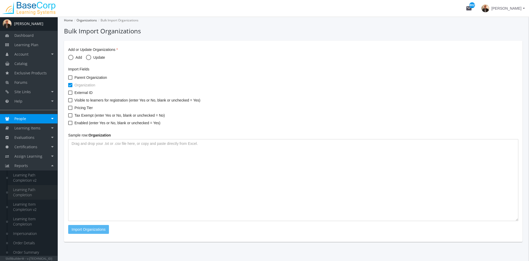
click at [37, 191] on link "Learning Path Completion" at bounding box center [33, 192] width 50 height 15
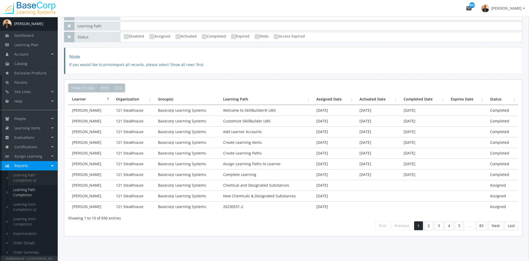
scroll to position [76, 0]
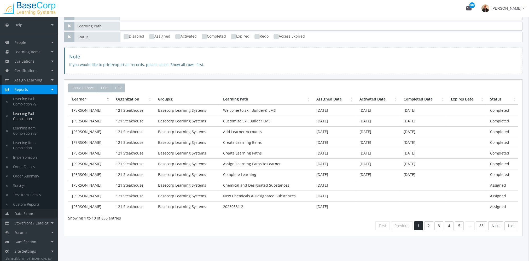
click at [28, 214] on span "Data Export" at bounding box center [24, 213] width 20 height 5
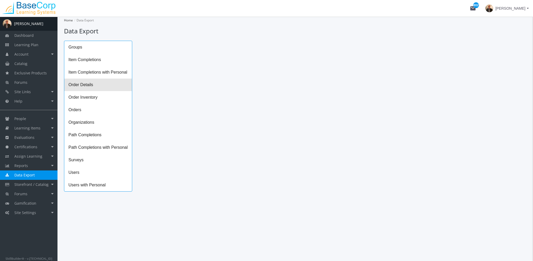
click at [102, 88] on span "Order Details" at bounding box center [98, 85] width 68 height 13
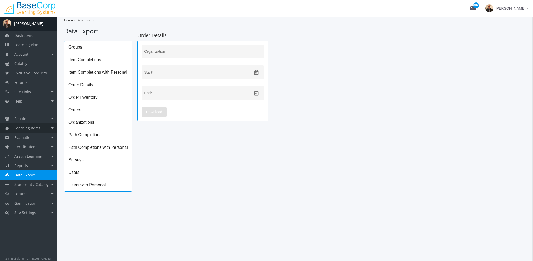
click at [32, 131] on link "Learning Items" at bounding box center [29, 128] width 58 height 9
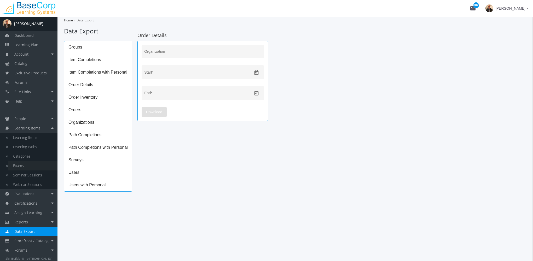
drag, startPoint x: 28, startPoint y: 166, endPoint x: 55, endPoint y: 164, distance: 26.8
click at [28, 166] on link "Exams" at bounding box center [33, 165] width 50 height 9
click at [27, 166] on link "Exams" at bounding box center [33, 165] width 50 height 9
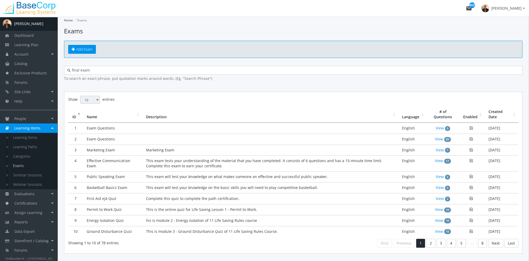
click at [146, 147] on td "Marketing Exam" at bounding box center [270, 150] width 256 height 11
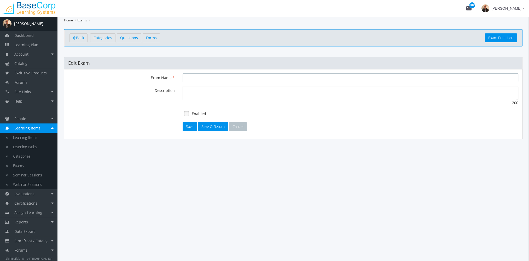
type input "Marketing Exam"
type textarea "Marketing Exam"
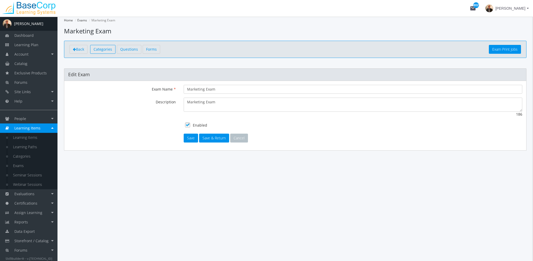
click at [102, 48] on span "Categories" at bounding box center [103, 49] width 19 height 5
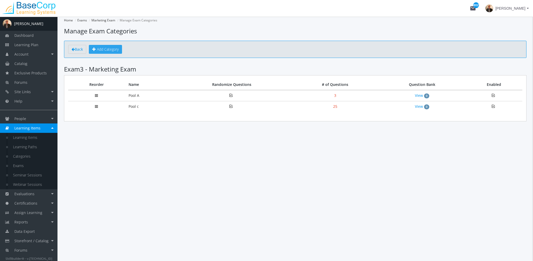
click at [104, 51] on span "Add Category" at bounding box center [108, 49] width 22 height 5
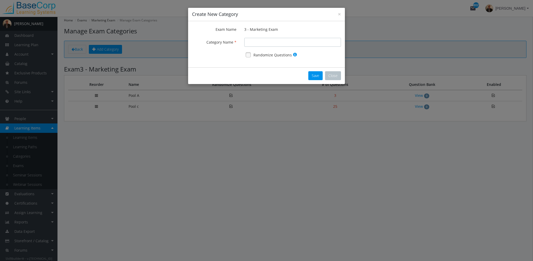
click at [262, 43] on input "Exam Name" at bounding box center [292, 42] width 97 height 9
type input "Pool A"
click at [247, 55] on link at bounding box center [248, 55] width 8 height 8
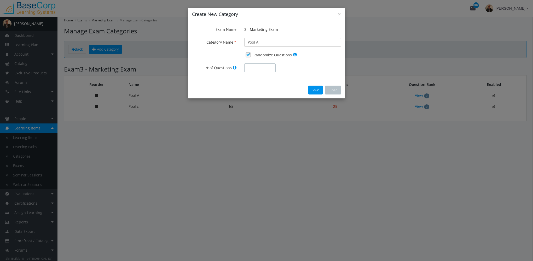
click at [259, 71] on input "# of Questions" at bounding box center [259, 68] width 31 height 9
type input "3"
click at [332, 91] on button "Close" at bounding box center [333, 90] width 16 height 9
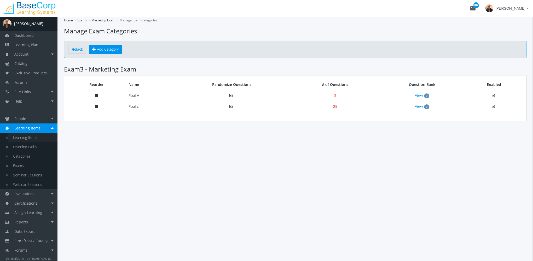
click at [32, 137] on link "Learning Items" at bounding box center [33, 137] width 50 height 9
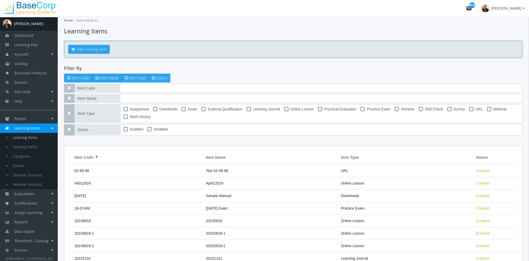
click at [97, 51] on button "Add Learning Item" at bounding box center [89, 49] width 42 height 9
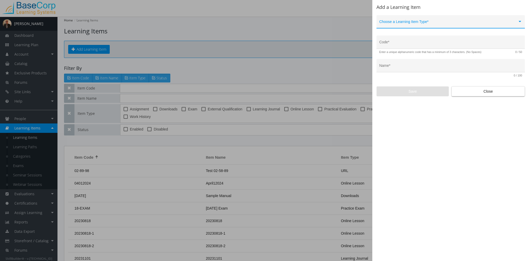
click at [399, 26] on span at bounding box center [449, 24] width 138 height 4
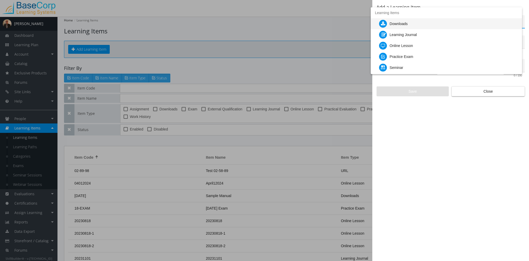
click at [402, 27] on div "Downloads" at bounding box center [399, 23] width 18 height 11
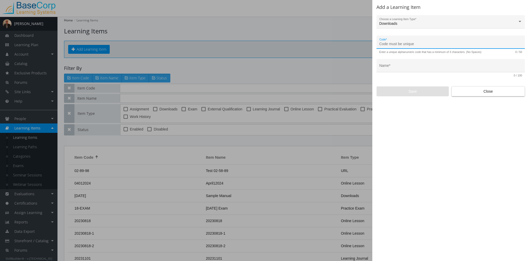
click at [404, 44] on input "Code *" at bounding box center [451, 44] width 143 height 4
type input "LEAD-DWL-06"
click at [401, 71] on div "Name *" at bounding box center [451, 67] width 143 height 11
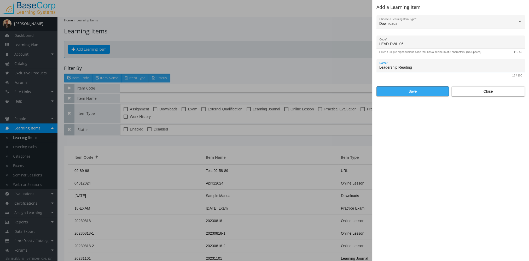
type input "Leadership Reading"
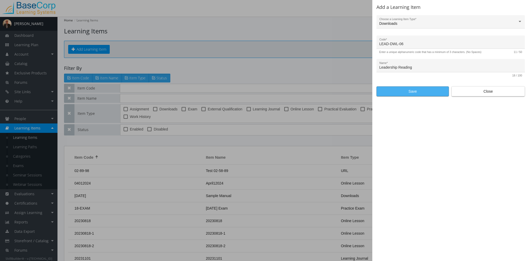
click at [407, 90] on span "Save" at bounding box center [413, 91] width 64 height 9
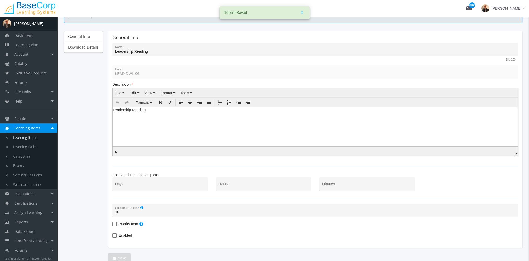
scroll to position [73, 0]
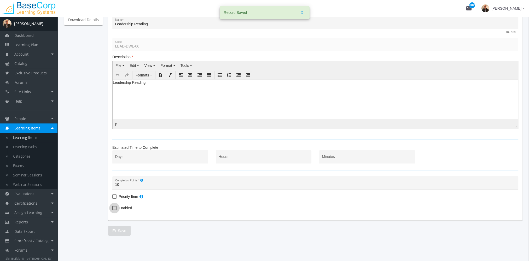
click at [123, 208] on span "Enabled" at bounding box center [125, 208] width 13 height 6
click at [113, 210] on input "Enabled" at bounding box center [112, 210] width 0 height 0
checkbox input "true"
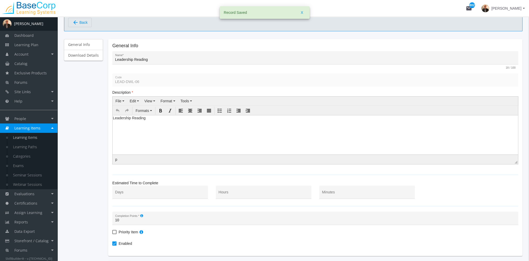
scroll to position [0, 0]
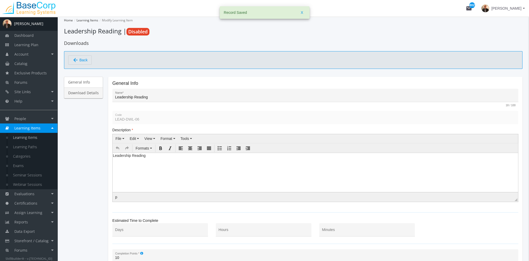
click at [93, 92] on link "Download Details" at bounding box center [83, 93] width 39 height 11
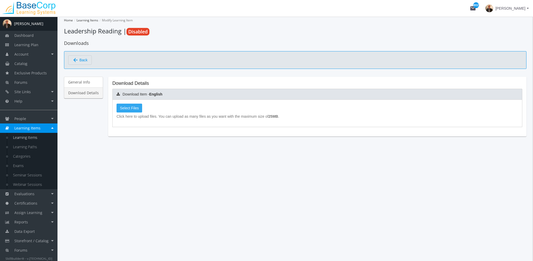
click at [128, 106] on span "Select Files" at bounding box center [129, 108] width 19 height 4
click at [0, 0] on input "Select Files" at bounding box center [0, 0] width 0 height 0
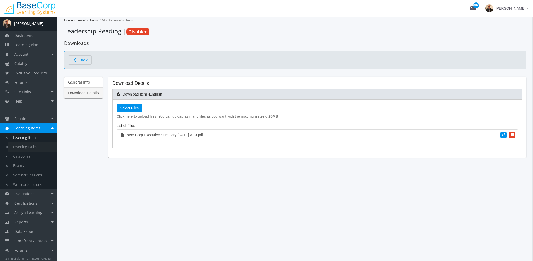
click at [31, 147] on link "Learning Paths" at bounding box center [33, 146] width 50 height 9
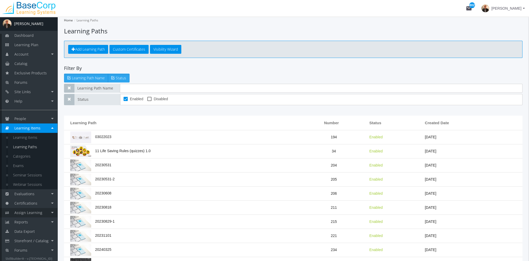
scroll to position [18, 0]
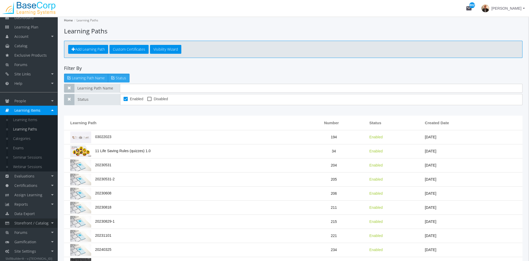
click at [41, 224] on span "Storefront / Catalog" at bounding box center [31, 223] width 34 height 5
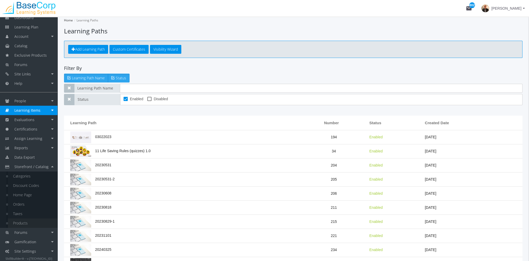
click at [24, 225] on link "Products" at bounding box center [33, 223] width 50 height 9
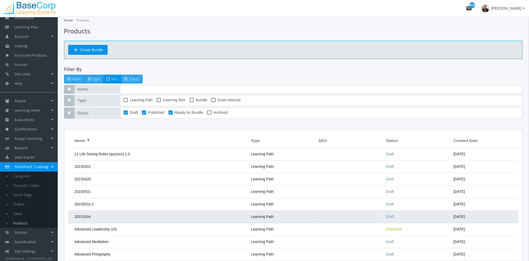
scroll to position [52, 0]
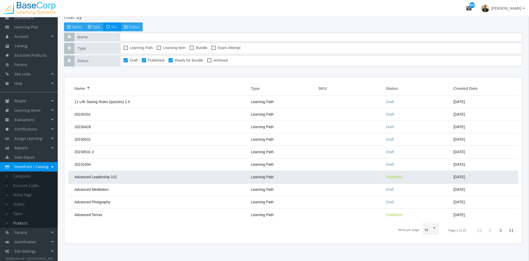
drag, startPoint x: 117, startPoint y: 175, endPoint x: 117, endPoint y: 173, distance: 2.7
click at [117, 173] on td "Advanced Leadership 101" at bounding box center [158, 177] width 180 height 13
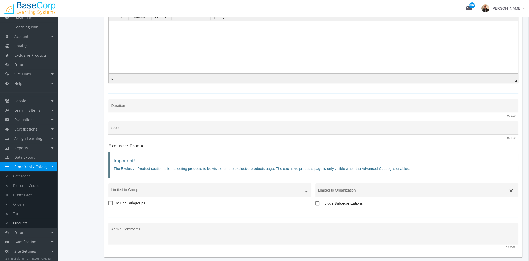
scroll to position [218, 0]
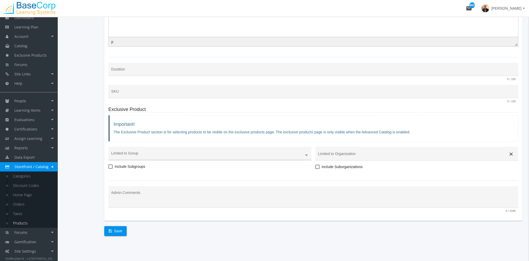
click at [301, 153] on ng-select at bounding box center [209, 157] width 203 height 8
drag, startPoint x: 372, startPoint y: 182, endPoint x: 382, endPoint y: 156, distance: 28.5
click at [372, 182] on mat-card-content "Product Details Advanced Leadership 101 Name * 23 / 200 advanced-leadership-101…" at bounding box center [313, 40] width 410 height 353
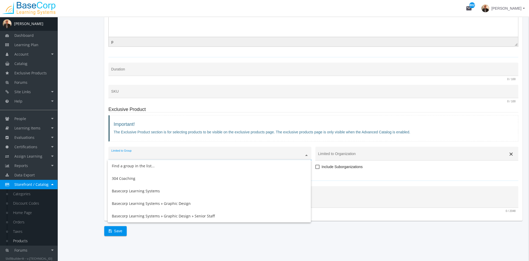
click at [165, 155] on input "text" at bounding box center [210, 155] width 198 height 4
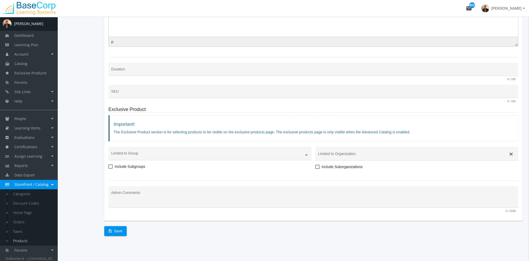
click at [317, 107] on legend "Exclusive Product" at bounding box center [313, 109] width 410 height 5
click at [36, 167] on link "Reports" at bounding box center [29, 165] width 58 height 9
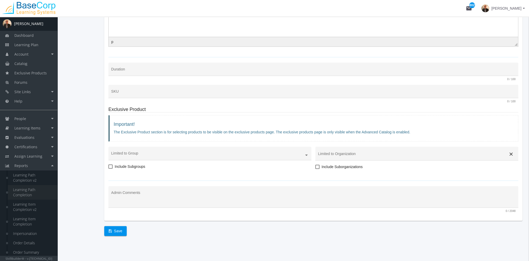
click at [32, 194] on link "Learning Path Completion" at bounding box center [33, 192] width 50 height 15
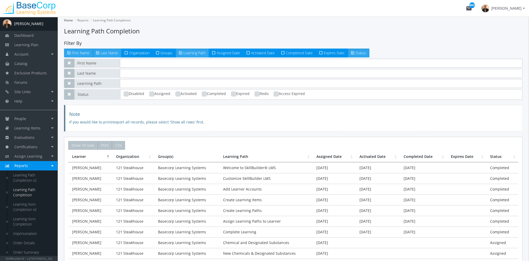
click at [130, 63] on input "text" at bounding box center [321, 63] width 403 height 9
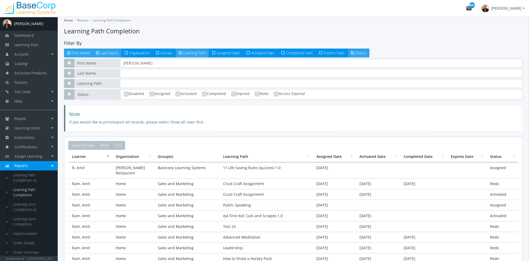
type input "[PERSON_NAME]"
click at [126, 83] on input "text" at bounding box center [321, 83] width 403 height 9
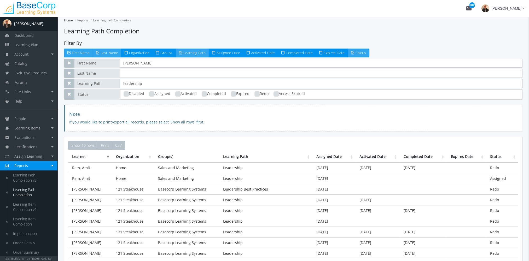
type input "leadership"
click at [36, 130] on span "Learning Items" at bounding box center [27, 128] width 26 height 5
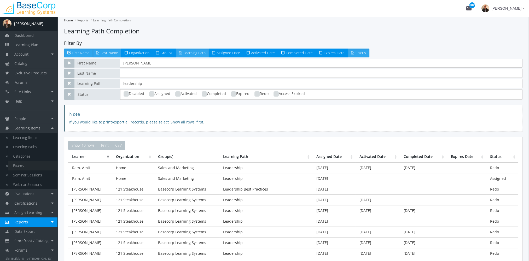
click at [25, 167] on link "Exams" at bounding box center [33, 165] width 50 height 9
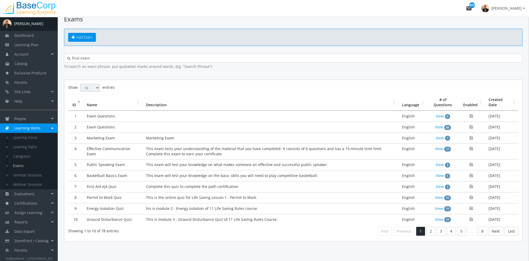
scroll to position [18, 0]
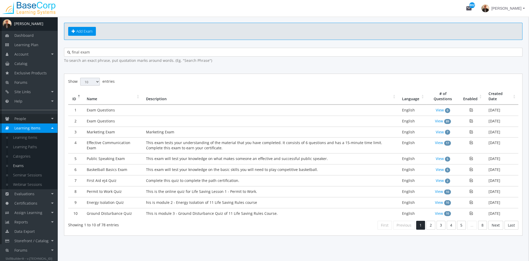
click at [23, 116] on link "People" at bounding box center [29, 118] width 58 height 9
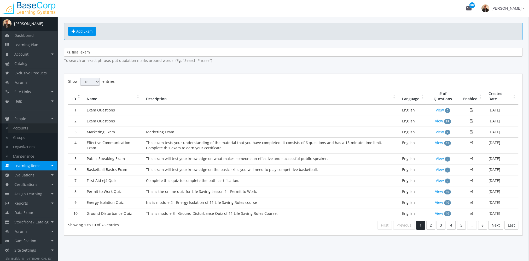
click at [33, 125] on link "Accounts" at bounding box center [33, 128] width 50 height 9
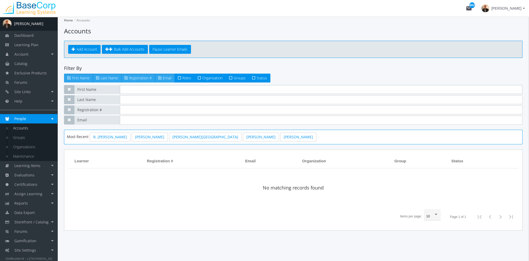
click at [140, 93] on input "text" at bounding box center [321, 89] width 403 height 9
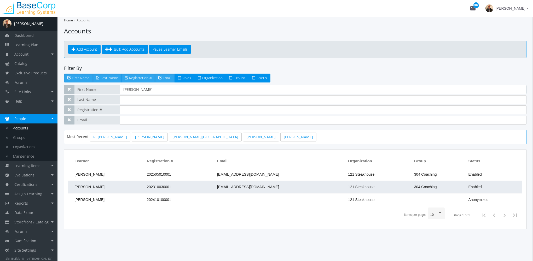
type input "[PERSON_NAME]"
click at [144, 187] on td "[PERSON_NAME]" at bounding box center [106, 187] width 76 height 13
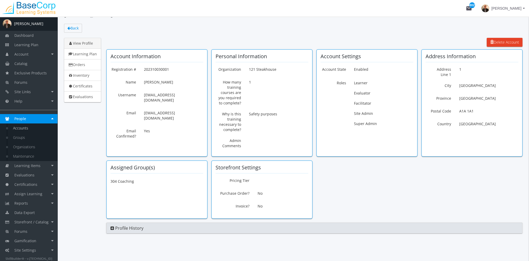
scroll to position [15, 0]
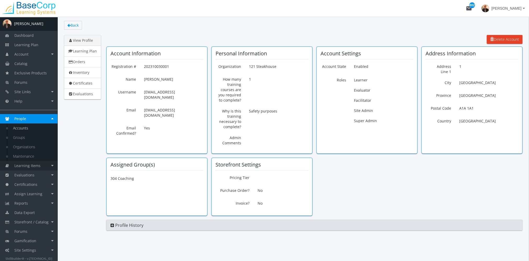
click at [29, 167] on span "Learning Items" at bounding box center [27, 165] width 26 height 5
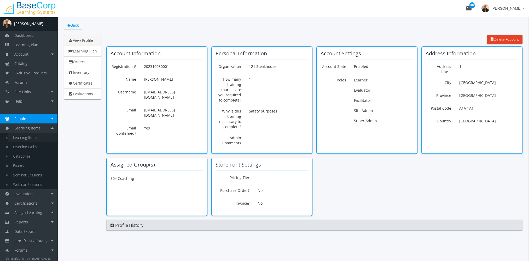
click at [30, 138] on link "Learning Items" at bounding box center [33, 137] width 50 height 9
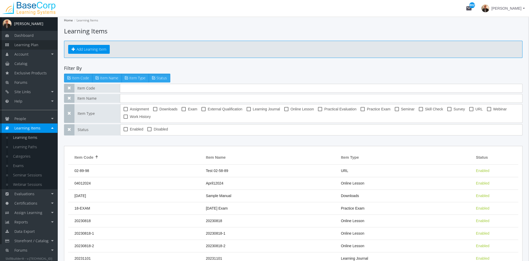
click at [49, 48] on link "Learning Plan" at bounding box center [29, 44] width 58 height 9
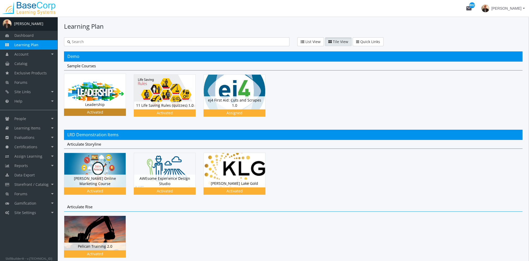
click at [94, 88] on img at bounding box center [94, 91] width 61 height 35
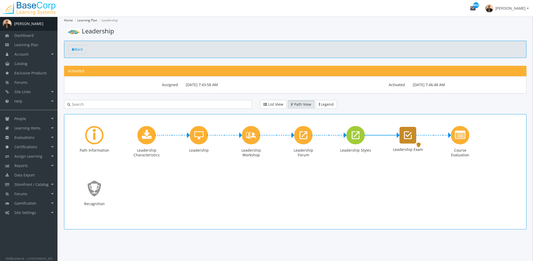
click at [412, 139] on icon "Leadership Exam" at bounding box center [408, 135] width 8 height 10
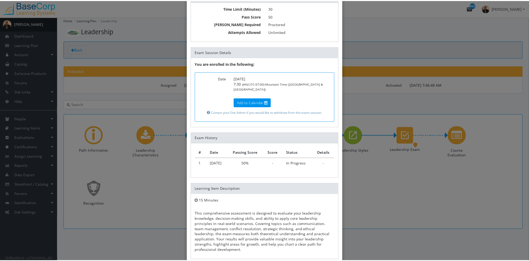
scroll to position [66, 0]
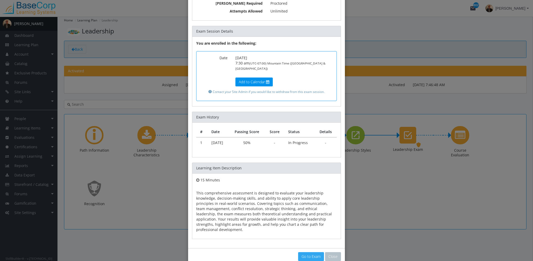
click at [307, 253] on link "Go to Exam" at bounding box center [311, 257] width 26 height 9
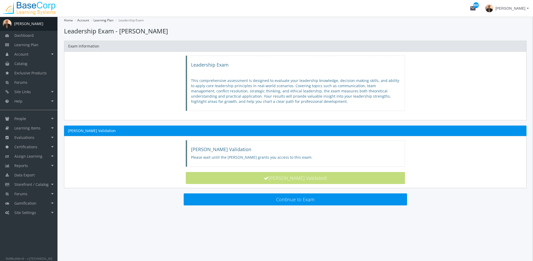
click at [345, 205] on main-section "Home Account Learning Plan Leadership Exam Loading... Leadership Exam - [PERSON…" at bounding box center [295, 113] width 463 height 193
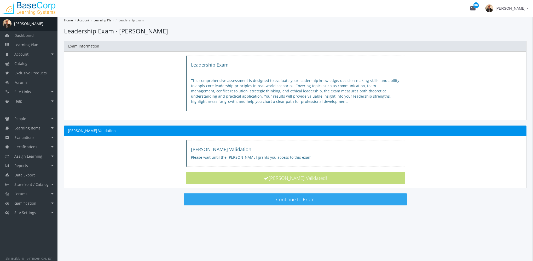
click at [343, 199] on button "Continue to Exam" at bounding box center [296, 200] width 224 height 12
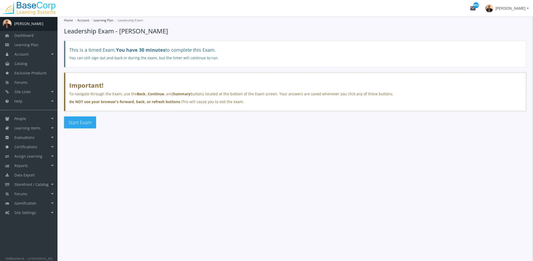
click at [76, 125] on button "Start Exam" at bounding box center [80, 123] width 32 height 12
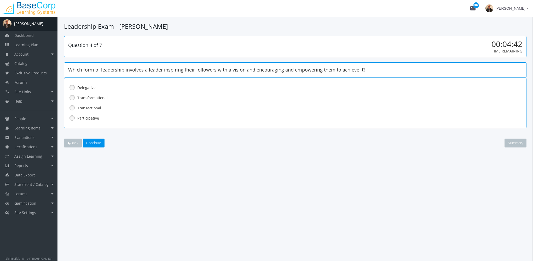
click at [96, 119] on label "Participative" at bounding box center [281, 118] width 409 height 5
click at [94, 144] on span "Continue" at bounding box center [93, 143] width 15 height 5
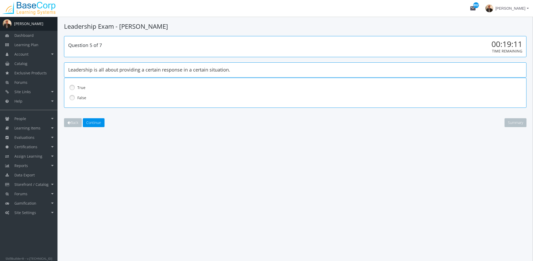
click at [185, 141] on main-section "Leadership Exam - [PERSON_NAME] Question 5 of 7 00:19:11 Time Remaining Leaders…" at bounding box center [295, 85] width 463 height 126
click at [80, 99] on label "False" at bounding box center [281, 97] width 409 height 5
click at [99, 122] on span "Continue" at bounding box center [93, 122] width 15 height 5
click at [37, 46] on span "Learning Plan" at bounding box center [26, 44] width 24 height 5
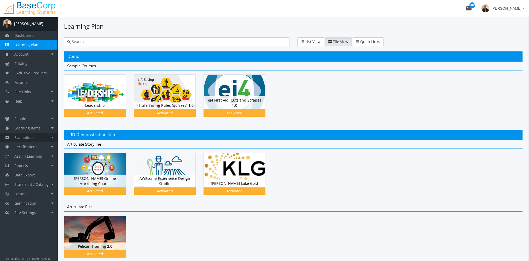
click at [37, 137] on link "Evaluations" at bounding box center [29, 137] width 58 height 9
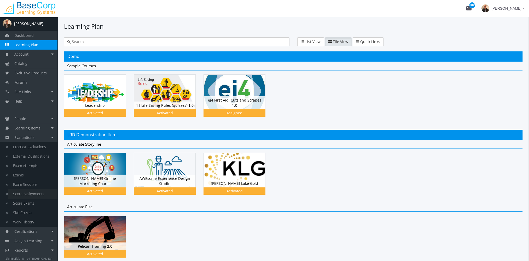
click at [43, 196] on link "Score Assignments" at bounding box center [33, 194] width 50 height 9
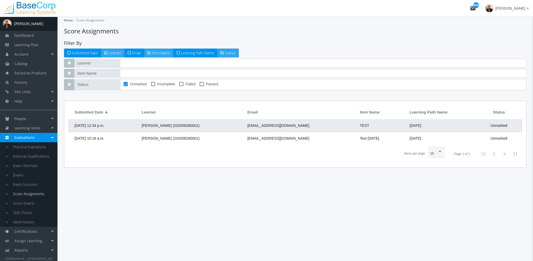
click at [135, 129] on td "[DATE] 12:34 p.m." at bounding box center [103, 126] width 71 height 13
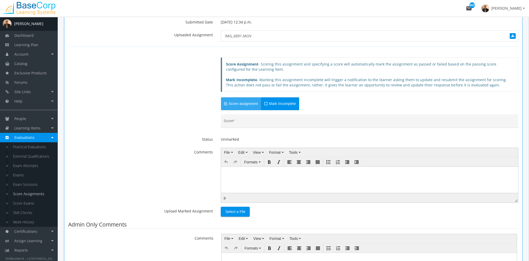
scroll to position [131, 0]
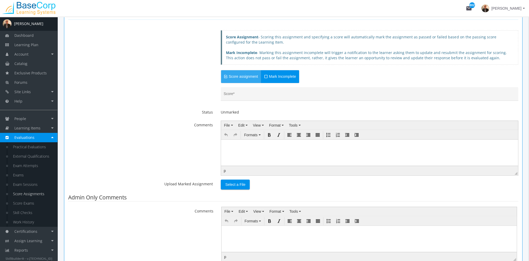
click at [266, 147] on html at bounding box center [369, 144] width 297 height 8
click at [242, 187] on span "Select a File" at bounding box center [235, 184] width 20 height 9
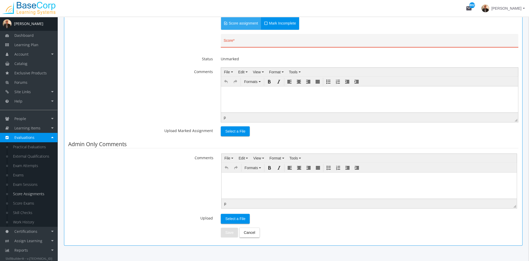
scroll to position [198, 0]
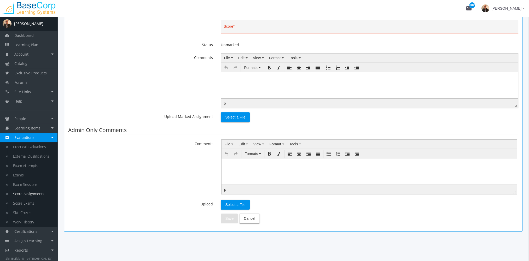
click at [246, 166] on html at bounding box center [369, 162] width 295 height 8
click at [32, 164] on link "Exam Attempts" at bounding box center [33, 165] width 50 height 9
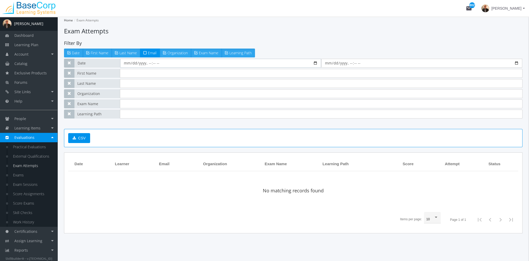
click at [316, 63] on input "datetime-local" at bounding box center [220, 63] width 201 height 9
type input "[DATE]T08:28"
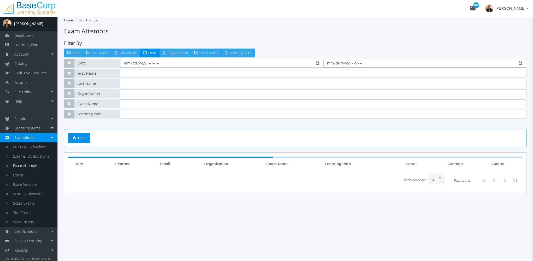
click at [522, 64] on input "datetime-local" at bounding box center [425, 63] width 203 height 9
click at [317, 199] on app-root "Home Exam Attempts Exam Attempts Filter By Date First Name Last Name Email Orga…" at bounding box center [295, 108] width 463 height 183
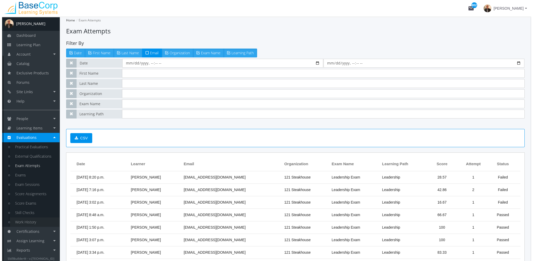
scroll to position [46, 0]
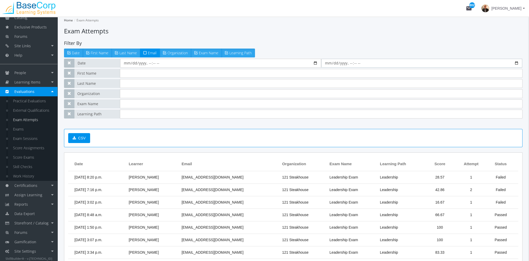
click at [516, 63] on input "datetime-local" at bounding box center [422, 63] width 201 height 9
type input "[DATE]T08:28"
click at [178, 136] on div "CSV" at bounding box center [293, 138] width 459 height 18
click at [41, 214] on link "Data Export" at bounding box center [29, 213] width 58 height 9
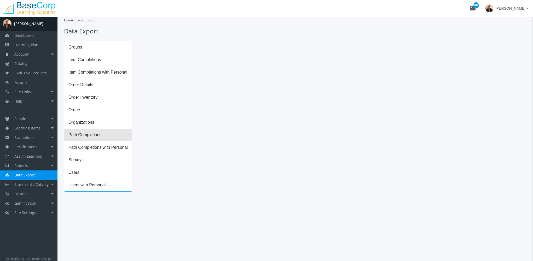
click at [92, 136] on span "Path Completions" at bounding box center [98, 135] width 68 height 13
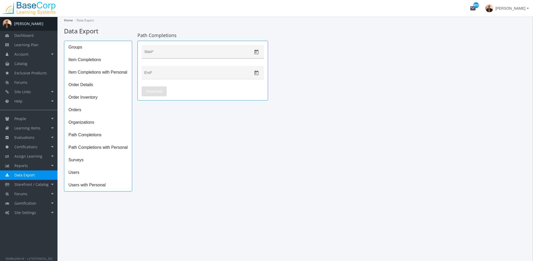
click at [257, 52] on icon "Open calendar" at bounding box center [256, 51] width 5 height 5
click at [202, 71] on button "Previous month" at bounding box center [202, 69] width 10 height 10
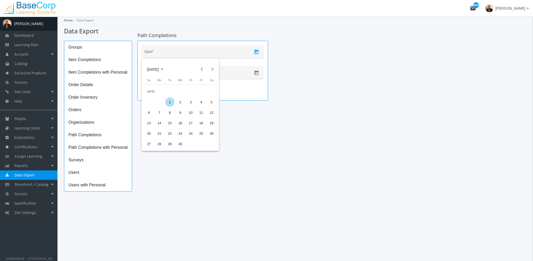
click at [171, 104] on div "1" at bounding box center [169, 102] width 9 height 9
type input "[DATE]"
click at [256, 72] on icon "Open calendar" at bounding box center [256, 72] width 5 height 5
click at [161, 134] on div "11" at bounding box center [159, 133] width 9 height 9
type input "[DATE]"
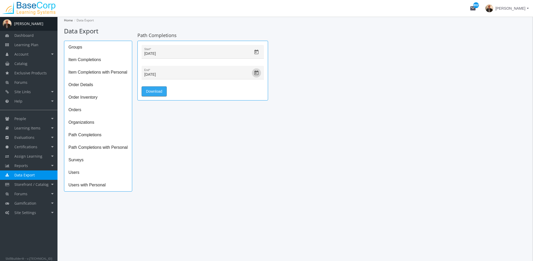
click at [156, 93] on span "Download" at bounding box center [154, 91] width 16 height 9
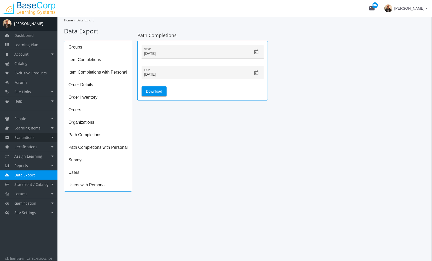
click at [30, 136] on span "Evaluations" at bounding box center [24, 137] width 20 height 5
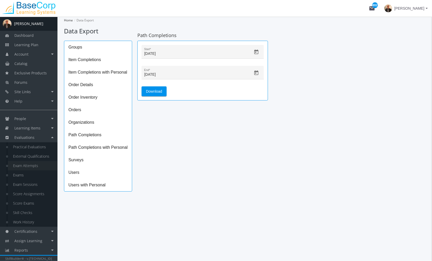
click at [31, 162] on link "Exam Attempts" at bounding box center [33, 165] width 50 height 9
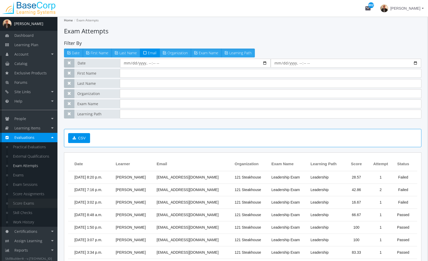
scroll to position [46, 0]
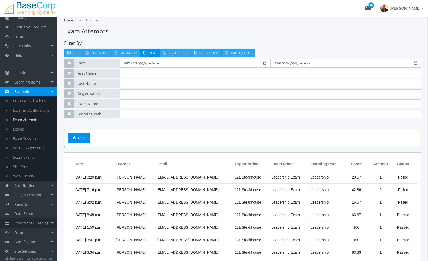
click at [33, 222] on span "Storefront / Catalog" at bounding box center [31, 223] width 34 height 5
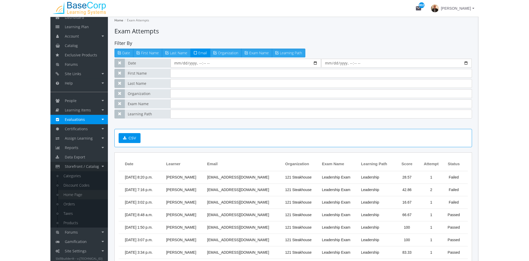
scroll to position [18, 0]
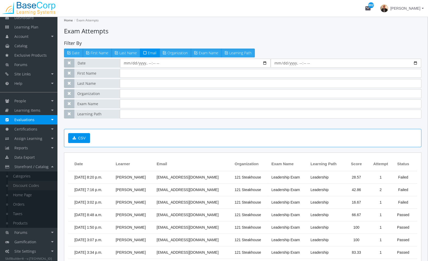
click at [30, 185] on link "Discount Codes" at bounding box center [33, 185] width 50 height 9
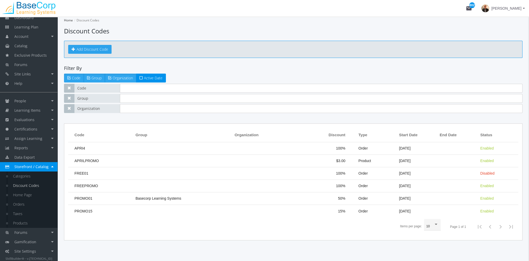
click at [104, 49] on link "Add Discount Code" at bounding box center [89, 49] width 43 height 9
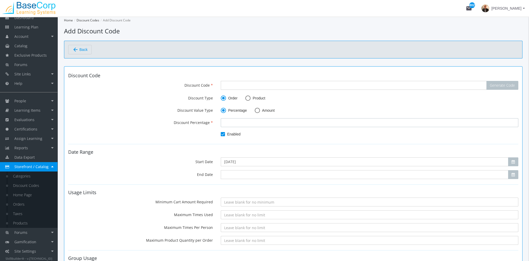
click at [235, 123] on input "number" at bounding box center [370, 122] width 298 height 9
drag, startPoint x: 235, startPoint y: 124, endPoint x: 208, endPoint y: 124, distance: 26.7
click at [208, 124] on div "Discount Percentage 50" at bounding box center [293, 122] width 458 height 9
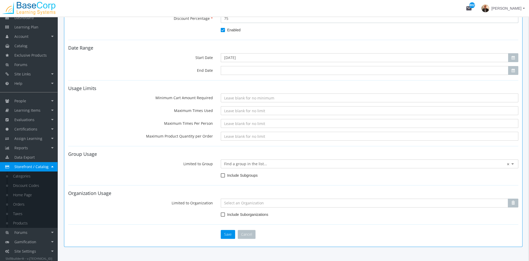
scroll to position [105, 0]
type input "75"
click at [36, 250] on link "Site Settings" at bounding box center [29, 251] width 58 height 9
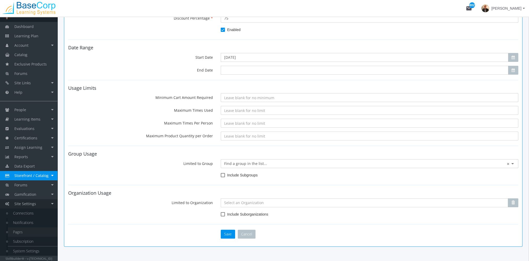
scroll to position [9, 0]
click at [34, 249] on link "System Settings" at bounding box center [33, 251] width 50 height 9
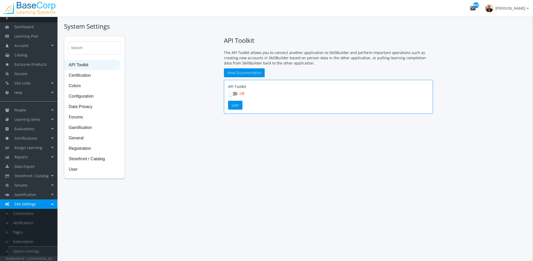
checkbox input "true"
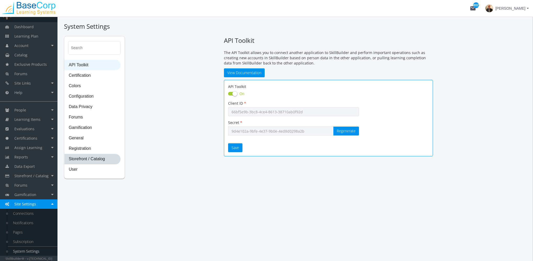
click at [94, 157] on span "Storefront / Catalog" at bounding box center [93, 159] width 56 height 10
select select "23: USD"
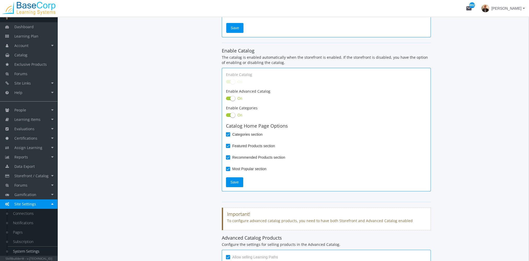
scroll to position [183, 0]
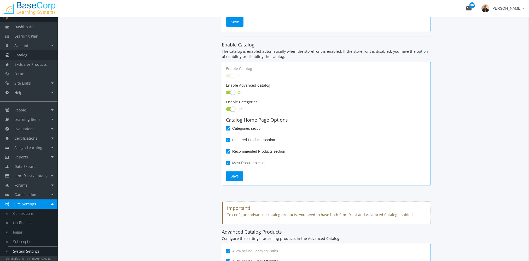
click at [31, 55] on link "Catalog" at bounding box center [29, 54] width 58 height 9
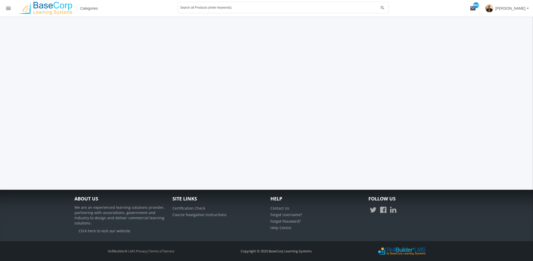
click at [93, 9] on span "Categories" at bounding box center [89, 8] width 18 height 9
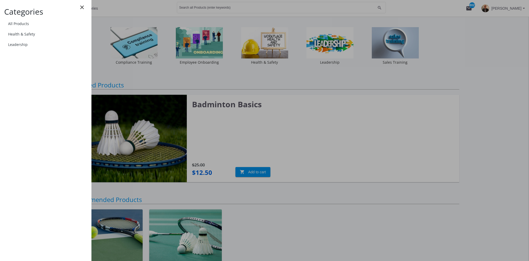
click at [283, 91] on div at bounding box center [264, 130] width 529 height 261
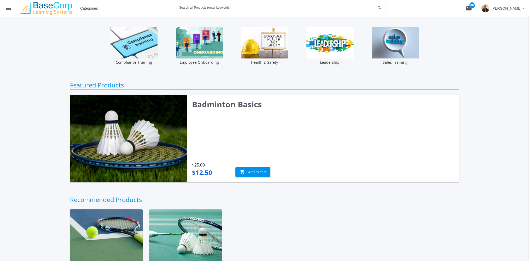
click at [92, 7] on span "Categories" at bounding box center [89, 8] width 18 height 9
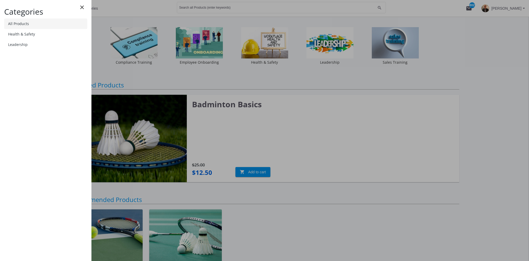
click at [44, 26] on link "All Products" at bounding box center [45, 24] width 83 height 10
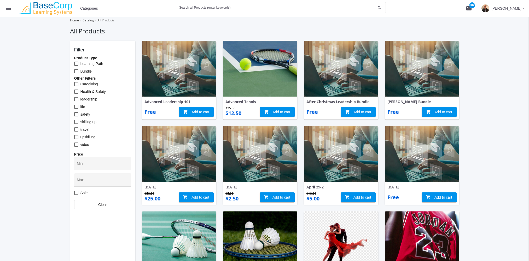
click at [9, 12] on button "menu" at bounding box center [8, 8] width 17 height 17
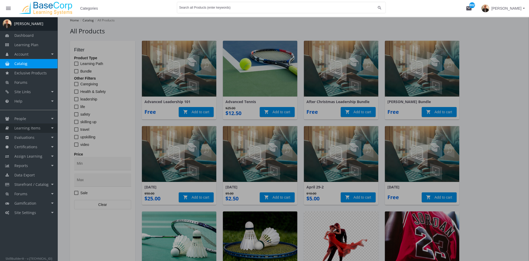
click at [33, 132] on link "Learning Items" at bounding box center [29, 128] width 58 height 9
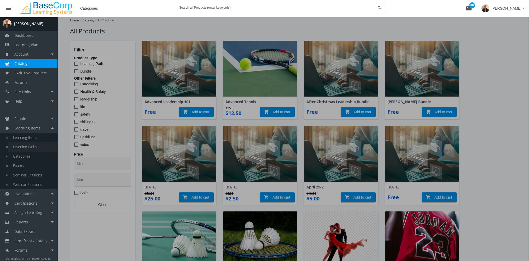
click at [37, 148] on link "Learning Paths" at bounding box center [33, 146] width 50 height 9
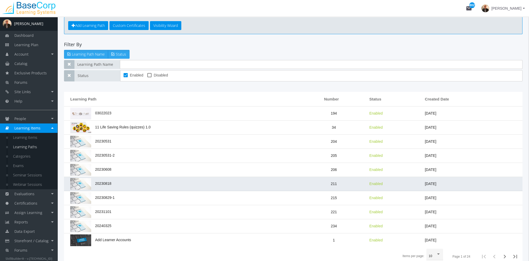
scroll to position [54, 0]
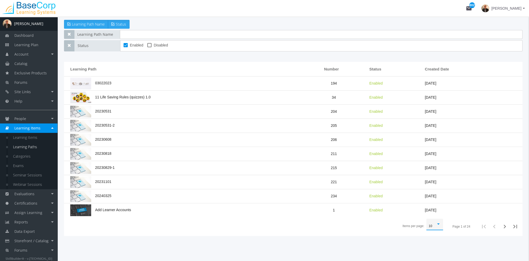
click at [440, 224] on div "Items per page:" at bounding box center [438, 224] width 5 height 4
click at [433, 255] on span "100" at bounding box center [436, 253] width 14 height 9
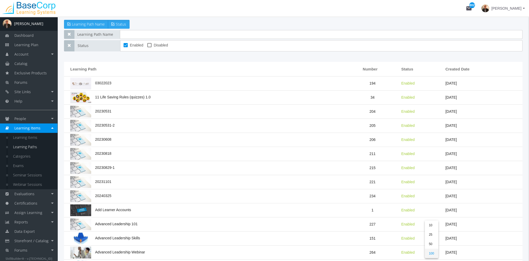
scroll to position [1184, 0]
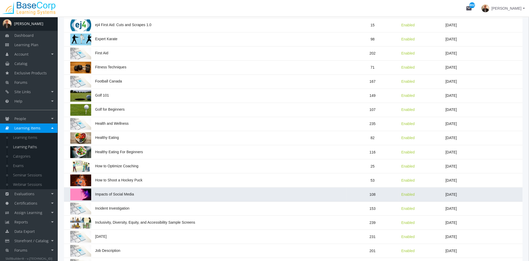
click at [139, 192] on td "Impacts of Social Media" at bounding box center [205, 195] width 283 height 14
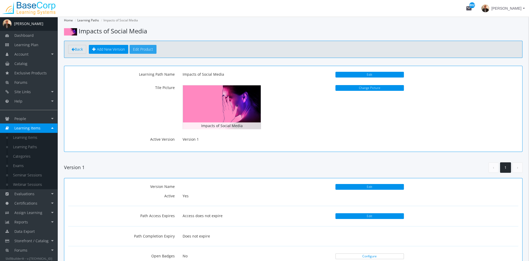
click at [151, 50] on button "Edit Product" at bounding box center [143, 49] width 27 height 9
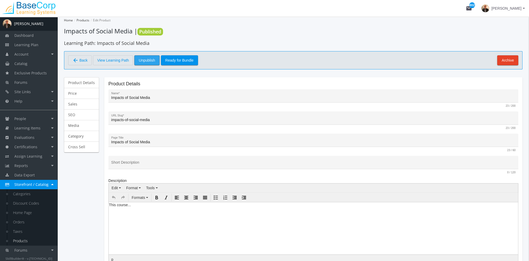
click at [152, 61] on span "Unpublish" at bounding box center [147, 60] width 16 height 9
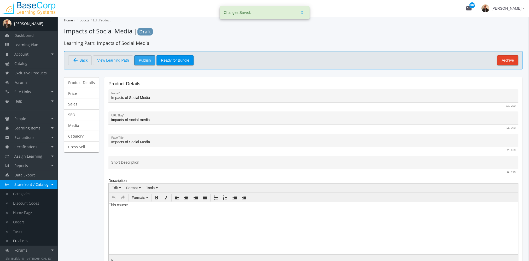
click at [144, 61] on span "Publish" at bounding box center [145, 60] width 12 height 9
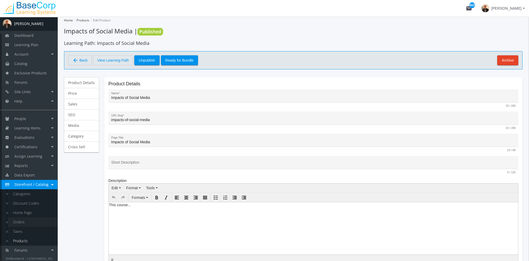
scroll to position [18, 0]
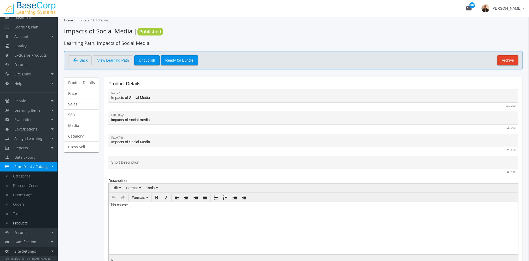
click at [40, 249] on link "Site Settings" at bounding box center [29, 251] width 58 height 9
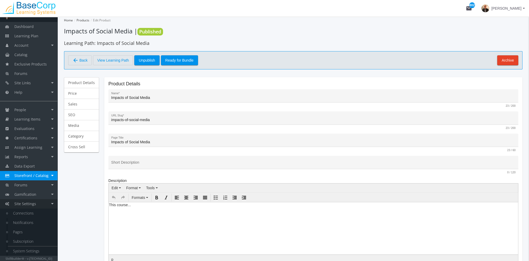
scroll to position [9, 0]
click at [42, 253] on link "System Settings" at bounding box center [33, 251] width 50 height 9
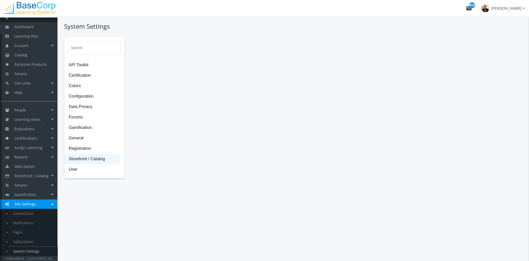
select select "23: USD"
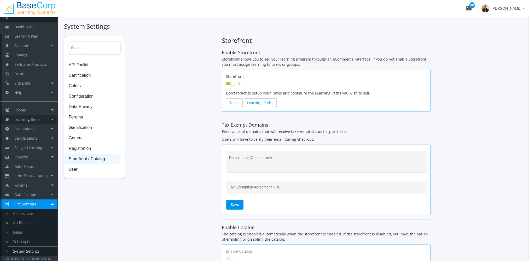
click at [35, 120] on span "Learning Items" at bounding box center [27, 119] width 26 height 5
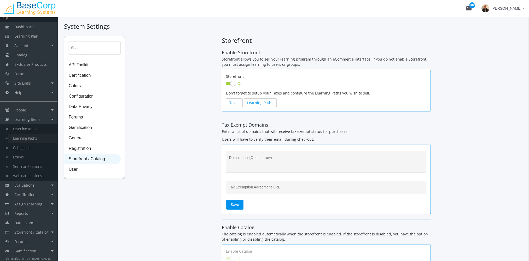
click at [37, 138] on link "Learning Paths" at bounding box center [33, 138] width 50 height 9
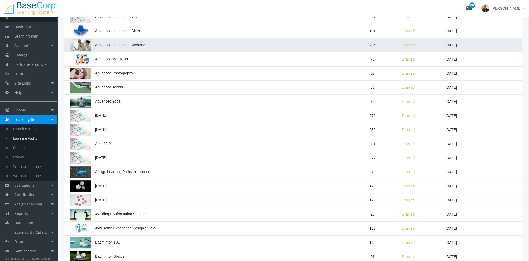
scroll to position [235, 0]
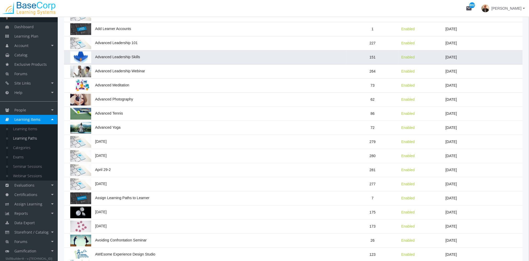
click at [129, 55] on span "Advanced Leadership Skills" at bounding box center [105, 57] width 70 height 4
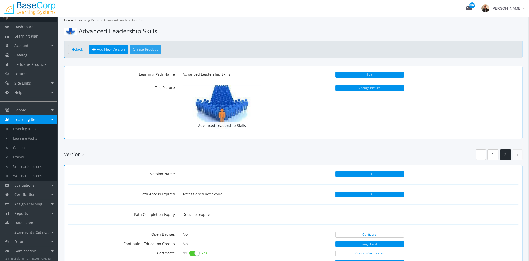
click at [143, 48] on button "Create Product" at bounding box center [146, 49] width 32 height 9
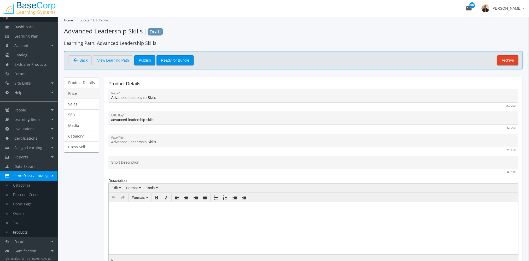
click at [80, 94] on link "Price" at bounding box center [81, 93] width 35 height 11
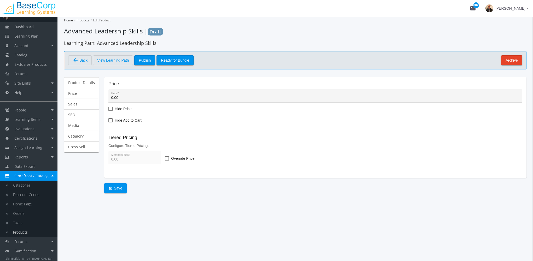
click at [166, 160] on span at bounding box center [167, 159] width 4 height 4
click at [165, 161] on input "Override Price" at bounding box center [165, 161] width 0 height 0
checkbox input "true"
click at [30, 37] on span "Learning Plan" at bounding box center [26, 36] width 24 height 5
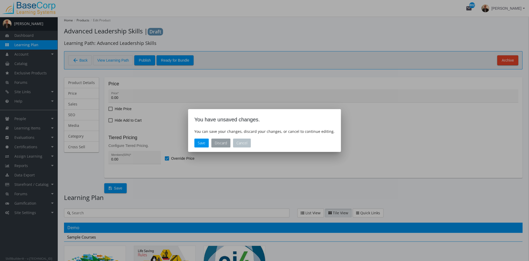
click at [230, 142] on button "Discard" at bounding box center [220, 143] width 19 height 9
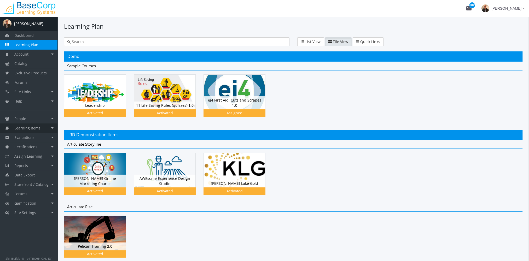
click at [39, 125] on link "Learning Items" at bounding box center [29, 128] width 58 height 9
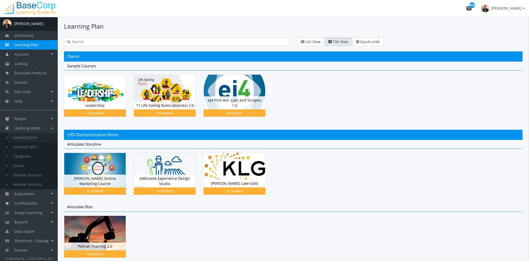
click at [37, 141] on link "Learning Items" at bounding box center [33, 137] width 50 height 9
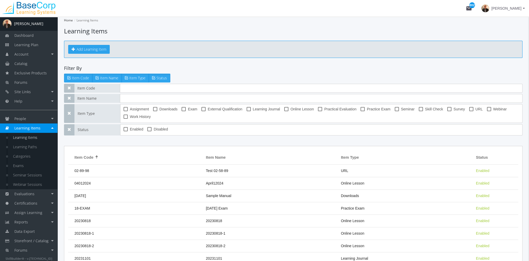
click at [91, 53] on button "Add Learning Item" at bounding box center [89, 49] width 42 height 9
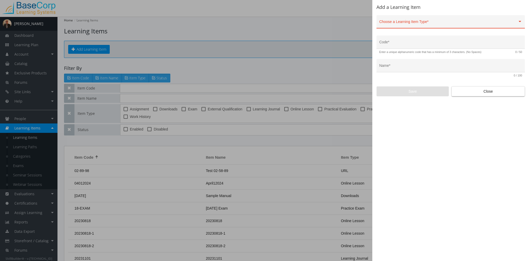
click at [428, 19] on div "Choose a Learning Item Type *" at bounding box center [451, 23] width 143 height 11
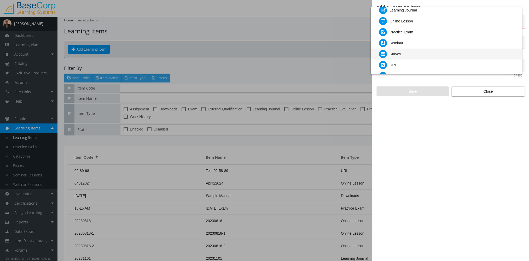
scroll to position [52, 0]
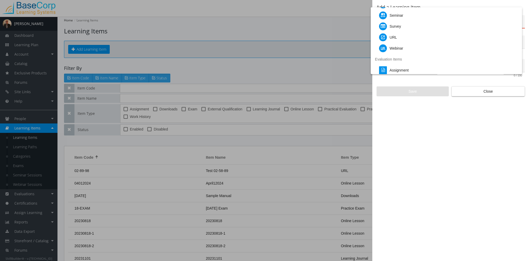
click at [413, 180] on div at bounding box center [264, 130] width 529 height 261
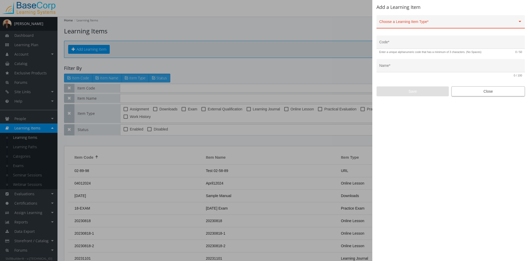
click at [466, 93] on span "Close" at bounding box center [488, 91] width 65 height 9
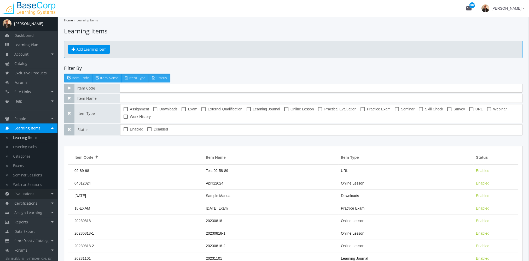
click at [42, 197] on link "Evaluations" at bounding box center [29, 194] width 58 height 9
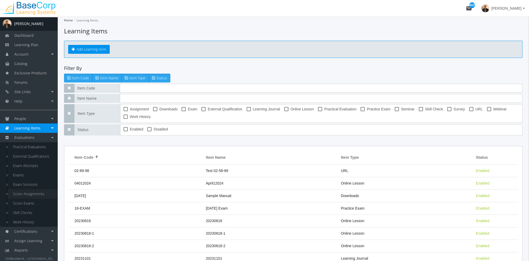
click at [35, 197] on link "Score Assignments" at bounding box center [33, 194] width 50 height 9
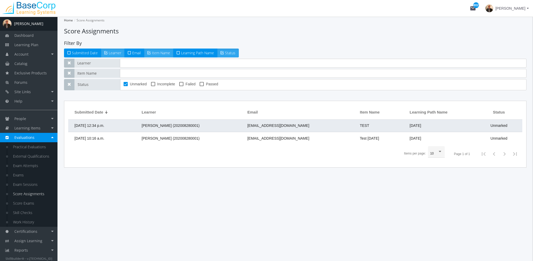
click at [192, 127] on span "[PERSON_NAME] (202008280001)" at bounding box center [171, 126] width 58 height 4
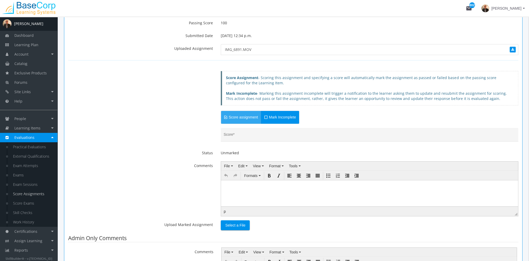
scroll to position [41, 0]
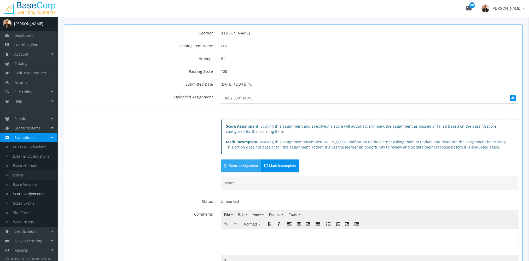
click at [33, 173] on link "Exams" at bounding box center [33, 175] width 50 height 9
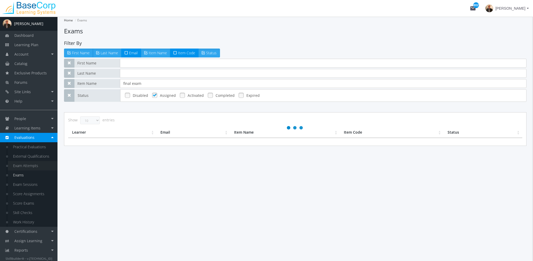
click at [32, 168] on link "Exam Attempts" at bounding box center [33, 165] width 50 height 9
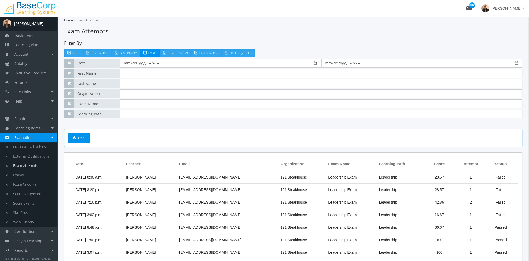
click at [39, 21] on div "[PERSON_NAME]" at bounding box center [28, 23] width 29 height 5
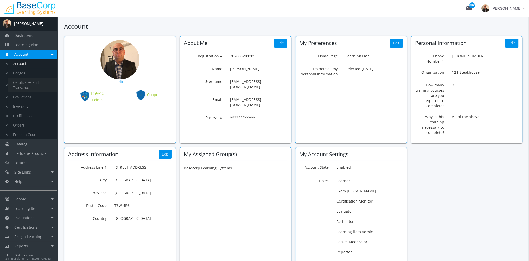
click at [36, 84] on link "Certificates and Transcript" at bounding box center [33, 85] width 50 height 15
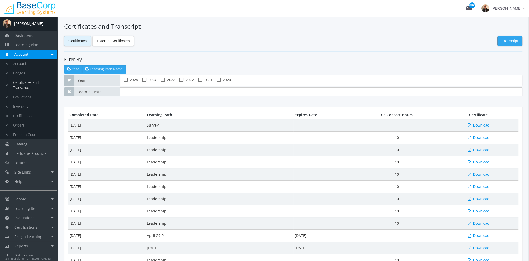
click at [515, 41] on span "Transcript" at bounding box center [510, 40] width 16 height 9
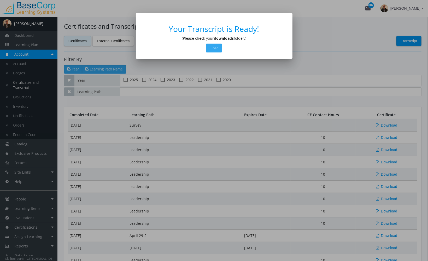
click at [214, 49] on button "Close" at bounding box center [214, 48] width 16 height 9
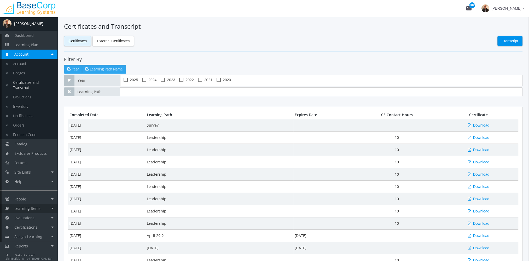
click at [35, 209] on span "Learning Items" at bounding box center [27, 208] width 26 height 5
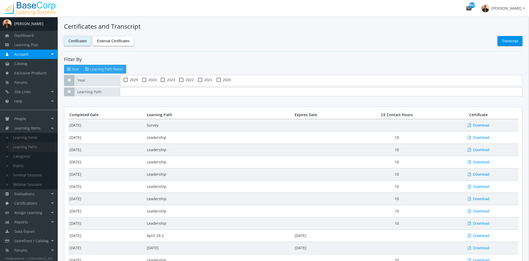
click at [41, 144] on link "Learning Paths" at bounding box center [33, 146] width 50 height 9
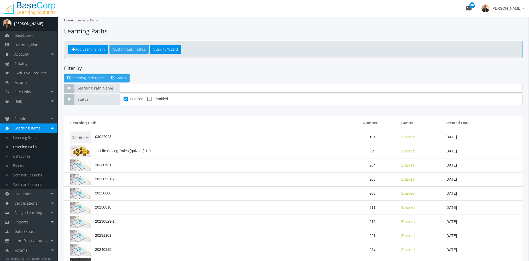
click at [138, 49] on link "Custom Certificates" at bounding box center [129, 49] width 39 height 9
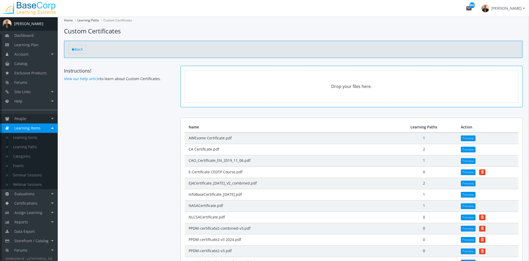
click at [35, 117] on link "People" at bounding box center [29, 118] width 58 height 9
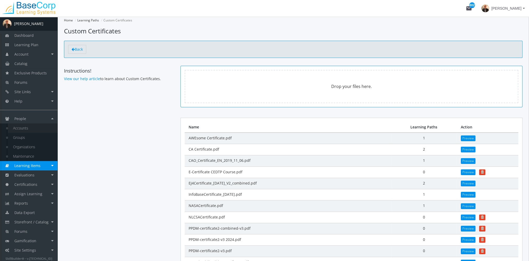
click at [32, 127] on link "Accounts" at bounding box center [33, 128] width 50 height 9
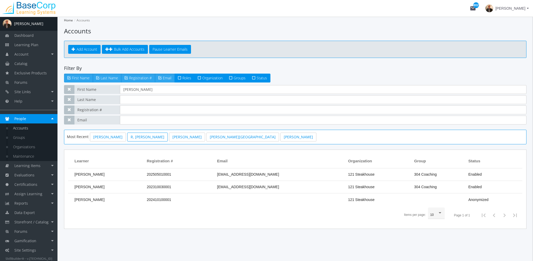
click at [133, 136] on link "R, [PERSON_NAME]" at bounding box center [147, 137] width 41 height 9
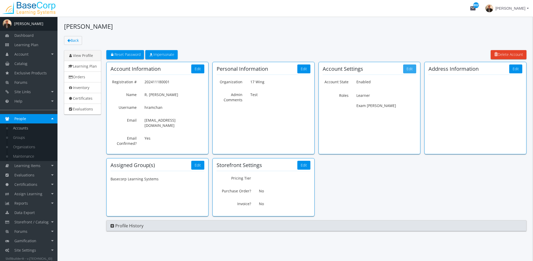
click at [407, 70] on button "Edit" at bounding box center [409, 69] width 13 height 9
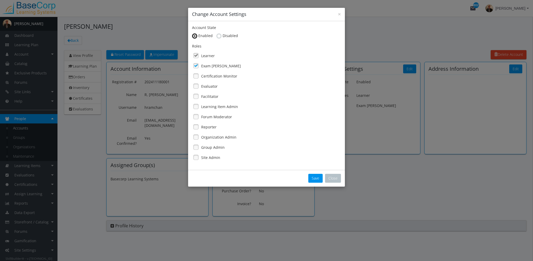
click at [207, 64] on label "Exam [PERSON_NAME]" at bounding box center [221, 66] width 40 height 5
click at [211, 87] on label "Evaluator" at bounding box center [209, 86] width 16 height 5
click at [315, 179] on button "Save" at bounding box center [315, 178] width 14 height 9
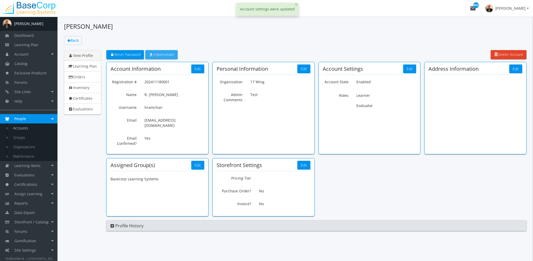
click at [169, 54] on span "Impersonate" at bounding box center [162, 54] width 26 height 5
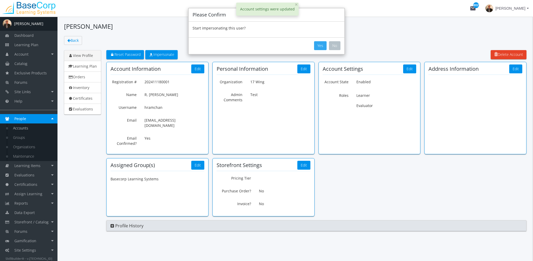
click at [323, 47] on button "Yes" at bounding box center [320, 45] width 13 height 9
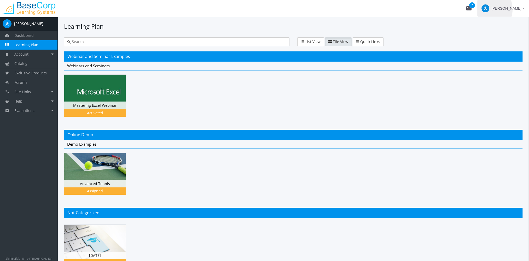
click at [490, 9] on span at bounding box center [486, 8] width 8 height 8
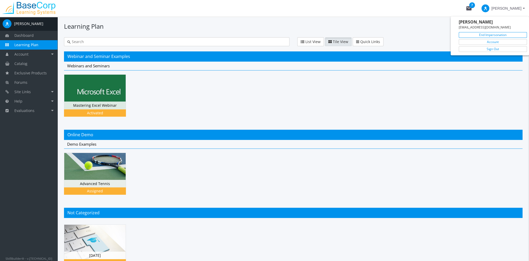
click at [497, 36] on link "End Impersonation" at bounding box center [493, 35] width 68 height 6
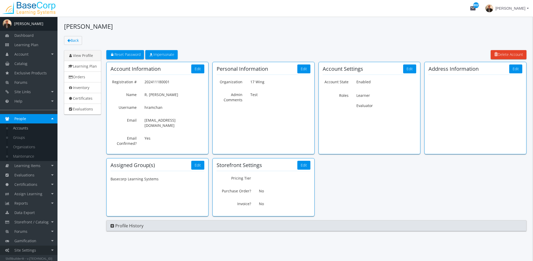
click at [48, 248] on link "Site Settings" at bounding box center [29, 250] width 58 height 9
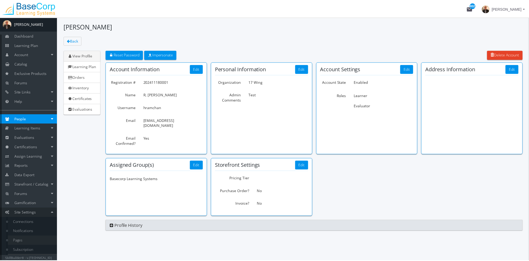
scroll to position [9, 0]
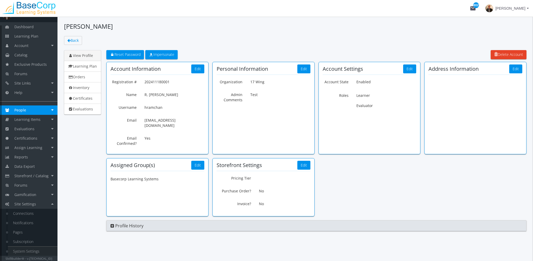
click at [30, 249] on link "System Settings" at bounding box center [33, 251] width 50 height 9
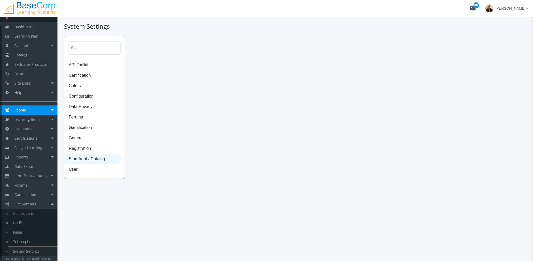
select select "23: USD"
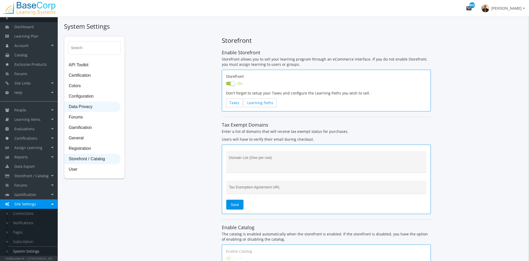
click at [86, 108] on span "Data Privacy" at bounding box center [93, 107] width 56 height 10
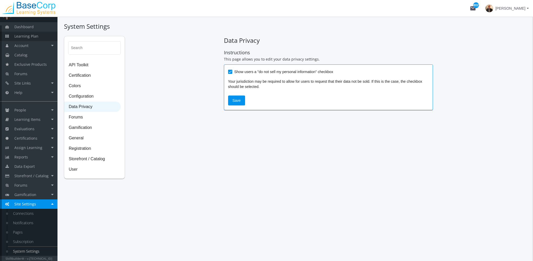
click at [33, 38] on span "Learning Plan" at bounding box center [26, 36] width 24 height 5
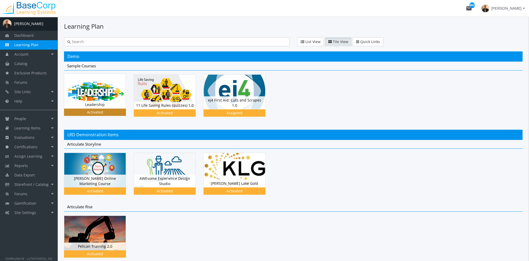
click at [94, 94] on img at bounding box center [94, 91] width 61 height 35
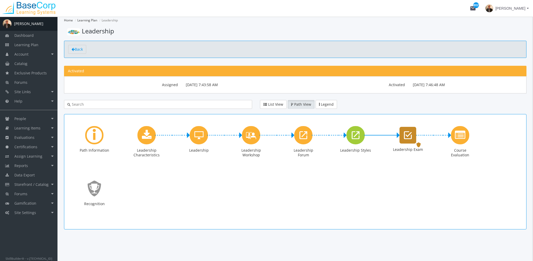
click at [407, 135] on icon "Leadership Exam" at bounding box center [408, 135] width 8 height 10
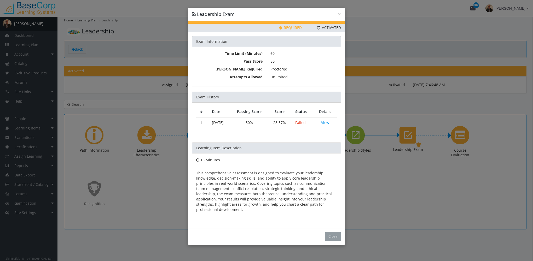
click at [340, 232] on button "Close" at bounding box center [333, 236] width 16 height 9
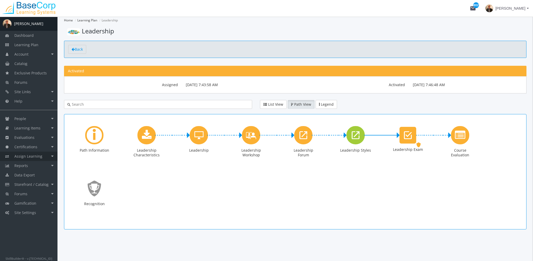
click at [40, 159] on link "Assign Learning" at bounding box center [29, 156] width 58 height 9
click at [33, 180] on link "Path to Learner Assignments" at bounding box center [33, 183] width 50 height 15
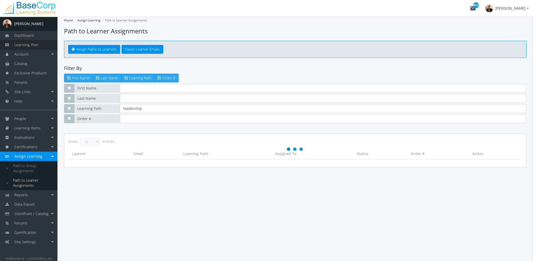
click at [32, 46] on span "Learning Plan" at bounding box center [26, 44] width 24 height 5
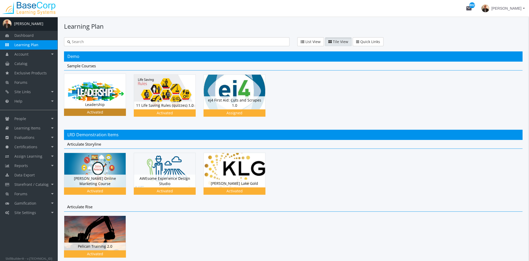
click at [96, 90] on img at bounding box center [94, 91] width 61 height 35
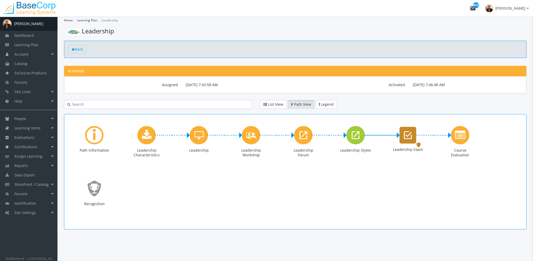
click at [406, 140] on icon "Leadership Exam" at bounding box center [408, 135] width 8 height 10
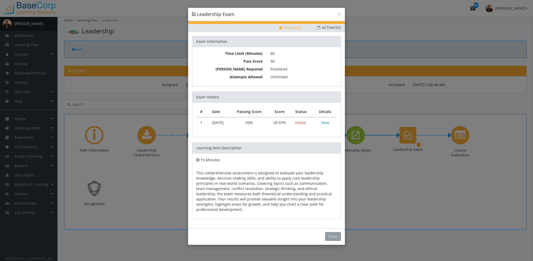
click at [337, 232] on button "Close" at bounding box center [333, 236] width 16 height 9
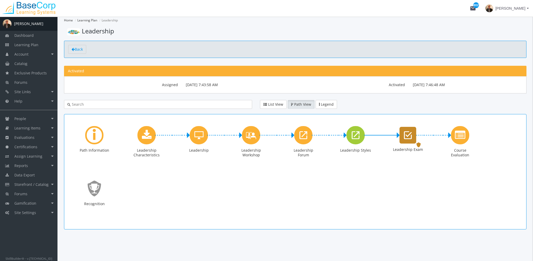
click at [407, 134] on icon "Leadership Exam" at bounding box center [408, 135] width 8 height 10
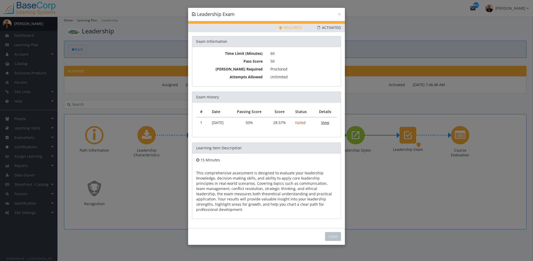
click at [325, 121] on link "View" at bounding box center [325, 122] width 8 height 5
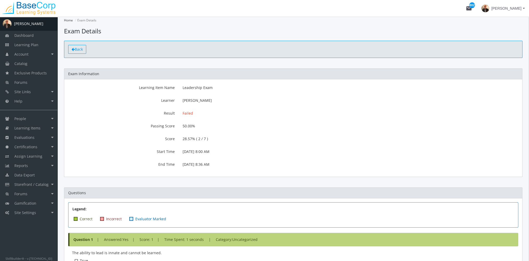
click at [77, 48] on span "Back" at bounding box center [79, 49] width 8 height 5
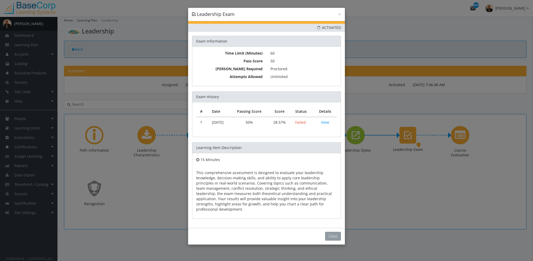
click at [331, 232] on button "Close" at bounding box center [333, 236] width 16 height 9
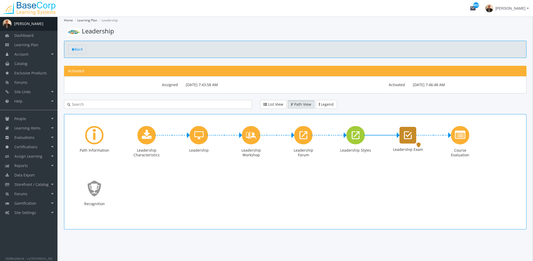
click at [409, 139] on icon "Leadership Exam" at bounding box center [408, 135] width 8 height 10
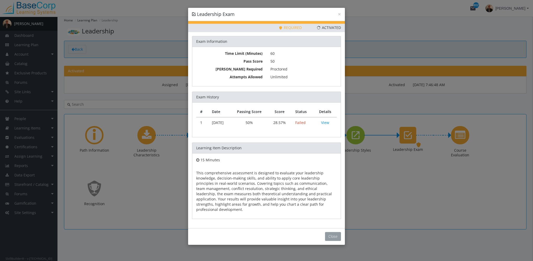
click at [338, 232] on button "Close" at bounding box center [333, 236] width 16 height 9
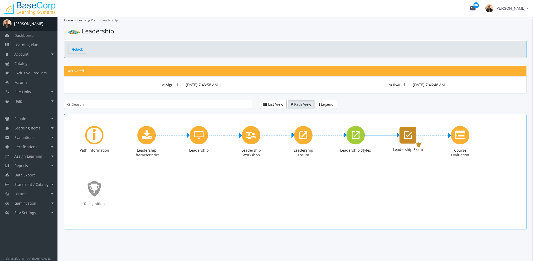
click at [408, 135] on icon "Leadership Exam" at bounding box center [408, 135] width 8 height 10
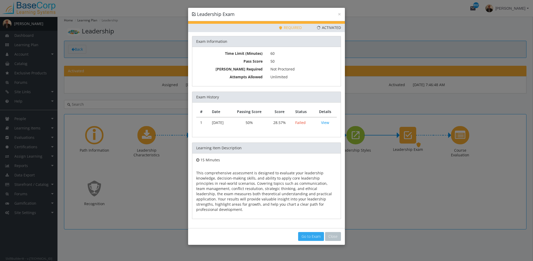
click at [308, 232] on link "Go to Exam" at bounding box center [311, 236] width 26 height 9
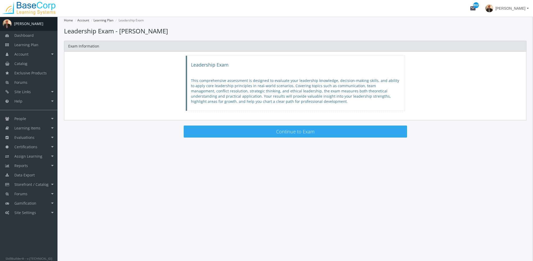
click at [245, 130] on button "Continue to Exam" at bounding box center [296, 132] width 224 height 12
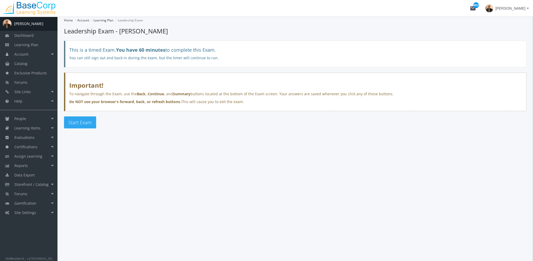
click at [75, 124] on span "Start Exam" at bounding box center [79, 122] width 23 height 6
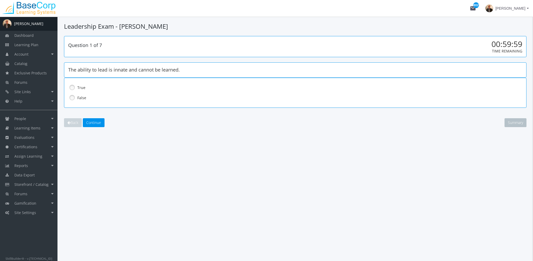
click at [81, 97] on label "False" at bounding box center [281, 97] width 409 height 5
click at [98, 119] on button "Continue" at bounding box center [94, 122] width 22 height 9
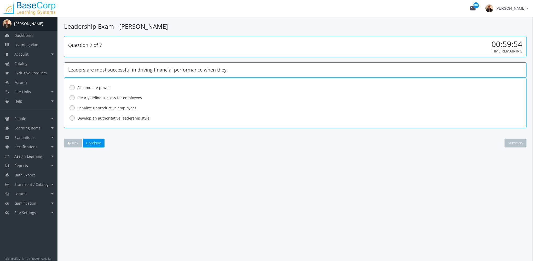
click at [90, 109] on label "Penalize unproductive employees" at bounding box center [281, 108] width 409 height 5
click at [92, 143] on span "Continue" at bounding box center [93, 143] width 15 height 5
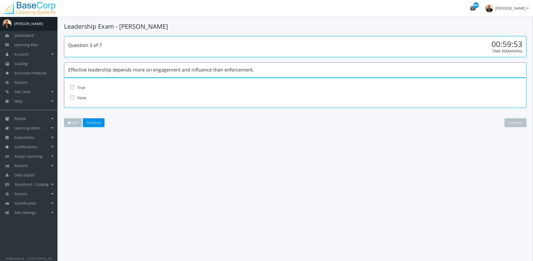
click at [80, 96] on label "False" at bounding box center [281, 97] width 409 height 5
click at [94, 122] on span "Continue" at bounding box center [93, 122] width 15 height 5
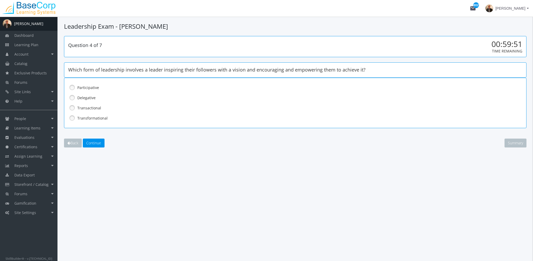
click at [88, 109] on label "Transactional" at bounding box center [281, 108] width 409 height 5
click at [92, 139] on button "Continue" at bounding box center [94, 143] width 22 height 9
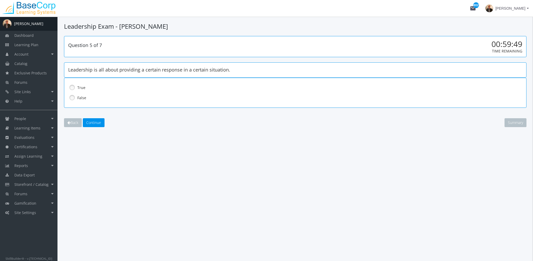
click at [81, 94] on div "False" at bounding box center [295, 98] width 454 height 9
click at [95, 122] on span "Continue" at bounding box center [93, 122] width 15 height 5
click at [80, 98] on label "False" at bounding box center [281, 97] width 409 height 5
click at [95, 127] on button "Continue" at bounding box center [94, 122] width 22 height 9
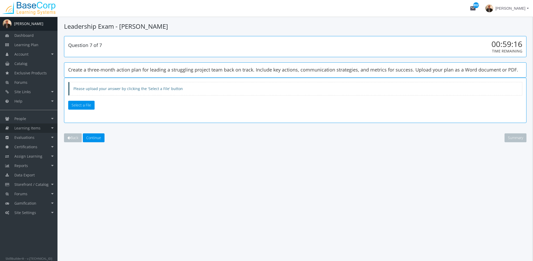
click at [42, 128] on link "Learning Items" at bounding box center [29, 128] width 58 height 9
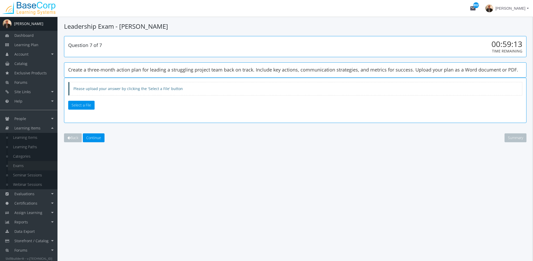
click at [26, 166] on link "Exams" at bounding box center [33, 165] width 50 height 9
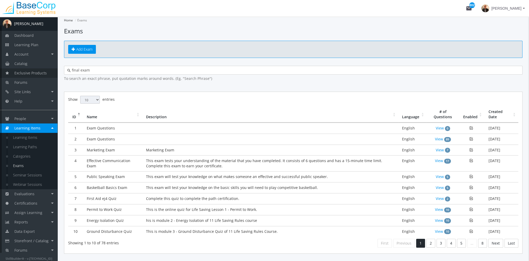
drag, startPoint x: 113, startPoint y: 69, endPoint x: 38, endPoint y: 69, distance: 75.8
click at [39, 69] on div "A [PERSON_NAME] Dashboard Learning Plan Account Account Badges Certificates and…" at bounding box center [264, 149] width 529 height 264
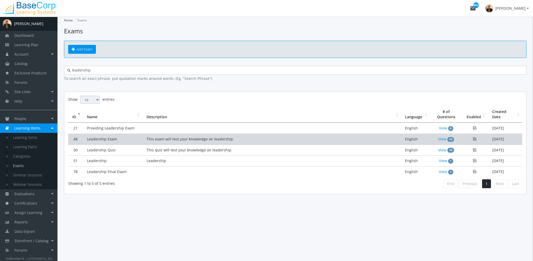
type input "leadership"
click at [164, 140] on td "This exam will test your knowledge on leadership." at bounding box center [272, 139] width 259 height 11
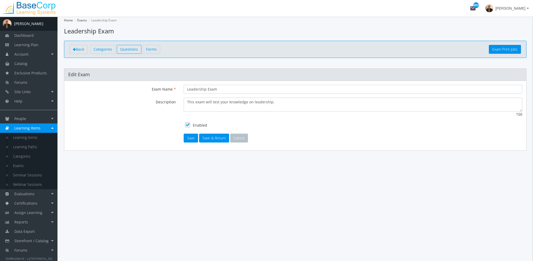
click at [126, 49] on span "Questions" at bounding box center [129, 49] width 18 height 5
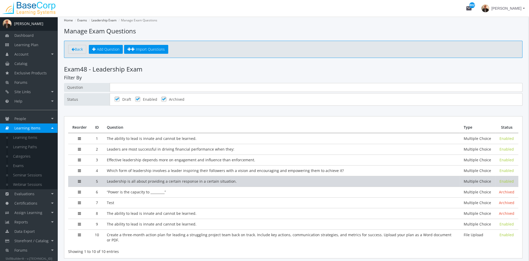
scroll to position [17, 0]
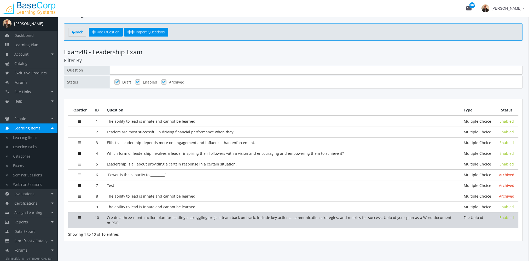
click at [155, 218] on td "Create a three-month action plan for leading a struggling project team back on …" at bounding box center [281, 221] width 357 height 16
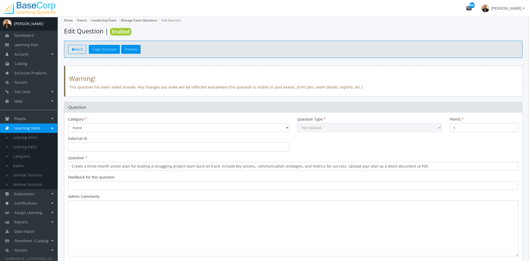
click at [74, 47] on link "Back" at bounding box center [77, 49] width 18 height 9
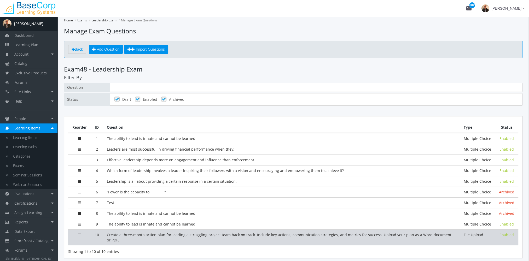
click at [181, 235] on td "Create a three-month action plan for leading a struggling project team back on …" at bounding box center [281, 238] width 357 height 16
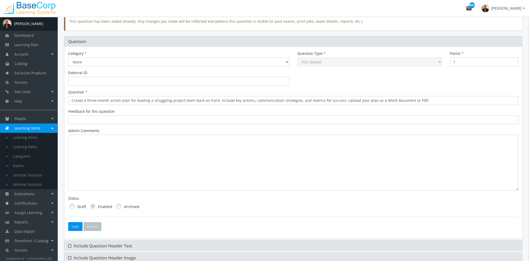
scroll to position [105, 0]
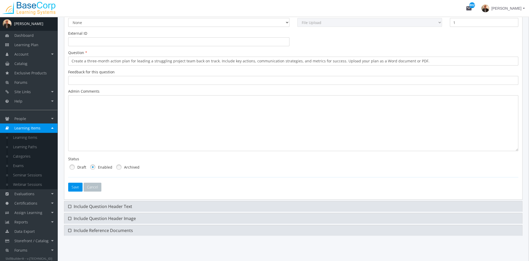
click at [118, 166] on link at bounding box center [119, 167] width 8 height 8
click at [75, 186] on button "Save" at bounding box center [75, 187] width 14 height 9
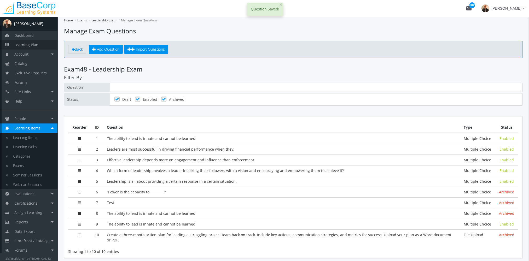
click at [24, 47] on span "Learning Plan" at bounding box center [26, 44] width 24 height 5
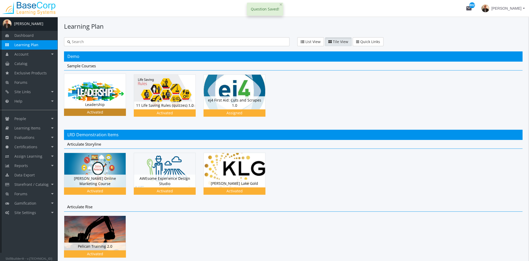
click at [102, 101] on div "Leadership Status Activated" at bounding box center [94, 105] width 61 height 8
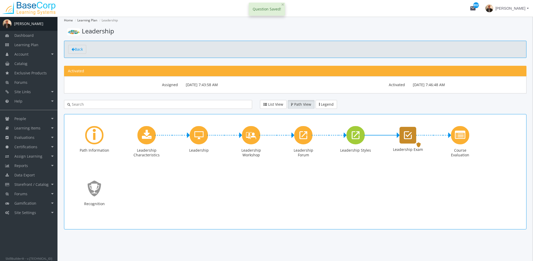
click at [404, 136] on icon "Leadership Exam" at bounding box center [408, 135] width 8 height 10
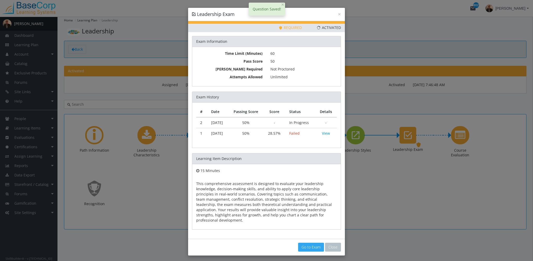
click at [310, 243] on link "Go to Exam" at bounding box center [311, 247] width 26 height 9
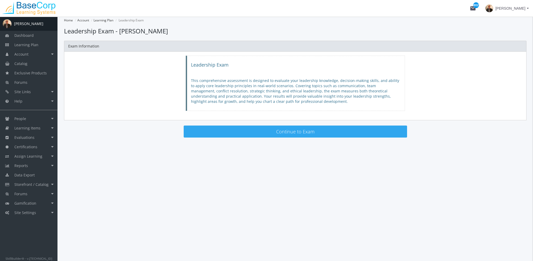
click at [270, 135] on button "Continue to Exam" at bounding box center [296, 132] width 224 height 12
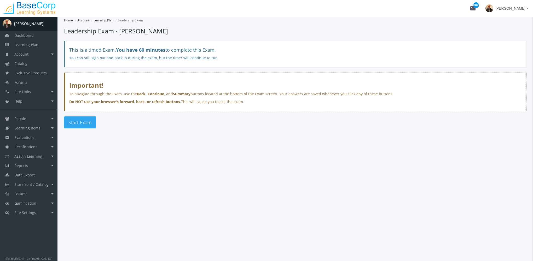
click at [75, 117] on button "Start Exam" at bounding box center [80, 123] width 32 height 12
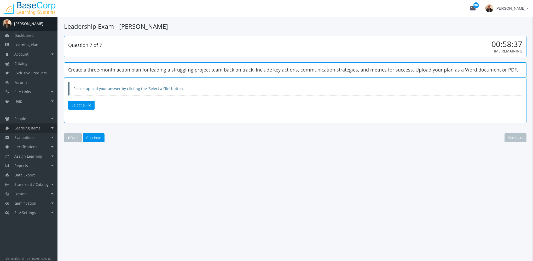
click at [41, 127] on link "Learning Items" at bounding box center [29, 128] width 58 height 9
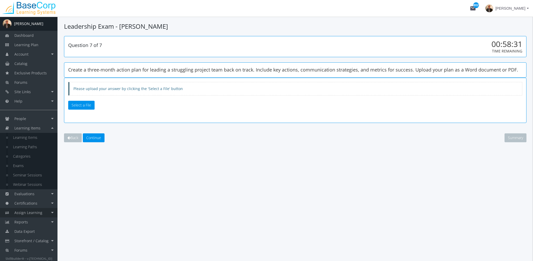
click at [43, 211] on link "Assign Learning" at bounding box center [29, 212] width 58 height 9
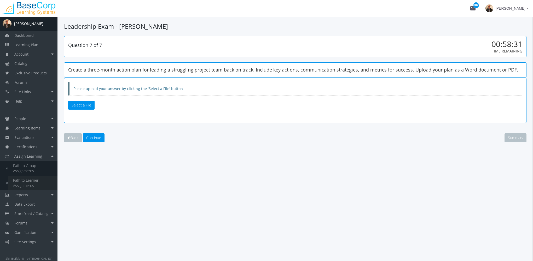
click at [35, 180] on link "Path to Learner Assignments" at bounding box center [33, 183] width 50 height 15
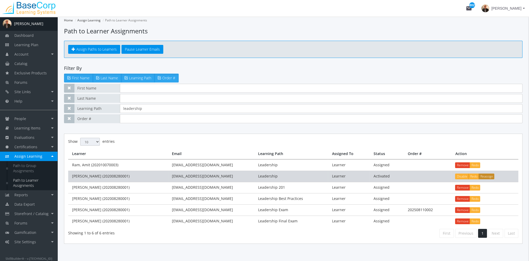
click at [483, 177] on button "Reassign" at bounding box center [487, 177] width 16 height 6
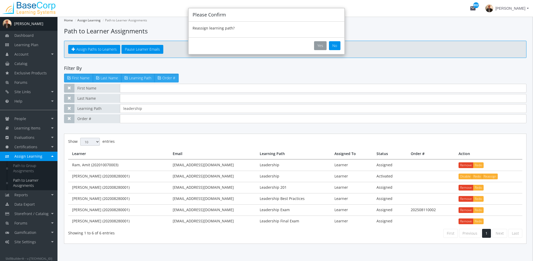
click at [321, 47] on button "Yes" at bounding box center [320, 45] width 13 height 9
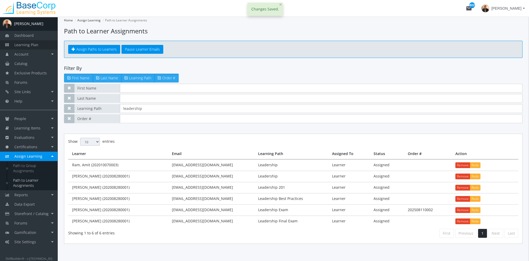
click at [30, 43] on span "Learning Plan" at bounding box center [26, 44] width 24 height 5
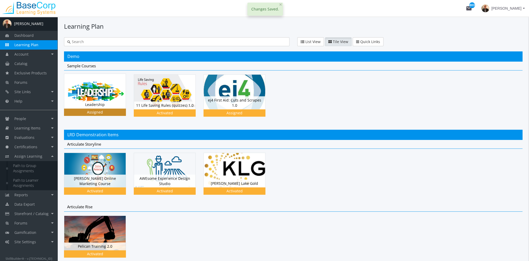
click at [101, 92] on img at bounding box center [94, 91] width 61 height 35
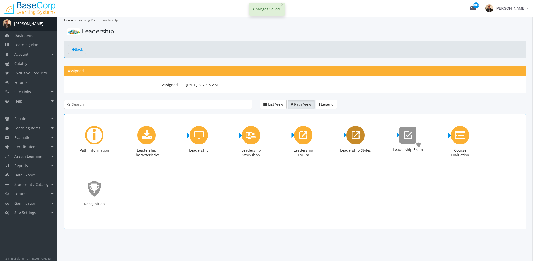
click at [352, 139] on div "Leadership Styles" at bounding box center [356, 135] width 18 height 18
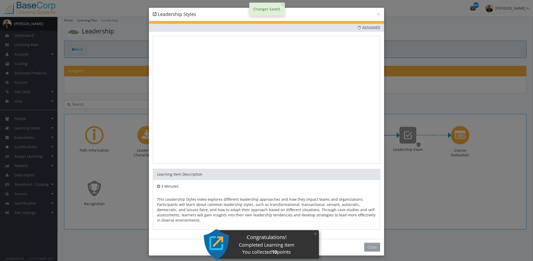
click at [372, 244] on button "Close" at bounding box center [372, 247] width 16 height 9
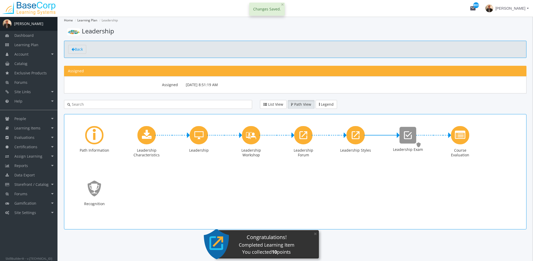
click at [411, 136] on div "× Leadership Styles Priority This Learning Item has been designated as a Priori…" at bounding box center [266, 130] width 533 height 261
click at [411, 136] on icon "Leadership Exam" at bounding box center [408, 135] width 8 height 10
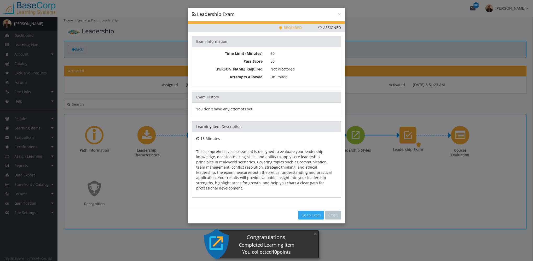
click at [306, 211] on link "Go to Exam" at bounding box center [311, 215] width 26 height 9
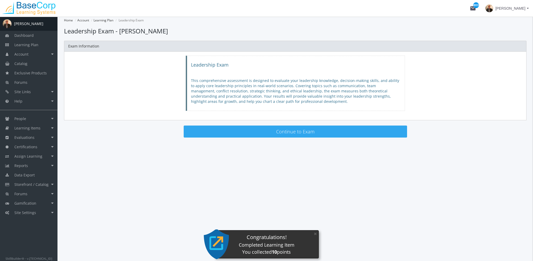
click at [255, 134] on button "Continue to Exam" at bounding box center [296, 132] width 224 height 12
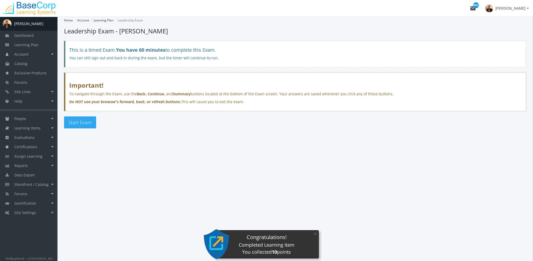
click at [81, 125] on span "Start Exam" at bounding box center [79, 122] width 23 height 6
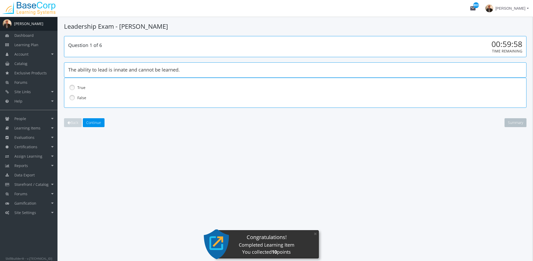
click at [81, 96] on label "False" at bounding box center [281, 97] width 409 height 5
click at [100, 124] on span "Continue" at bounding box center [93, 122] width 15 height 5
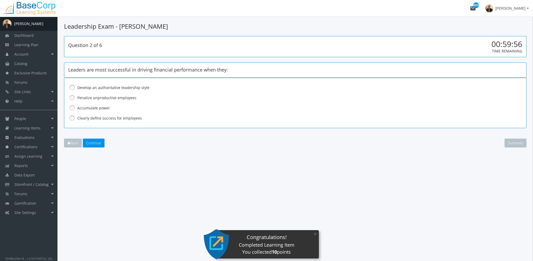
click at [82, 98] on label "Penalize unproductive employees" at bounding box center [281, 97] width 409 height 5
click at [97, 144] on span "Continue" at bounding box center [93, 143] width 15 height 5
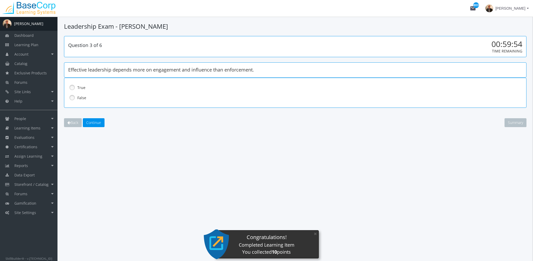
click at [84, 96] on label "False" at bounding box center [281, 97] width 409 height 5
click at [90, 123] on span "Continue" at bounding box center [93, 122] width 15 height 5
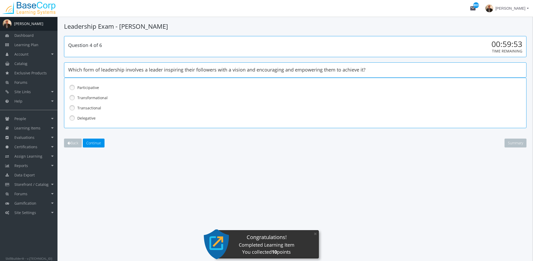
click at [83, 110] on label "Transactional" at bounding box center [281, 108] width 409 height 5
click at [92, 139] on button "Continue" at bounding box center [94, 143] width 22 height 9
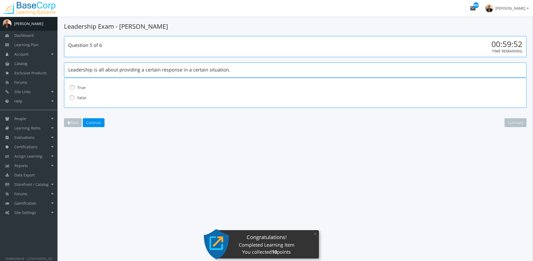
click at [78, 98] on label "False" at bounding box center [281, 97] width 409 height 5
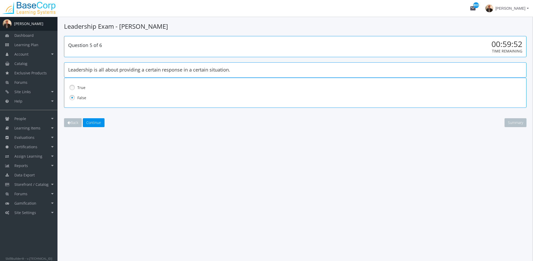
click at [98, 127] on main-section "Leadership Exam - [PERSON_NAME] Question 5 of 6 00:59:52 Time Remaining Leaders…" at bounding box center [295, 85] width 463 height 126
click at [96, 122] on span "Continue" at bounding box center [93, 122] width 15 height 5
click at [84, 99] on label "False" at bounding box center [281, 97] width 409 height 5
click at [92, 123] on span "Continue" at bounding box center [93, 122] width 15 height 5
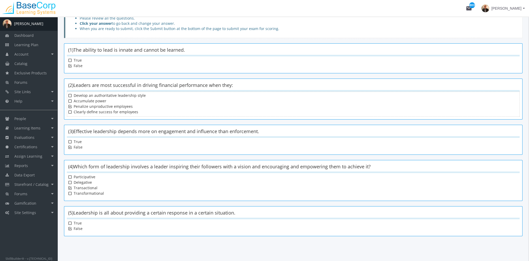
scroll to position [103, 0]
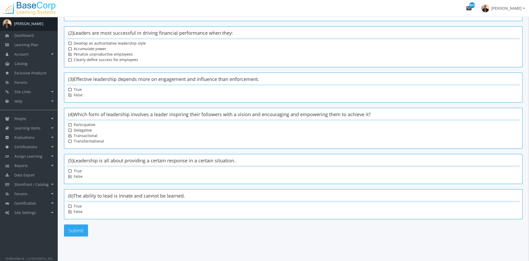
click at [82, 230] on button "Submit" at bounding box center [76, 231] width 24 height 12
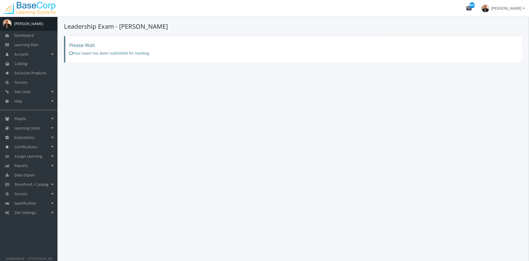
scroll to position [0, 0]
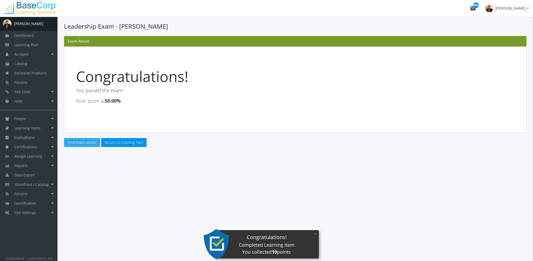
click at [82, 143] on link "View exam details" at bounding box center [82, 142] width 36 height 9
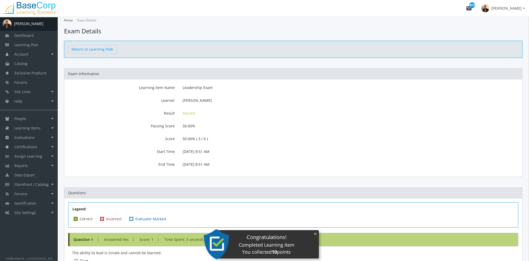
click at [314, 234] on button "×" at bounding box center [315, 234] width 8 height 11
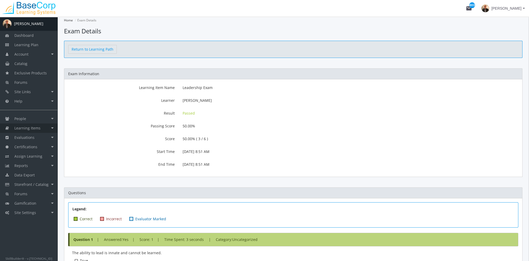
click at [42, 124] on link "Learning Items" at bounding box center [29, 128] width 58 height 9
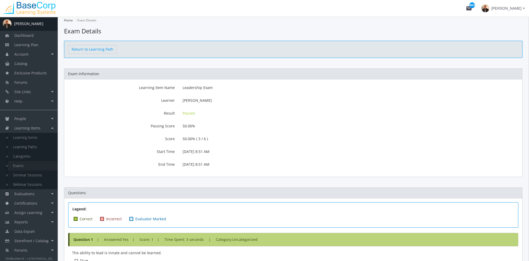
click at [24, 167] on link "Exams" at bounding box center [33, 165] width 50 height 9
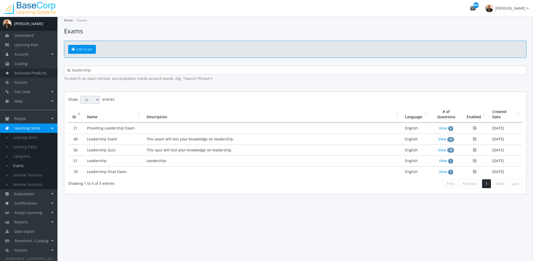
click at [43, 72] on div "A [PERSON_NAME] Dashboard Learning Plan Account Account Badges Certificates and…" at bounding box center [266, 139] width 533 height 245
click at [92, 66] on div "leadership" at bounding box center [295, 70] width 463 height 9
click at [98, 72] on input "leadership" at bounding box center [297, 70] width 453 height 5
click at [67, 66] on div "leadership" at bounding box center [295, 70] width 463 height 9
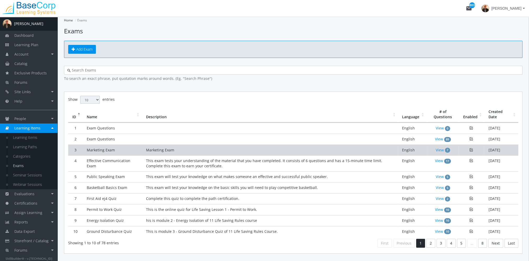
click at [157, 149] on td "Marketing Exam" at bounding box center [270, 150] width 256 height 11
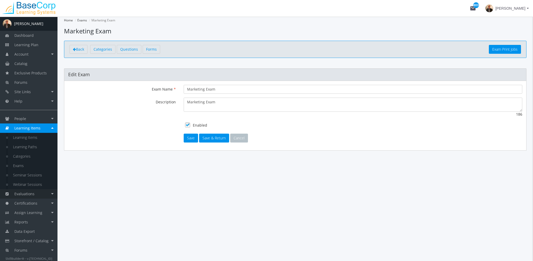
click at [43, 194] on link "Evaluations" at bounding box center [29, 194] width 58 height 9
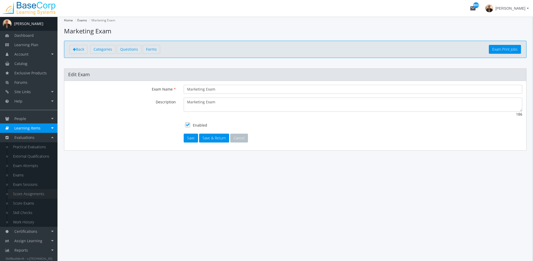
click at [37, 194] on link "Score Assignments" at bounding box center [33, 194] width 50 height 9
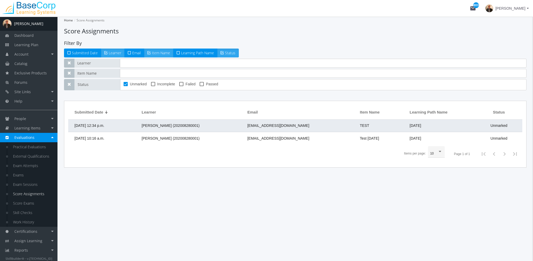
click at [157, 125] on span "[PERSON_NAME] (202008280001)" at bounding box center [171, 126] width 58 height 4
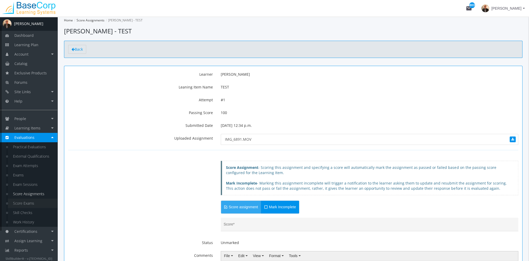
click at [31, 204] on link "Score Exams" at bounding box center [33, 203] width 50 height 9
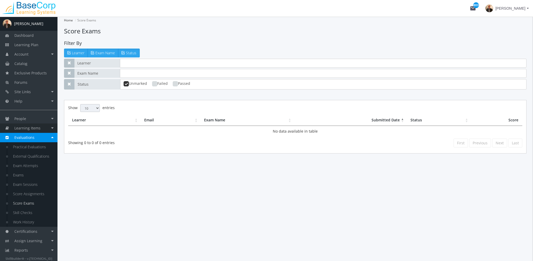
click at [48, 127] on link "Learning Items" at bounding box center [29, 128] width 58 height 9
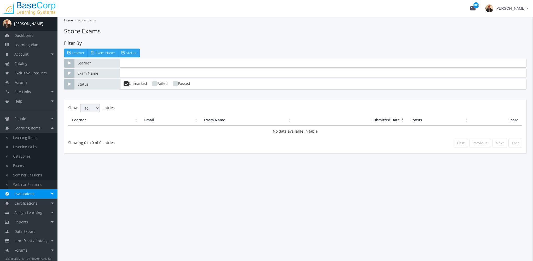
click at [42, 185] on link "Webinar Sessions" at bounding box center [33, 184] width 50 height 9
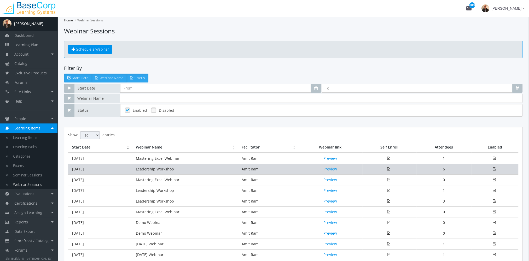
click at [113, 171] on td "Mar 18, 2026" at bounding box center [100, 169] width 64 height 11
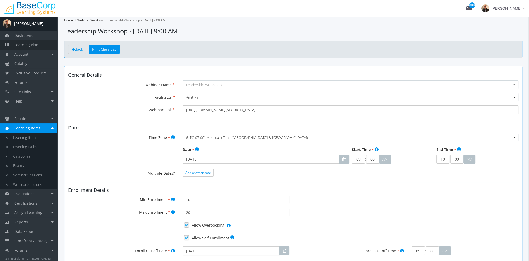
click at [39, 45] on link "Learning Plan" at bounding box center [29, 44] width 58 height 9
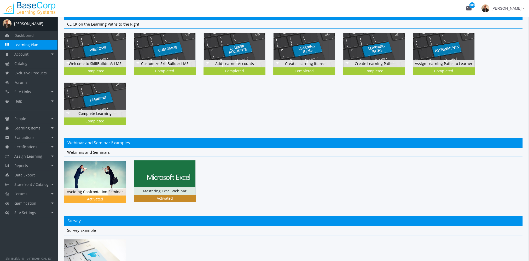
scroll to position [340, 0]
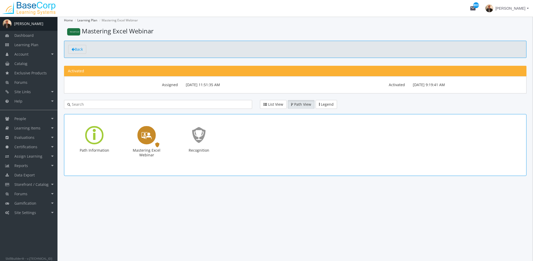
click at [147, 137] on icon "Mastering Excel Webinar" at bounding box center [146, 135] width 10 height 15
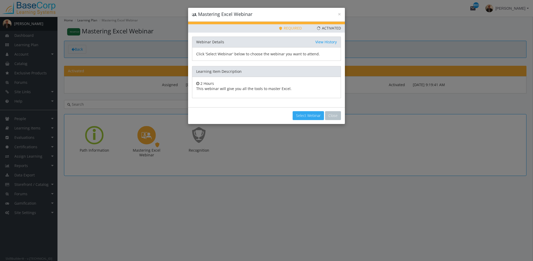
click at [309, 115] on button "Select Webinar" at bounding box center [308, 115] width 31 height 9
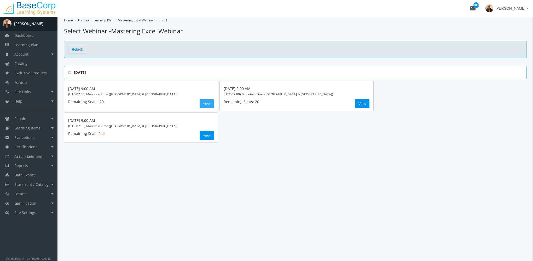
click at [210, 105] on button "View" at bounding box center [207, 103] width 14 height 9
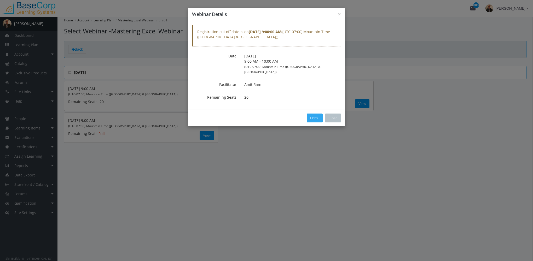
click at [319, 114] on button "Enroll" at bounding box center [315, 118] width 16 height 9
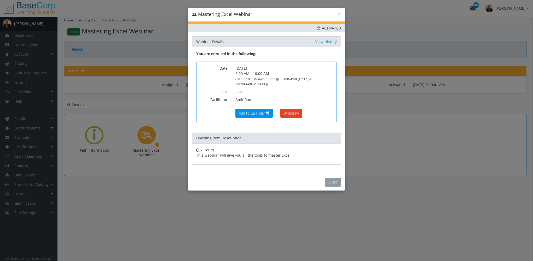
click at [338, 179] on button "Close" at bounding box center [333, 182] width 16 height 9
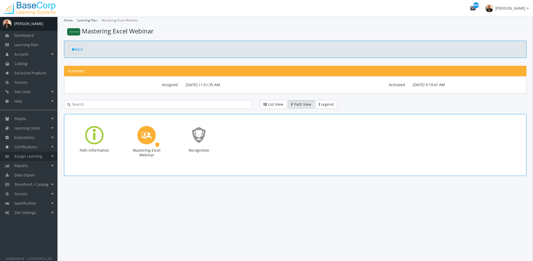
click at [42, 156] on link "Assign Learning" at bounding box center [29, 156] width 58 height 9
click at [32, 182] on link "Path to Learner Assignments" at bounding box center [33, 183] width 50 height 15
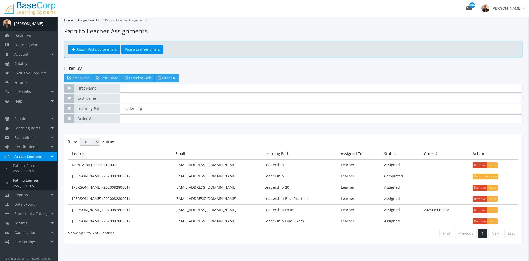
drag, startPoint x: 154, startPoint y: 109, endPoint x: 63, endPoint y: 108, distance: 90.5
click at [63, 108] on div "Home Assign Learning Path to Learner Assignments Path to Learner Assignments As…" at bounding box center [294, 144] width 472 height 254
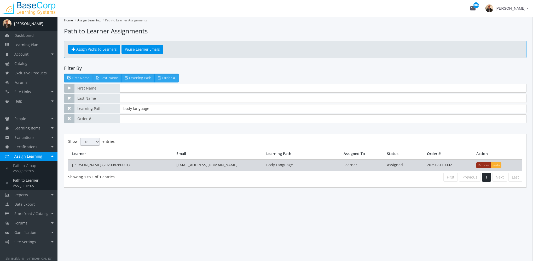
click at [484, 163] on button "Remove" at bounding box center [484, 166] width 15 height 6
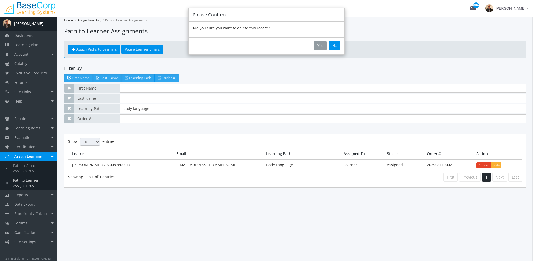
click at [319, 41] on div "Yes No" at bounding box center [267, 45] width 156 height 17
click at [323, 42] on button "Yes" at bounding box center [320, 45] width 13 height 9
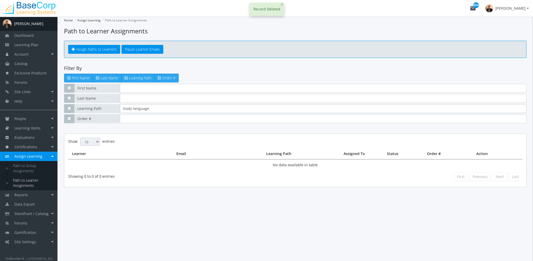
drag, startPoint x: 155, startPoint y: 110, endPoint x: 88, endPoint y: 105, distance: 67.1
click at [88, 105] on div "Learning Path body language" at bounding box center [295, 108] width 463 height 9
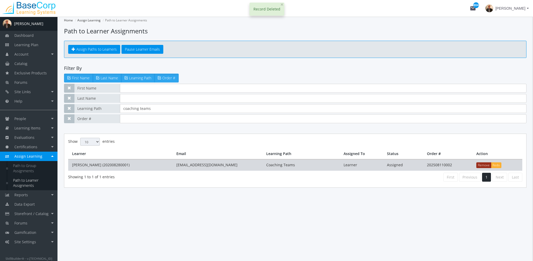
click at [480, 165] on button "Remove" at bounding box center [484, 166] width 15 height 6
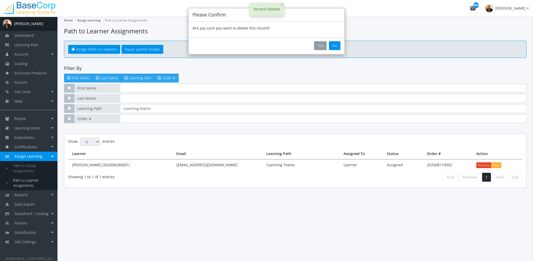
click at [321, 44] on button "Yes" at bounding box center [320, 45] width 13 height 9
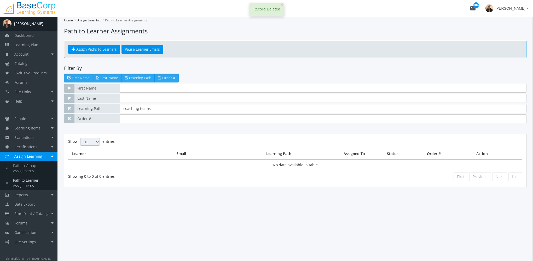
drag, startPoint x: 105, startPoint y: 109, endPoint x: 82, endPoint y: 109, distance: 23.8
click at [82, 109] on div "Learning Path coaching teams" at bounding box center [295, 108] width 463 height 9
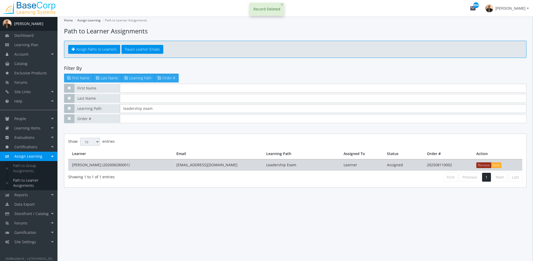
type input "leadership exam"
click at [478, 165] on button "Remove" at bounding box center [484, 166] width 15 height 6
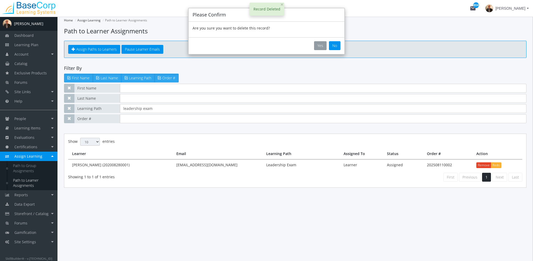
click at [319, 45] on button "Yes" at bounding box center [320, 45] width 13 height 9
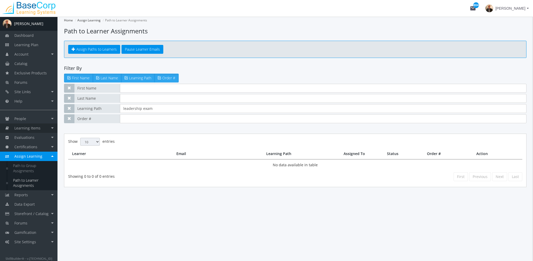
click at [36, 128] on span "Learning Items" at bounding box center [27, 128] width 26 height 5
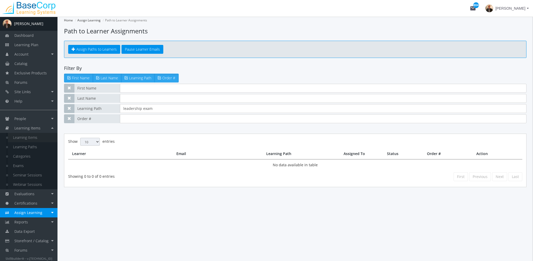
click at [37, 138] on link "Learning Items" at bounding box center [33, 137] width 50 height 9
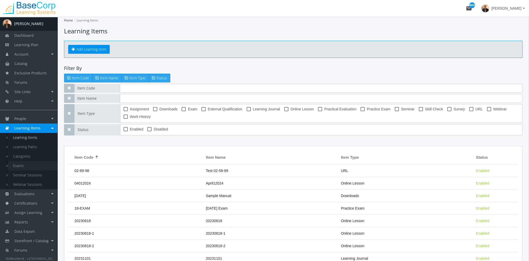
click at [25, 165] on link "Exams" at bounding box center [33, 165] width 50 height 9
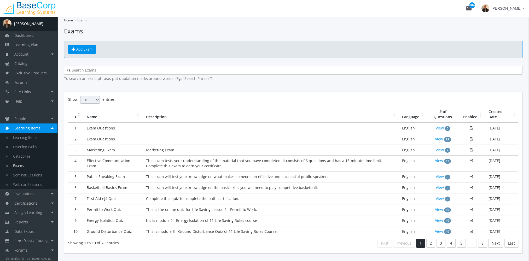
click at [114, 70] on input "text" at bounding box center [295, 70] width 449 height 5
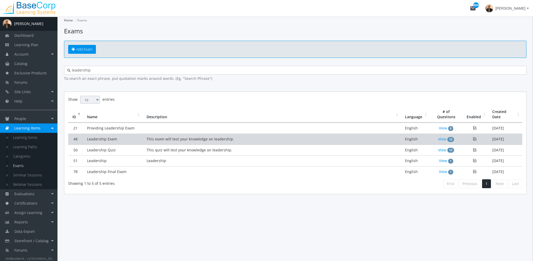
type input "leadership"
click at [186, 138] on td "This exam will test your knowledge on leadership." at bounding box center [272, 139] width 259 height 11
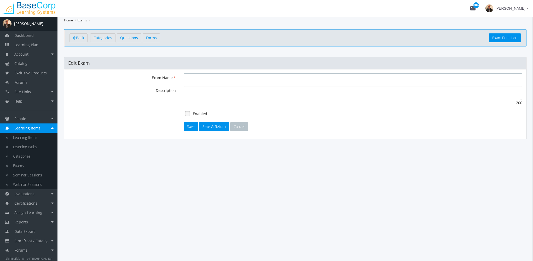
type input "Leadership Exam"
type textarea "This exam will test your knowledge on leadership."
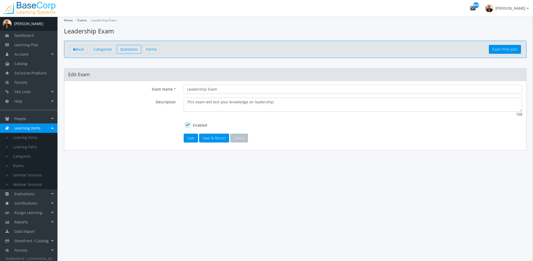
click at [127, 50] on span "Questions" at bounding box center [129, 49] width 18 height 5
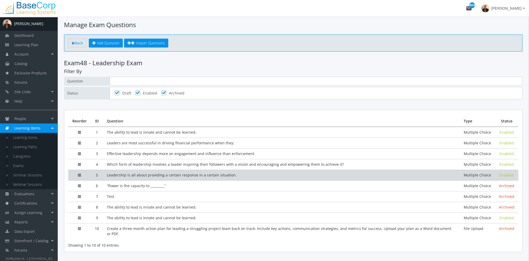
scroll to position [17, 0]
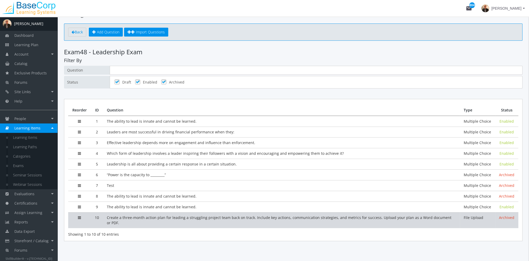
click at [186, 219] on td "Create a three-month action plan for leading a struggling project team back on …" at bounding box center [281, 221] width 357 height 16
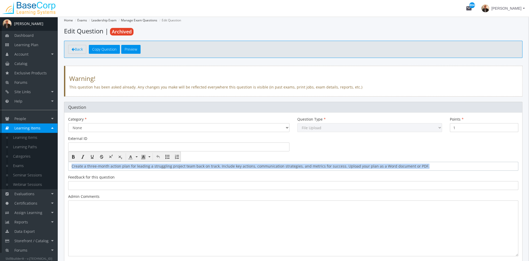
drag, startPoint x: 425, startPoint y: 166, endPoint x: 69, endPoint y: 168, distance: 356.3
click at [45, 166] on div "A [PERSON_NAME] Dashboard Learning Plan Account Account Badges Certificates and…" at bounding box center [264, 192] width 529 height 351
copy div "Create a three-month action plan for leading a struggling project team back on …"
click at [21, 166] on link "Exams" at bounding box center [33, 165] width 50 height 9
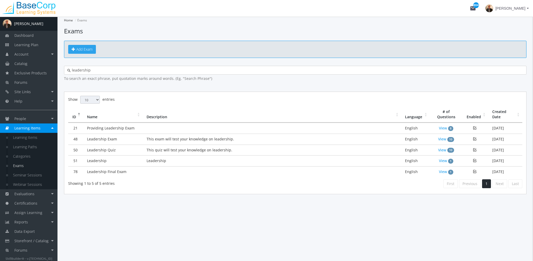
click at [85, 49] on span "Add Exam" at bounding box center [84, 49] width 16 height 5
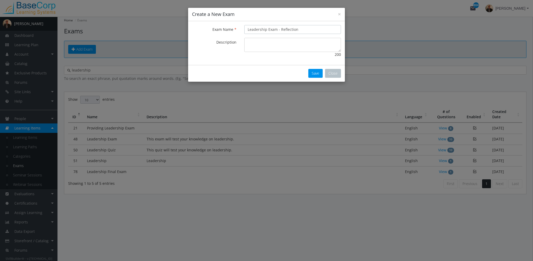
type input "Leadership Exam - Reflection"
click at [290, 40] on textarea "Description" at bounding box center [292, 45] width 97 height 14
click at [312, 73] on button "Save" at bounding box center [315, 73] width 14 height 9
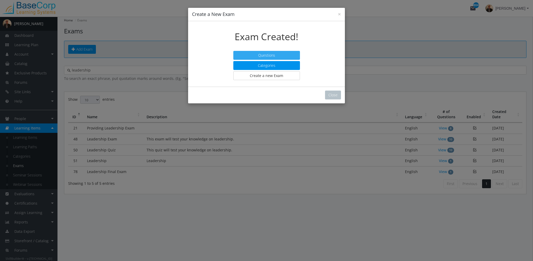
click at [270, 54] on button "Questions" at bounding box center [266, 55] width 67 height 9
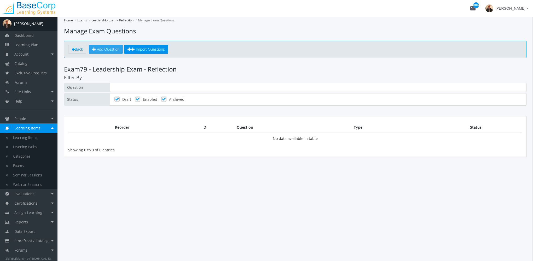
click at [116, 49] on span "Add Question" at bounding box center [108, 49] width 22 height 5
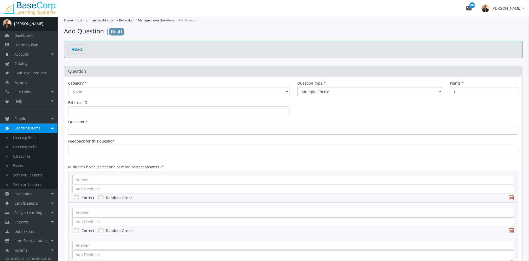
click at [321, 92] on select "Multiple Choice Long Answer File Upload" at bounding box center [370, 91] width 145 height 9
select select "2"
click at [298, 87] on select "Multiple Choice Long Answer File Upload" at bounding box center [370, 91] width 145 height 9
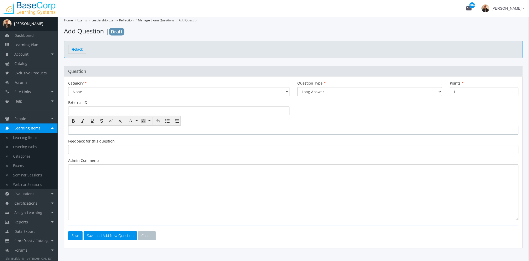
click at [82, 132] on div at bounding box center [293, 130] width 450 height 9
click at [77, 235] on button "Save" at bounding box center [75, 236] width 14 height 9
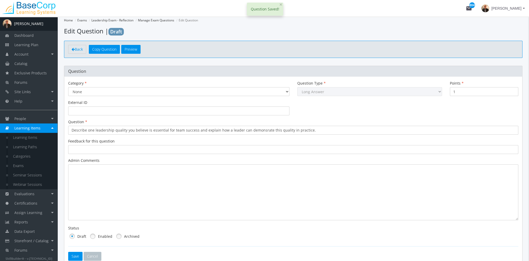
click at [96, 238] on link at bounding box center [93, 237] width 8 height 8
click at [77, 256] on button "Save" at bounding box center [75, 256] width 14 height 9
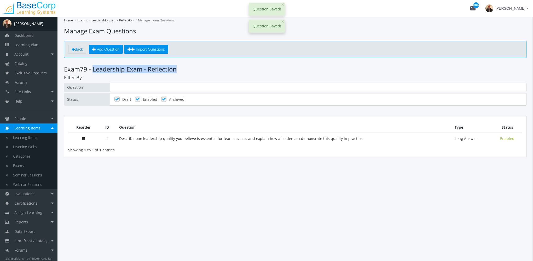
drag, startPoint x: 181, startPoint y: 68, endPoint x: 94, endPoint y: 69, distance: 87.1
click at [94, 69] on h3 "Exam 79 - Leadership Exam - Reflection" at bounding box center [295, 69] width 463 height 7
copy h3 "Leadership Exam - Reflection"
click at [24, 165] on link "Exams" at bounding box center [33, 165] width 50 height 9
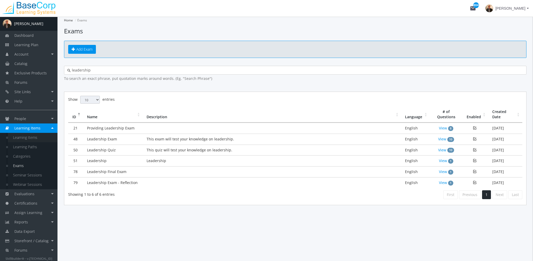
click at [27, 138] on link "Learning Items" at bounding box center [33, 137] width 50 height 9
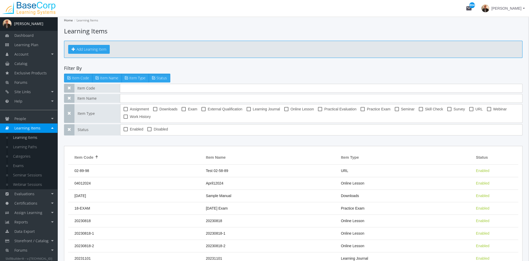
click at [94, 50] on button "Add Learning Item" at bounding box center [89, 49] width 42 height 9
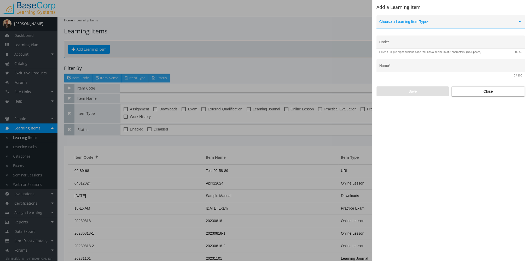
click at [423, 22] on span at bounding box center [449, 24] width 138 height 4
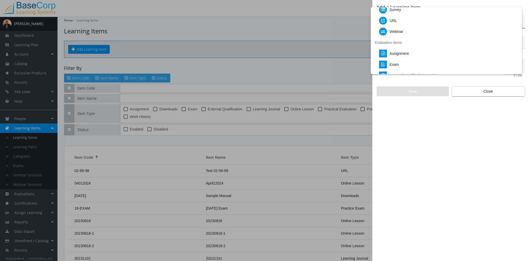
scroll to position [78, 0]
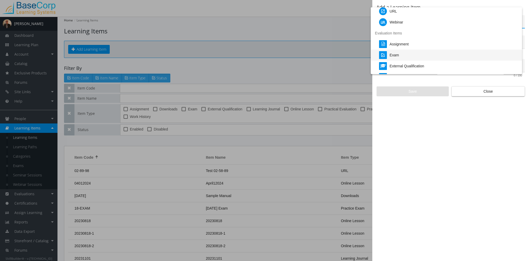
click at [409, 54] on div "Exam" at bounding box center [448, 55] width 139 height 11
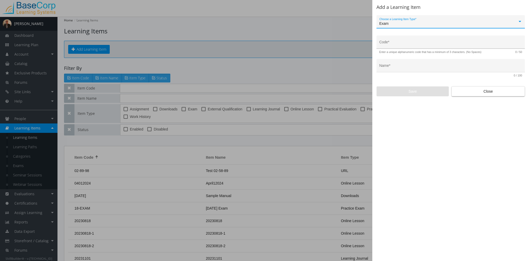
click at [399, 44] on input "Code *" at bounding box center [451, 44] width 143 height 4
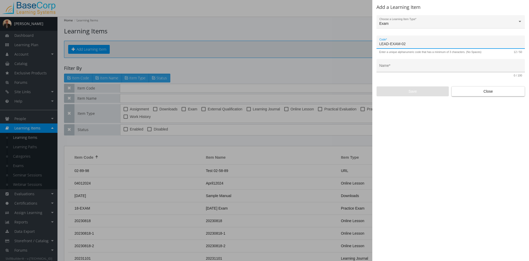
type input "LEAD-EXAM-02"
click at [409, 66] on input "Name *" at bounding box center [451, 68] width 143 height 4
paste input "Leadership Exam - Reflection"
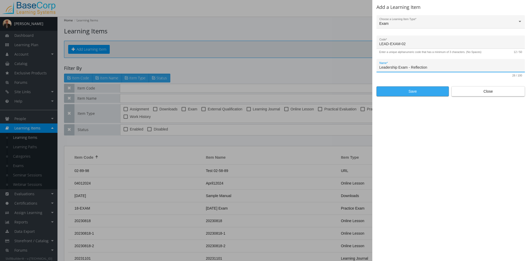
type input "Leadership Exam - Reflection"
click at [415, 92] on span "Save" at bounding box center [413, 91] width 64 height 9
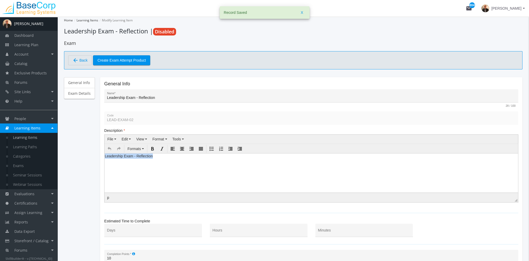
drag, startPoint x: 181, startPoint y: 157, endPoint x: 194, endPoint y: 315, distance: 158.2
click at [105, 161] on html "Leadership Exam - Reflection" at bounding box center [312, 157] width 414 height 8
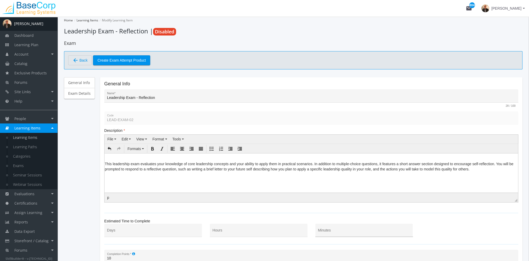
click at [341, 230] on div "Minutes" at bounding box center [364, 232] width 92 height 11
type input "3"
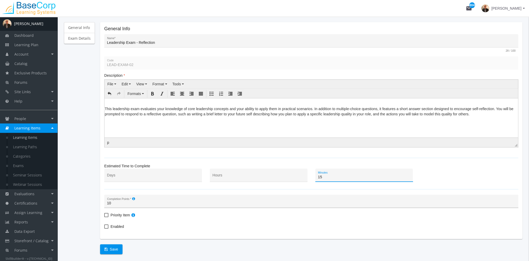
scroll to position [74, 0]
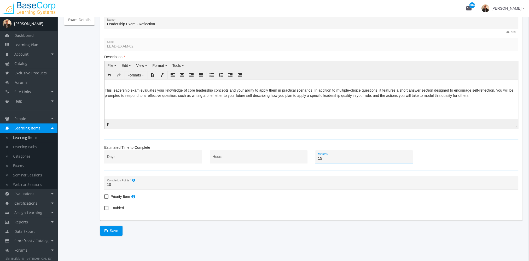
type input "15"
click at [119, 207] on span "Enabled" at bounding box center [117, 208] width 13 height 6
click at [105, 210] on input "Enabled" at bounding box center [104, 210] width 0 height 0
checkbox input "true"
click at [117, 228] on button "Save" at bounding box center [111, 231] width 22 height 10
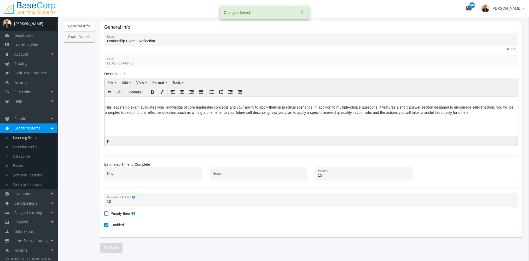
scroll to position [0, 0]
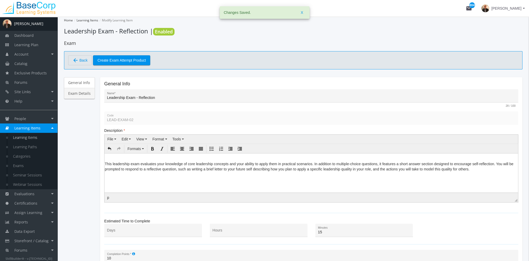
click at [83, 96] on link "Exam Details" at bounding box center [79, 93] width 31 height 11
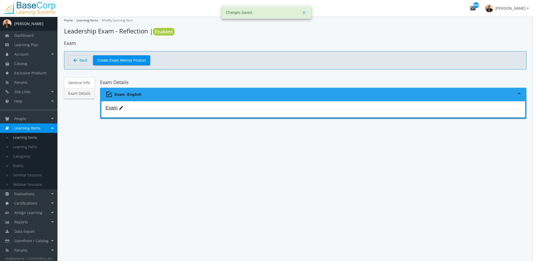
click at [119, 108] on mat-icon "edit" at bounding box center [121, 108] width 5 height 6
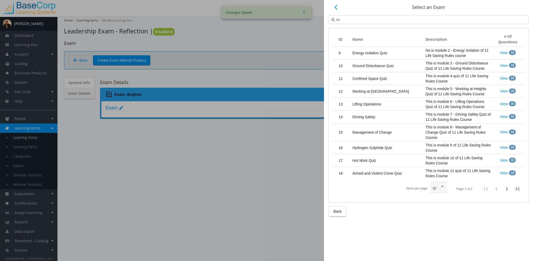
type input "s"
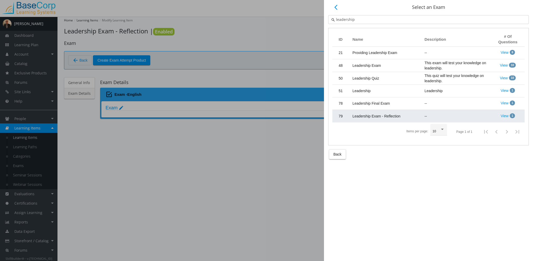
type input "leadership"
click at [408, 119] on td "Leadership Exam - Reflection" at bounding box center [386, 116] width 72 height 13
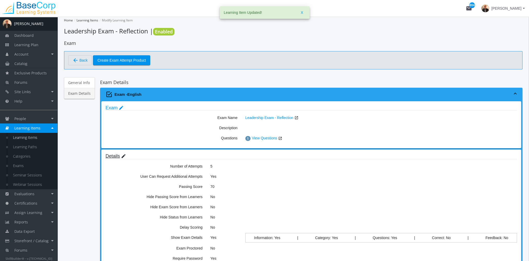
click at [123, 155] on mat-icon "edit" at bounding box center [123, 157] width 5 height 6
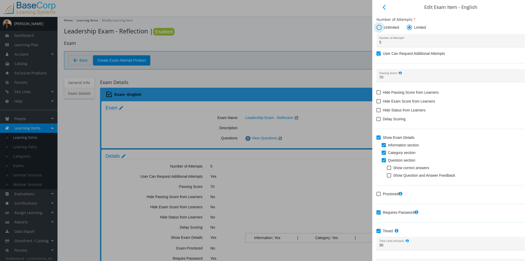
click at [380, 28] on span at bounding box center [379, 27] width 5 height 5
click at [380, 28] on input "Unlimited" at bounding box center [379, 28] width 5 height 5
radio input "true"
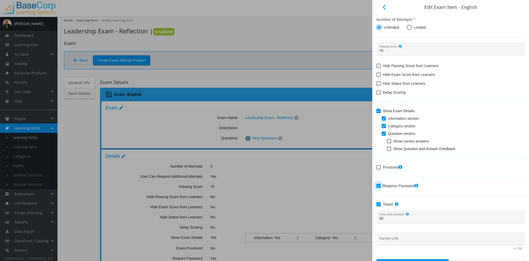
click at [387, 186] on span "Requires Password" at bounding box center [400, 186] width 35 height 6
click at [377, 188] on input "Requires Password" at bounding box center [377, 188] width 0 height 0
checkbox input "false"
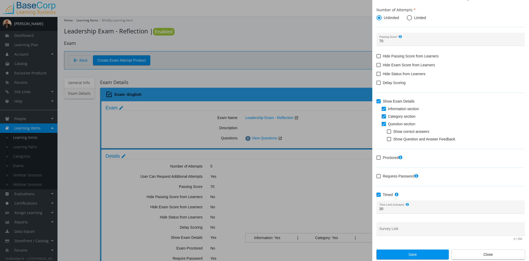
click at [383, 195] on span "Timed" at bounding box center [391, 195] width 16 height 6
click at [377, 197] on input "Timed" at bounding box center [377, 197] width 0 height 0
checkbox input "false"
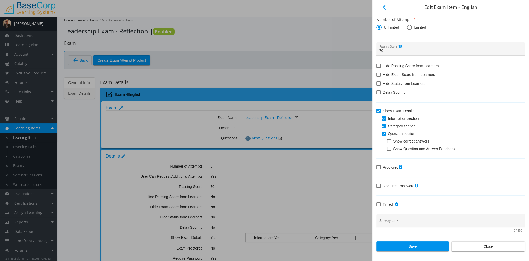
scroll to position [0, 0]
click at [403, 247] on span "Save" at bounding box center [413, 246] width 64 height 9
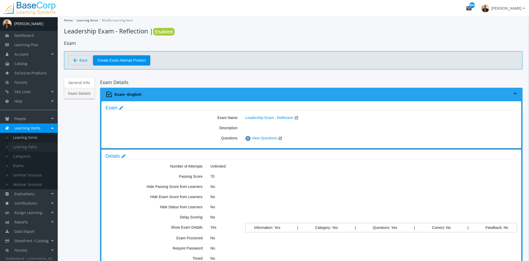
click at [38, 145] on link "Learning Paths" at bounding box center [33, 146] width 50 height 9
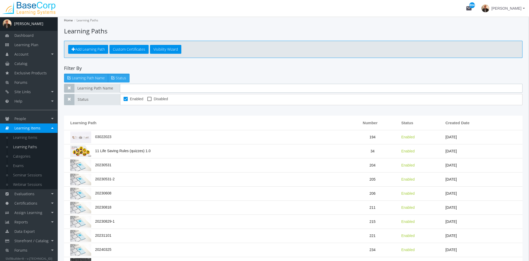
click at [141, 88] on input "text" at bounding box center [321, 88] width 403 height 9
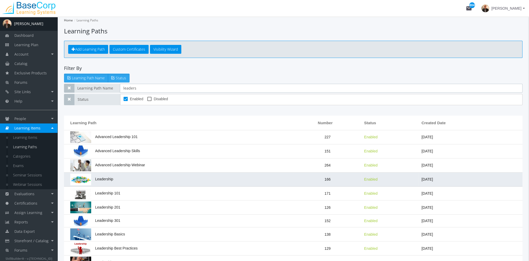
type input "leaders"
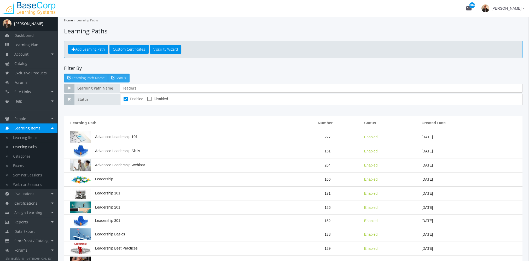
click at [115, 181] on td "Leadership" at bounding box center [179, 180] width 230 height 14
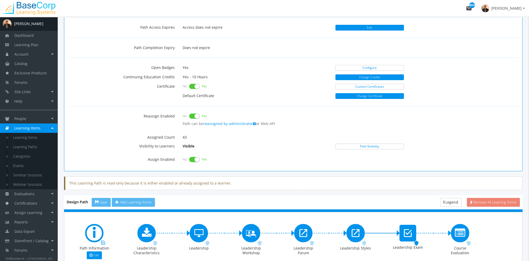
scroll to position [122, 0]
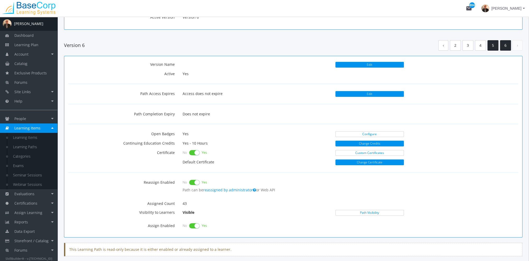
click at [493, 45] on link "5" at bounding box center [493, 45] width 11 height 11
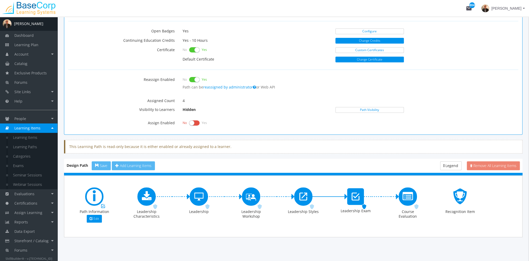
scroll to position [95, 0]
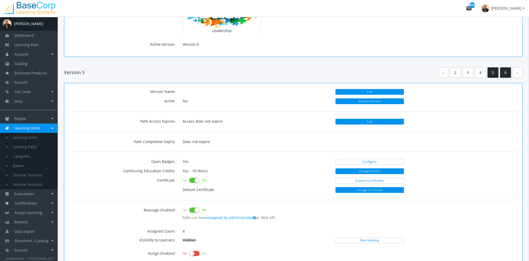
click at [508, 73] on link "6" at bounding box center [505, 72] width 11 height 11
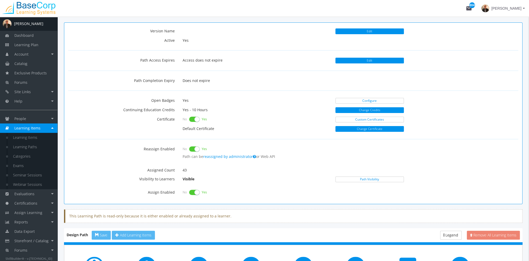
scroll to position [226, 0]
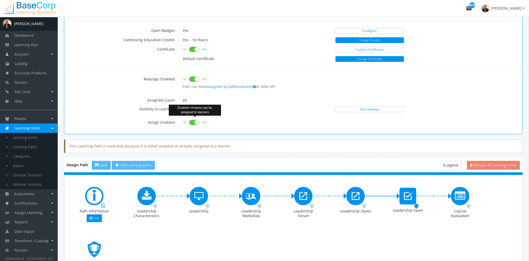
click at [192, 121] on label at bounding box center [194, 122] width 10 height 7
click at [0, 0] on input "checkbox" at bounding box center [0, 0] width 0 height 0
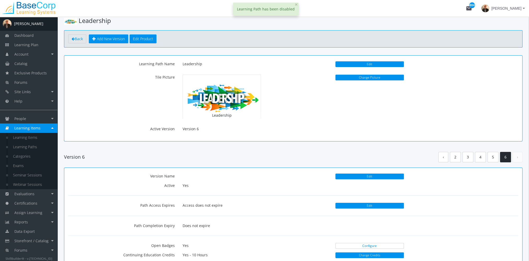
scroll to position [0, 0]
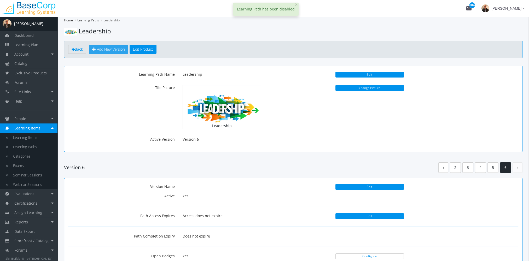
click at [116, 51] on span "Add New Version" at bounding box center [111, 49] width 28 height 5
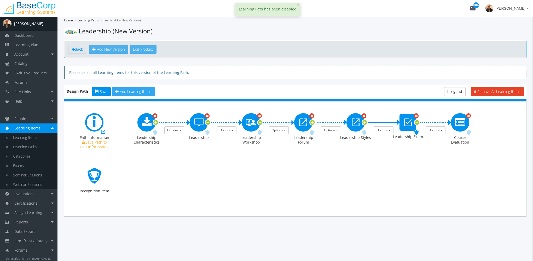
click at [130, 90] on span "Add Learning Items" at bounding box center [136, 91] width 32 height 5
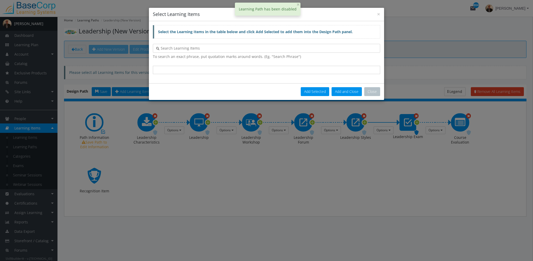
click at [191, 46] on input "text" at bounding box center [268, 48] width 218 height 5
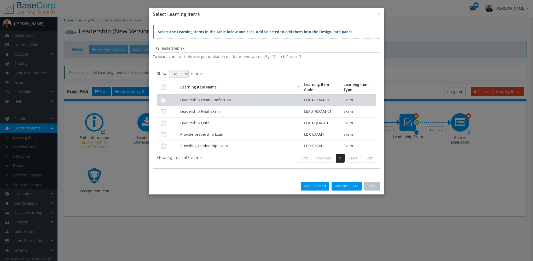
type input "leadership ex"
click at [223, 96] on td "Leadership Exam - Reflection" at bounding box center [241, 100] width 124 height 12
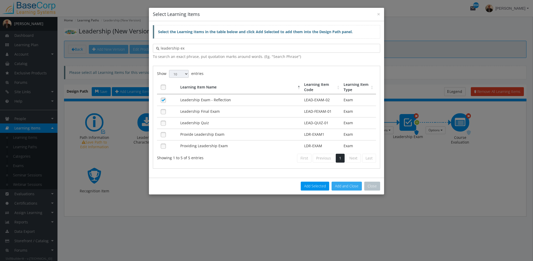
click at [347, 185] on button "Add and Close" at bounding box center [347, 186] width 30 height 9
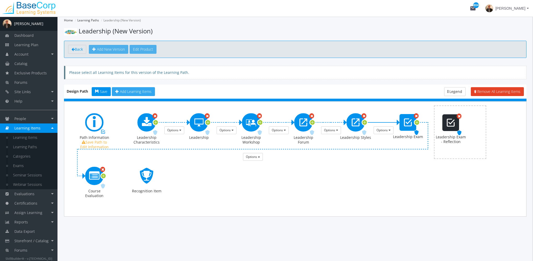
drag, startPoint x: 95, startPoint y: 177, endPoint x: 446, endPoint y: 124, distance: 354.6
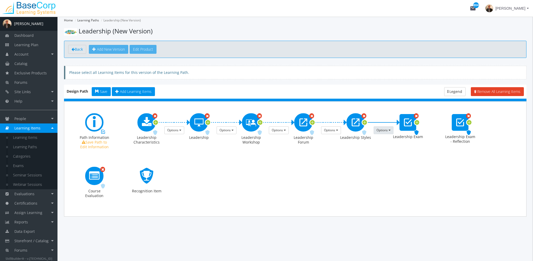
click at [389, 129] on button "Options" at bounding box center [384, 131] width 20 height 8
click at [397, 140] on link "Make this prerequisite a Recommended Prerequisite" at bounding box center [423, 140] width 99 height 8
click at [418, 122] on icon at bounding box center [417, 122] width 5 height 7
click at [430, 130] on span "Options" at bounding box center [434, 130] width 11 height 4
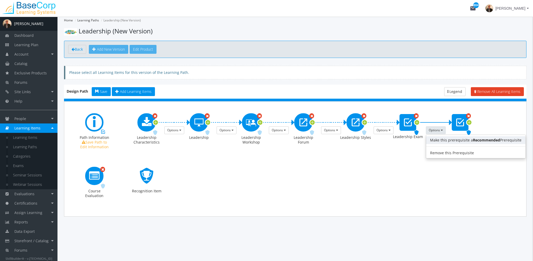
click at [439, 138] on link "Make this prerequisite a Recommended Prerequisite" at bounding box center [475, 140] width 99 height 8
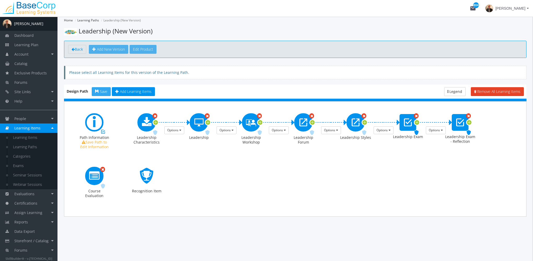
click at [105, 93] on span "Save" at bounding box center [104, 91] width 8 height 5
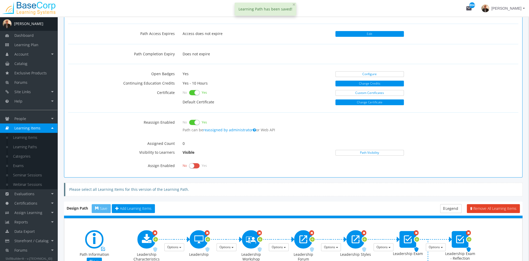
scroll to position [279, 0]
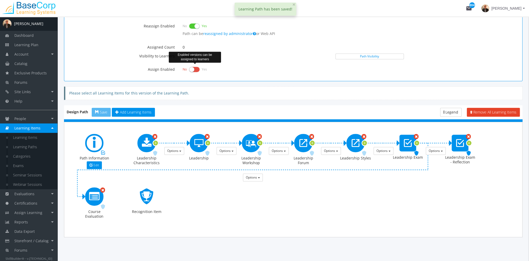
click at [194, 67] on label at bounding box center [194, 69] width 10 height 7
click at [0, 0] on input "checkbox" at bounding box center [0, 0] width 0 height 0
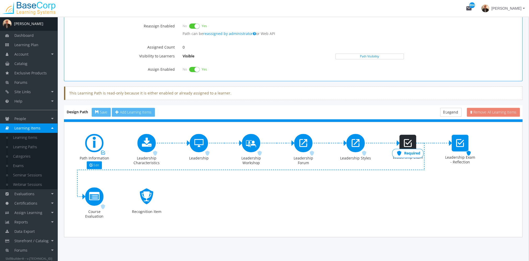
click at [415, 152] on span "Required" at bounding box center [412, 153] width 16 height 5
click at [401, 150] on icon at bounding box center [400, 154] width 8 height 8
click at [399, 152] on icon at bounding box center [400, 154] width 8 height 8
click at [197, 69] on label at bounding box center [194, 69] width 10 height 7
click at [0, 0] on input "checkbox" at bounding box center [0, 0] width 0 height 0
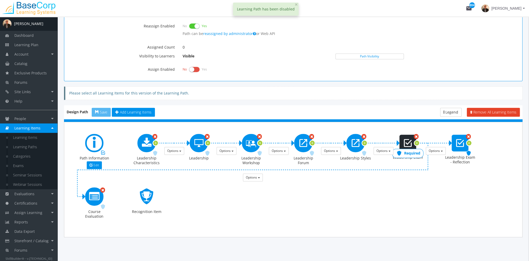
click at [412, 151] on span "Required" at bounding box center [412, 153] width 16 height 5
click at [465, 152] on span "Required" at bounding box center [465, 153] width 16 height 5
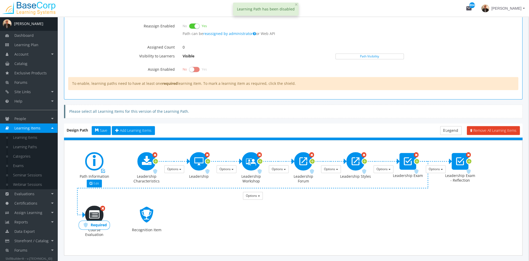
click at [105, 224] on span "Required" at bounding box center [99, 225] width 16 height 5
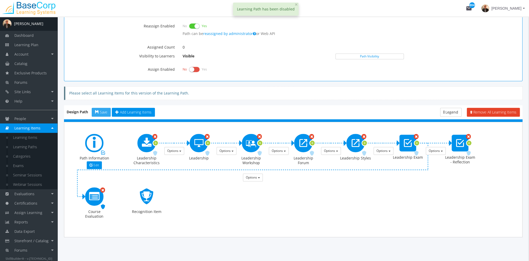
click at [104, 111] on span "Save" at bounding box center [104, 112] width 8 height 5
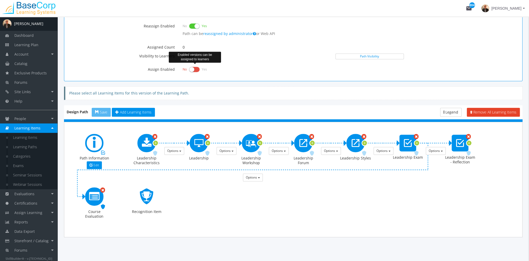
click at [192, 68] on label at bounding box center [194, 69] width 10 height 7
click at [0, 0] on input "checkbox" at bounding box center [0, 0] width 0 height 0
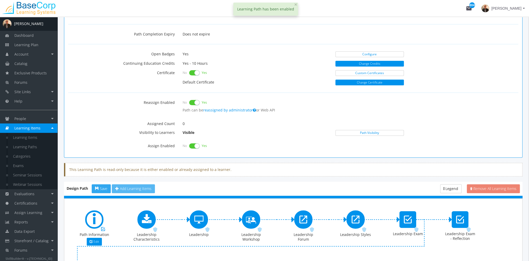
scroll to position [261, 0]
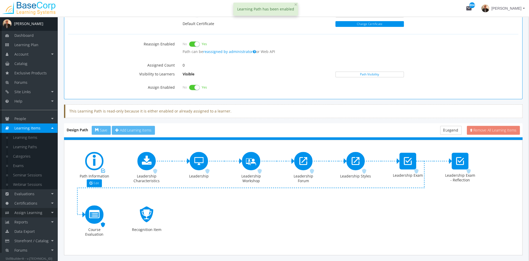
click at [31, 214] on span "Assign Learning" at bounding box center [28, 212] width 28 height 5
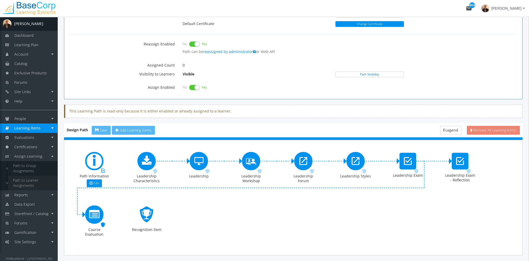
click at [30, 182] on link "Path to Learner Assignments" at bounding box center [33, 183] width 50 height 15
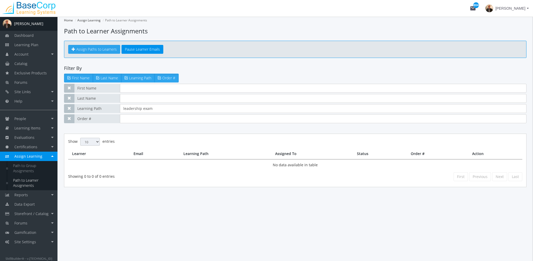
click at [93, 49] on span "Assign Paths to Learners" at bounding box center [96, 49] width 41 height 5
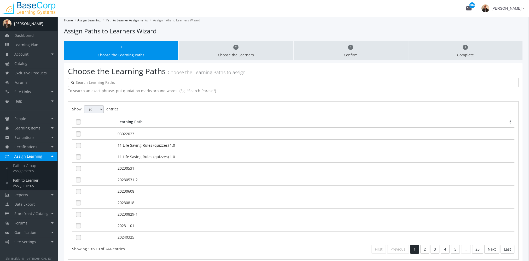
click at [120, 83] on input "text" at bounding box center [295, 82] width 441 height 5
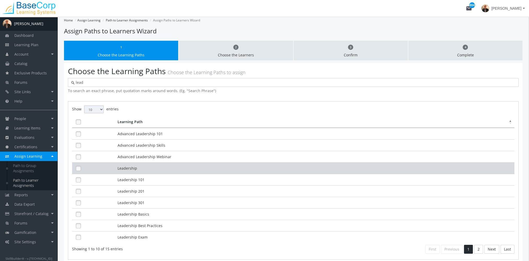
type input "lead"
click at [184, 167] on td "Leadership" at bounding box center [315, 169] width 398 height 12
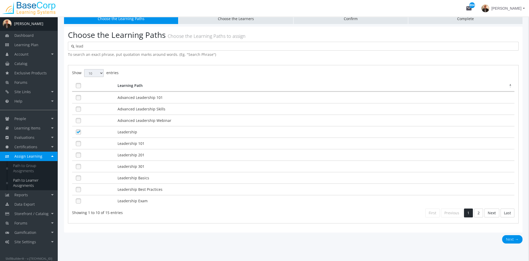
scroll to position [48, 0]
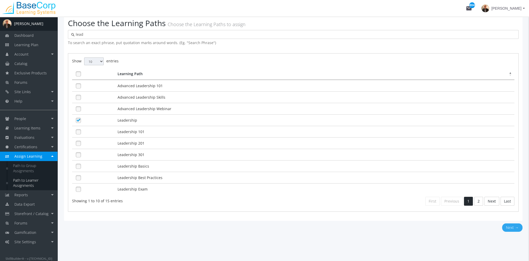
click at [509, 224] on button "Next →" at bounding box center [512, 228] width 20 height 8
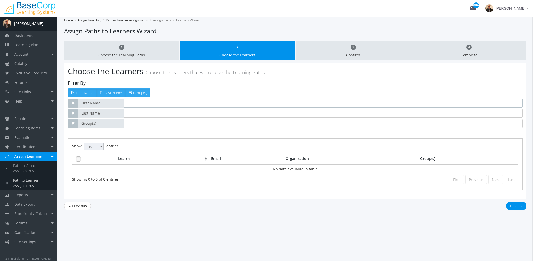
click at [147, 105] on input "text" at bounding box center [323, 103] width 399 height 9
type input "[PERSON_NAME]"
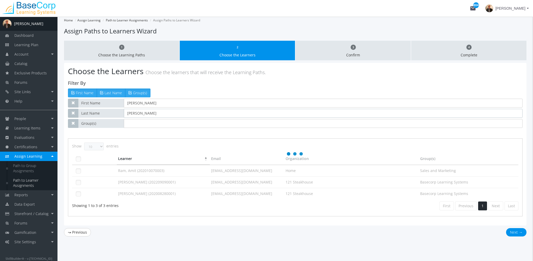
type input "ramchandani"
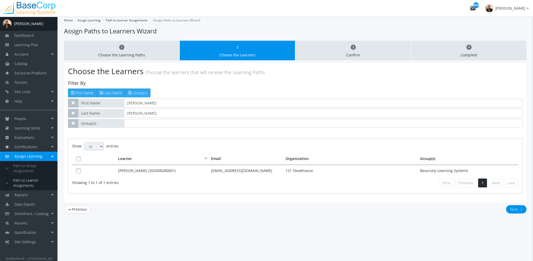
click at [153, 195] on div "Choose the Learners Choose the learners that will receive the Learning Paths. F…" at bounding box center [295, 133] width 463 height 140
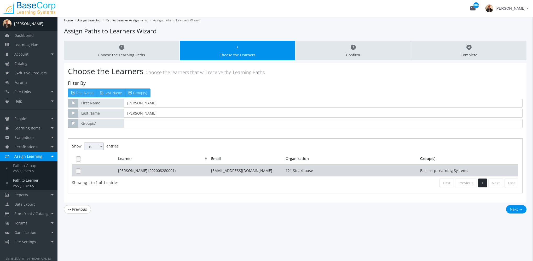
click at [146, 172] on td "[PERSON_NAME] (202008280001)" at bounding box center [163, 171] width 93 height 12
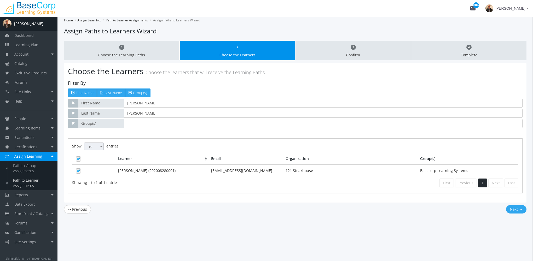
click at [518, 208] on button "Next →" at bounding box center [516, 209] width 20 height 8
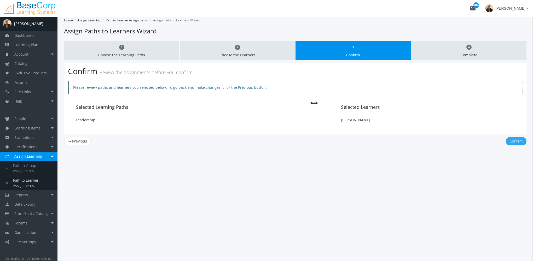
click at [520, 140] on button "Confirm" at bounding box center [516, 141] width 21 height 8
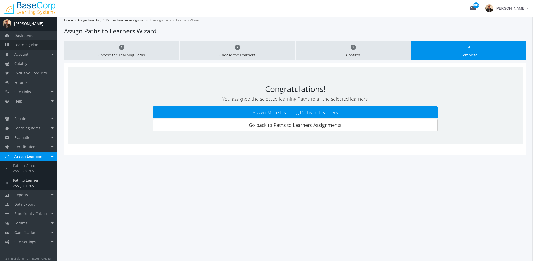
click at [26, 45] on span "Learning Plan" at bounding box center [26, 44] width 24 height 5
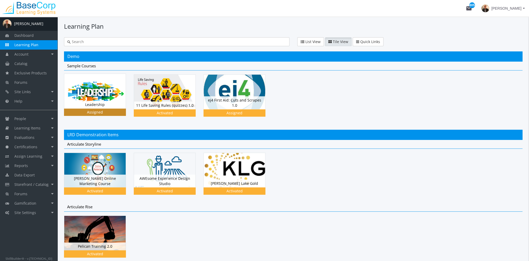
click at [88, 104] on div "Leadership Status Assigned" at bounding box center [94, 105] width 61 height 8
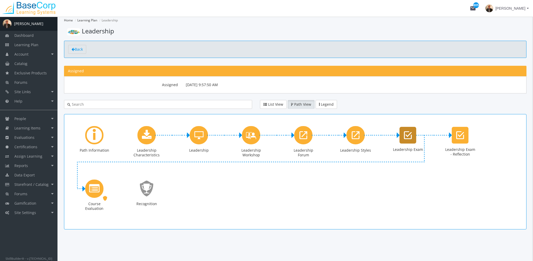
click at [409, 135] on icon "Leadership Exam" at bounding box center [408, 135] width 8 height 10
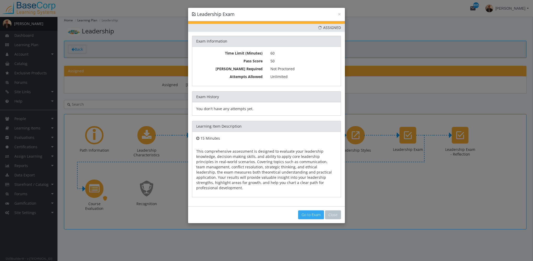
click at [314, 211] on link "Go to Exam" at bounding box center [311, 215] width 26 height 9
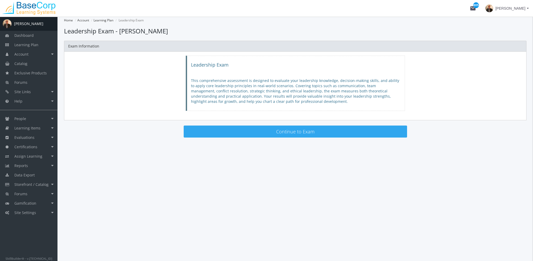
click at [249, 134] on button "Continue to Exam" at bounding box center [296, 132] width 224 height 12
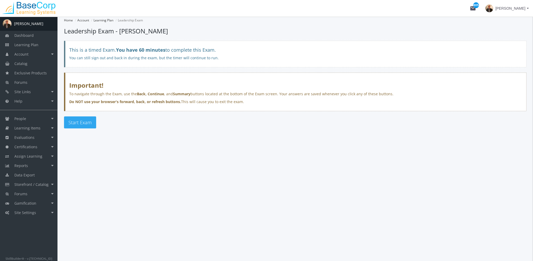
click at [83, 122] on span "Start Exam" at bounding box center [79, 122] width 23 height 6
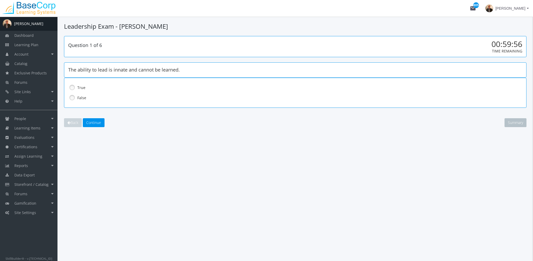
click at [83, 96] on label "False" at bounding box center [281, 97] width 409 height 5
click at [93, 119] on button "Continue" at bounding box center [94, 122] width 22 height 9
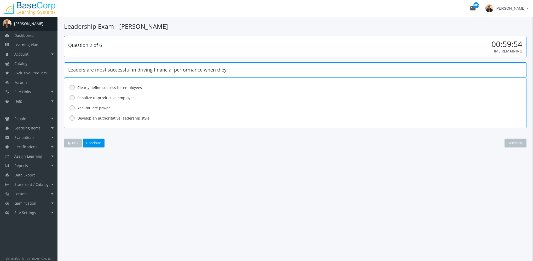
click at [93, 117] on label "Develop an authoritative leadership style" at bounding box center [281, 118] width 409 height 5
click at [93, 141] on span "Continue" at bounding box center [93, 143] width 15 height 5
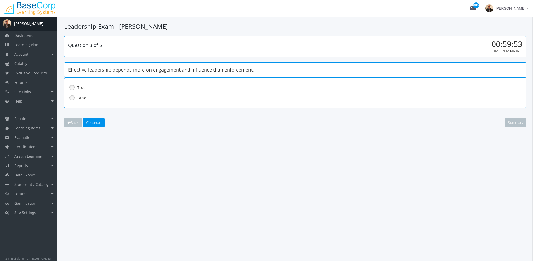
click at [78, 97] on label "False" at bounding box center [281, 97] width 409 height 5
click at [88, 121] on span "Continue" at bounding box center [93, 122] width 15 height 5
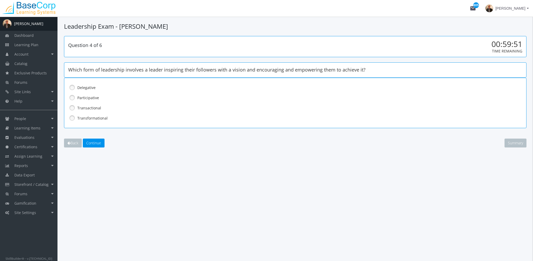
click at [86, 104] on div "Transactional" at bounding box center [295, 108] width 454 height 9
click at [95, 144] on span "Continue" at bounding box center [93, 143] width 15 height 5
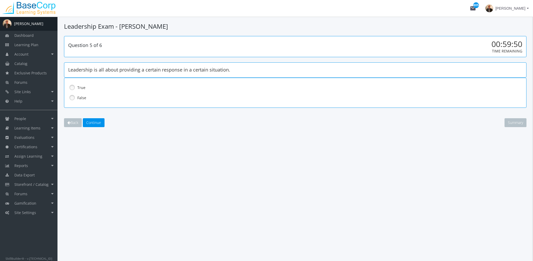
click at [86, 98] on label "False" at bounding box center [281, 97] width 409 height 5
click at [92, 124] on span "Continue" at bounding box center [93, 122] width 15 height 5
click at [86, 99] on label "False" at bounding box center [281, 97] width 409 height 5
click at [97, 122] on span "Continue" at bounding box center [93, 122] width 15 height 5
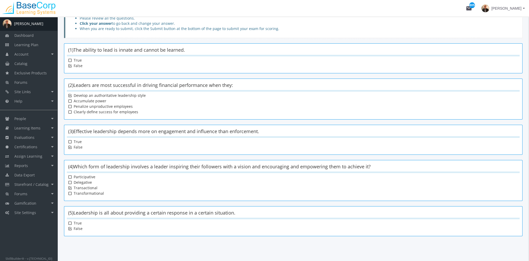
scroll to position [103, 0]
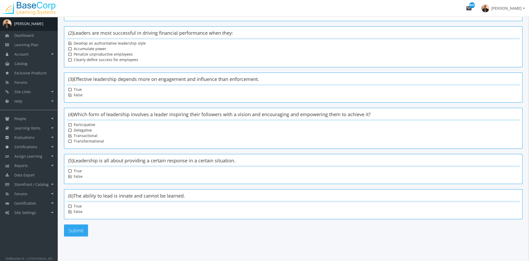
click at [78, 233] on button "Submit" at bounding box center [76, 231] width 24 height 12
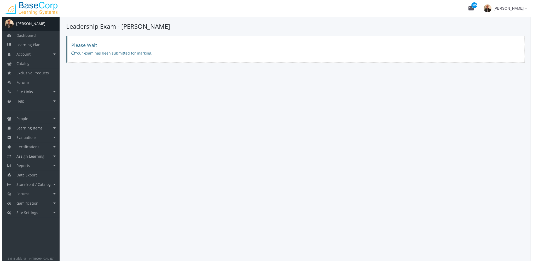
scroll to position [0, 0]
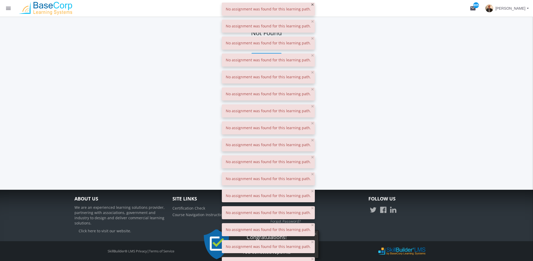
click at [311, 4] on span "×" at bounding box center [312, 4] width 3 height 7
click at [311, 3] on span "×" at bounding box center [312, 4] width 3 height 7
click at [311, 6] on span "×" at bounding box center [312, 4] width 3 height 7
